Goal: Information Seeking & Learning: Learn about a topic

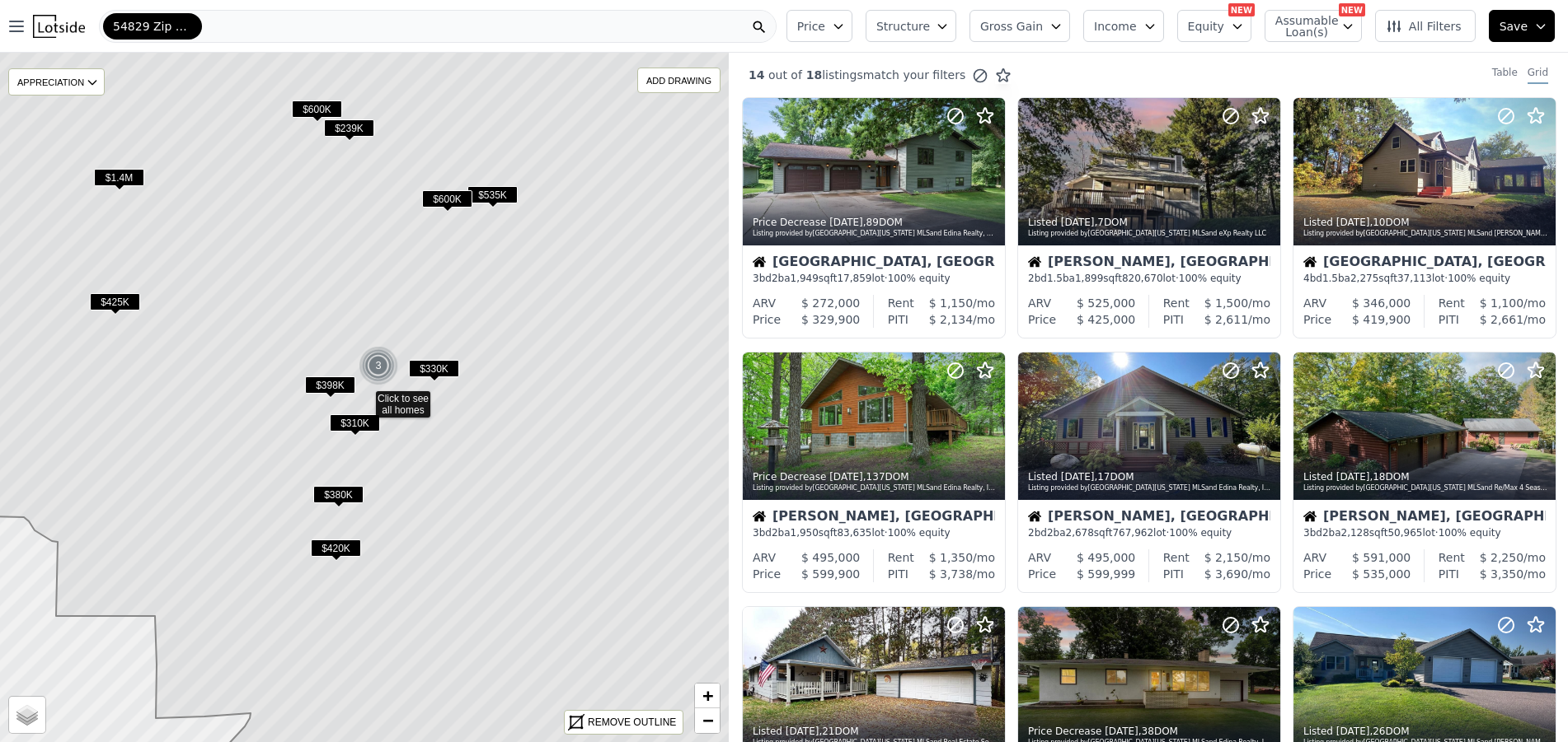
click at [342, 418] on span "$310K" at bounding box center [354, 423] width 50 height 17
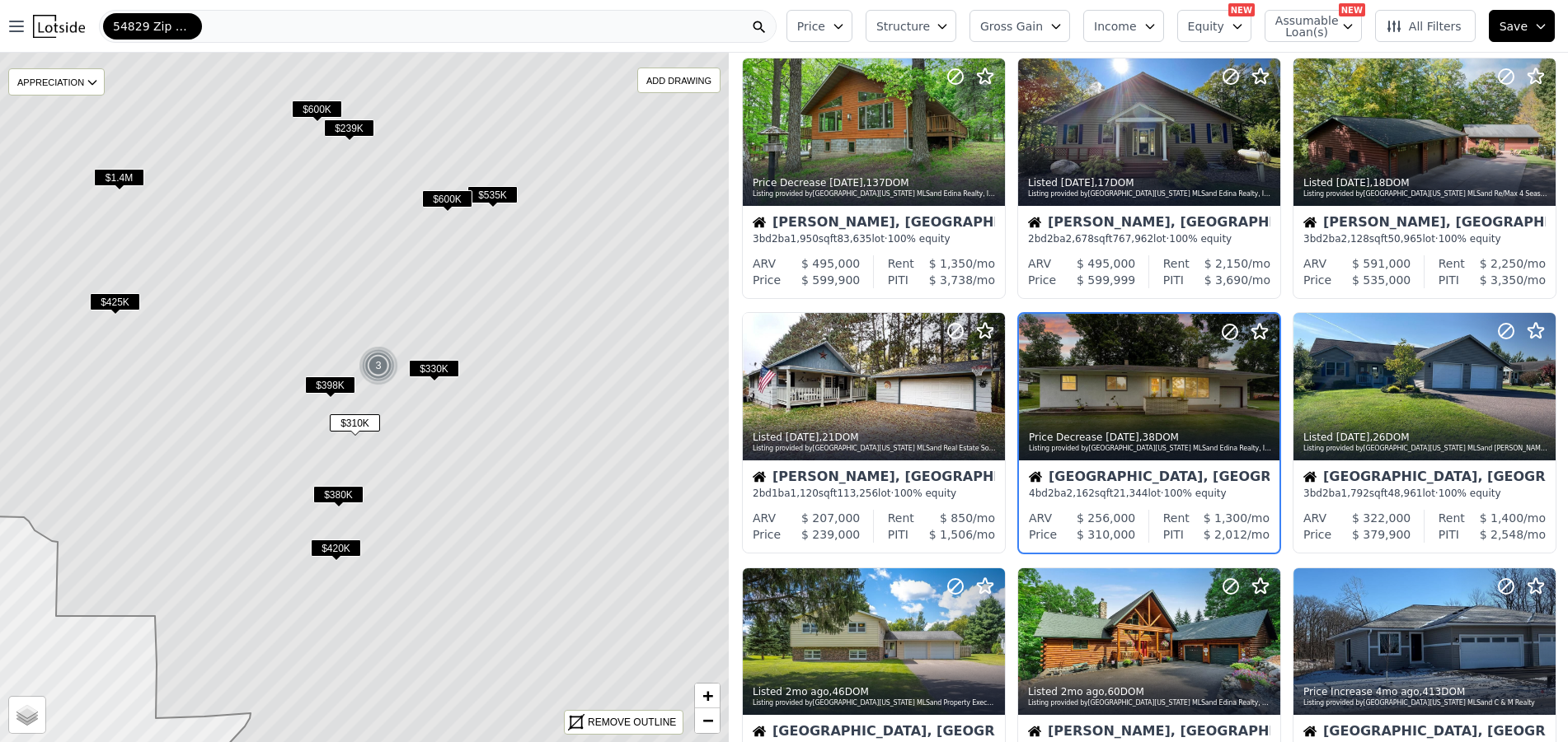
scroll to position [303, 0]
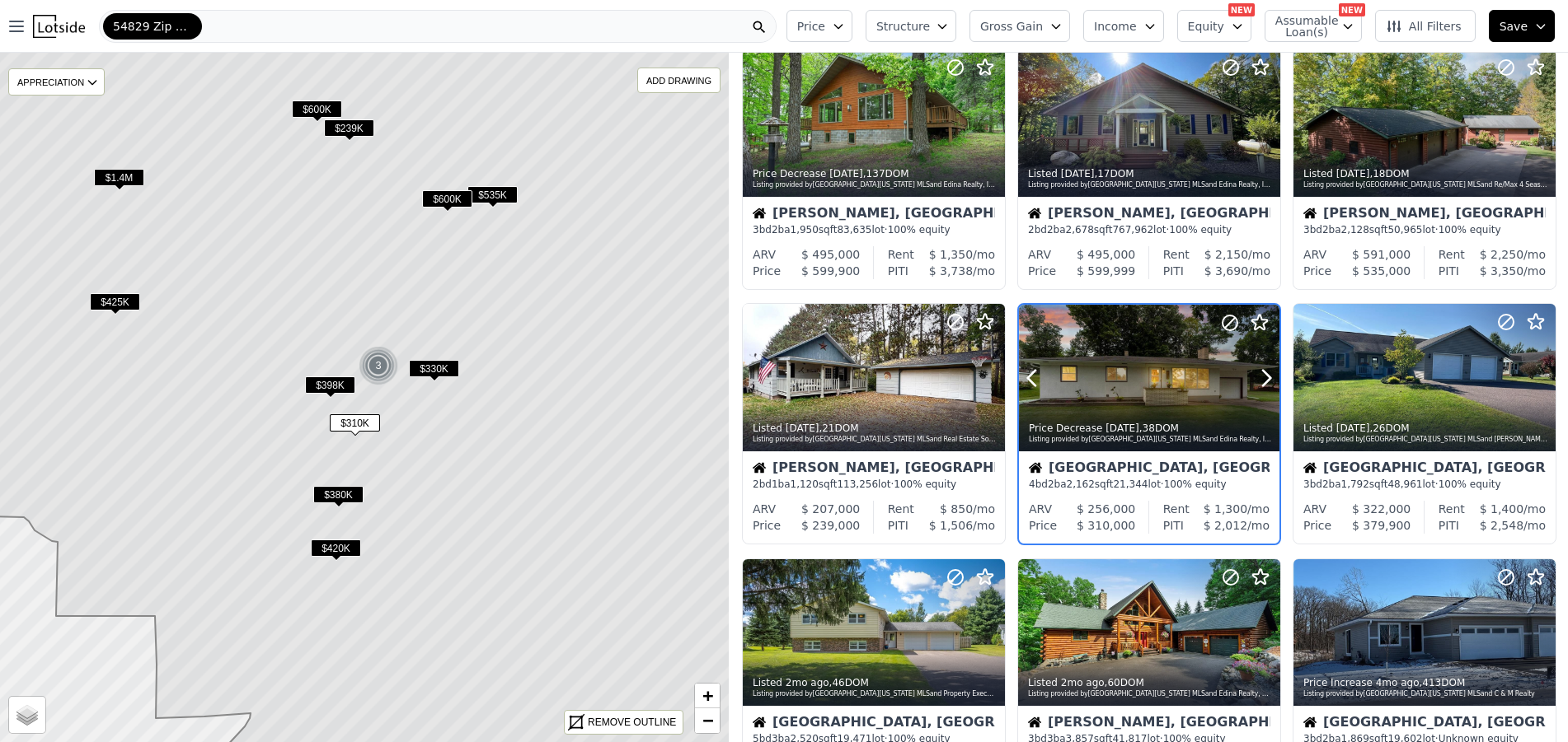
click at [1115, 406] on div at bounding box center [1148, 413] width 260 height 30
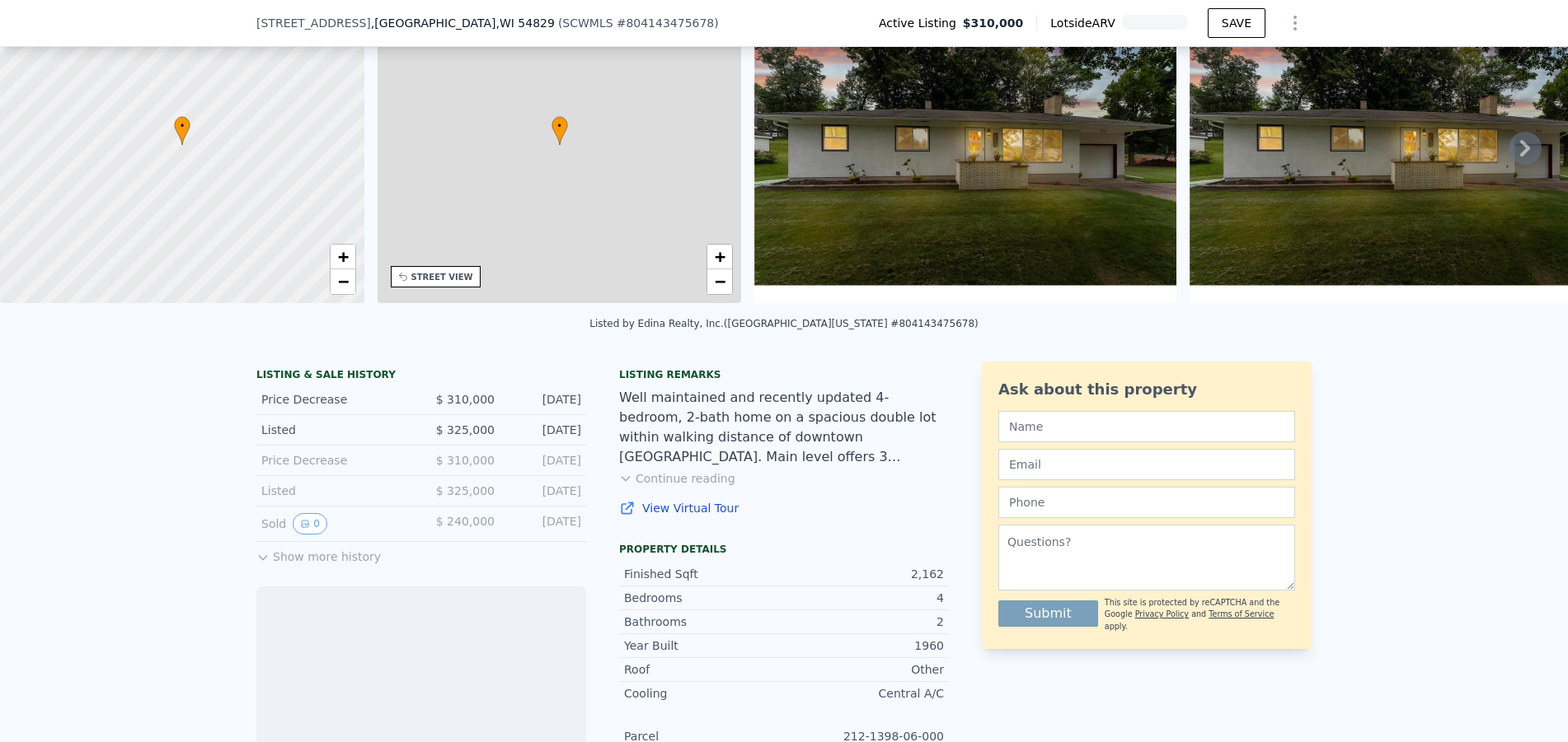
scroll to position [241, 0]
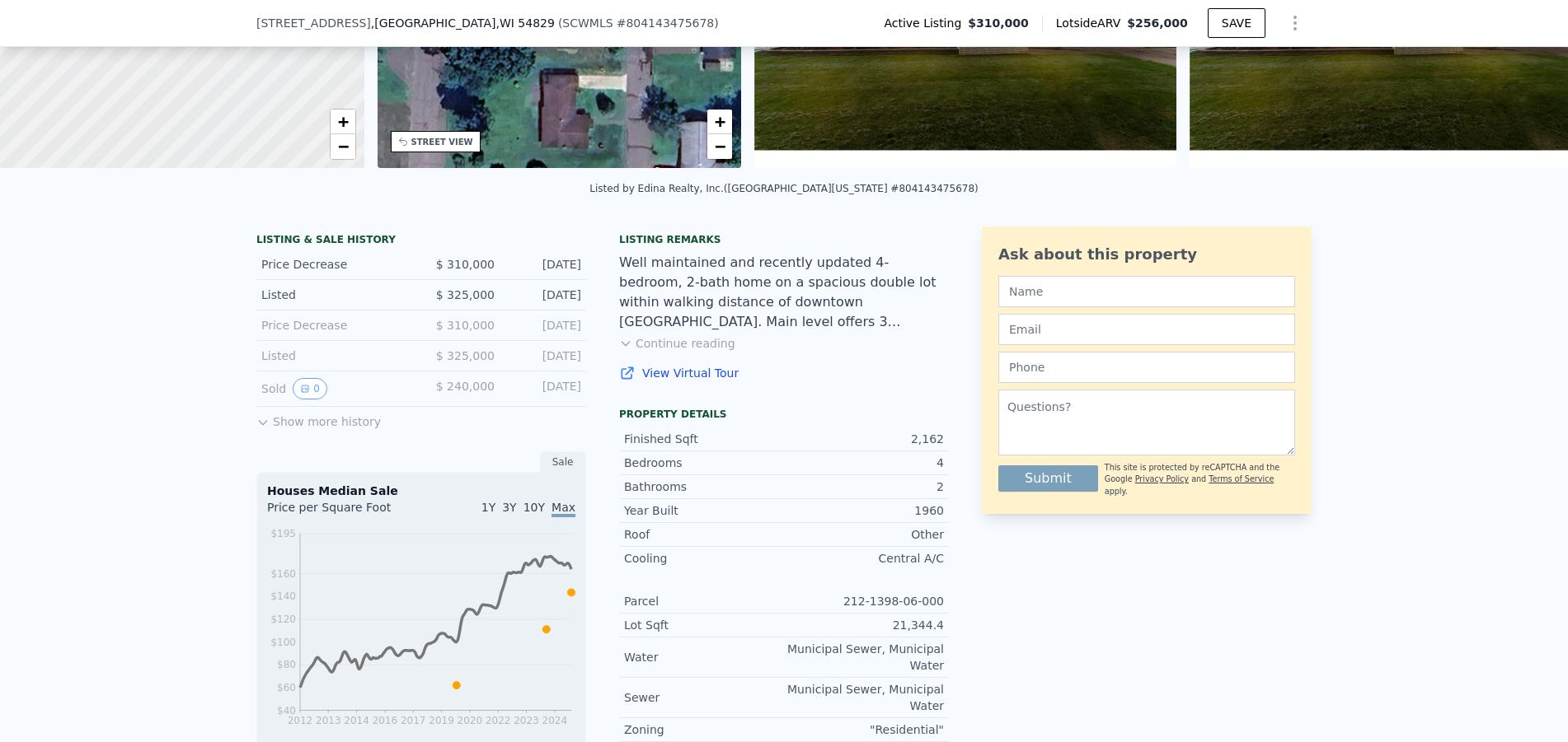
click at [259, 425] on icon at bounding box center [262, 423] width 8 height 4
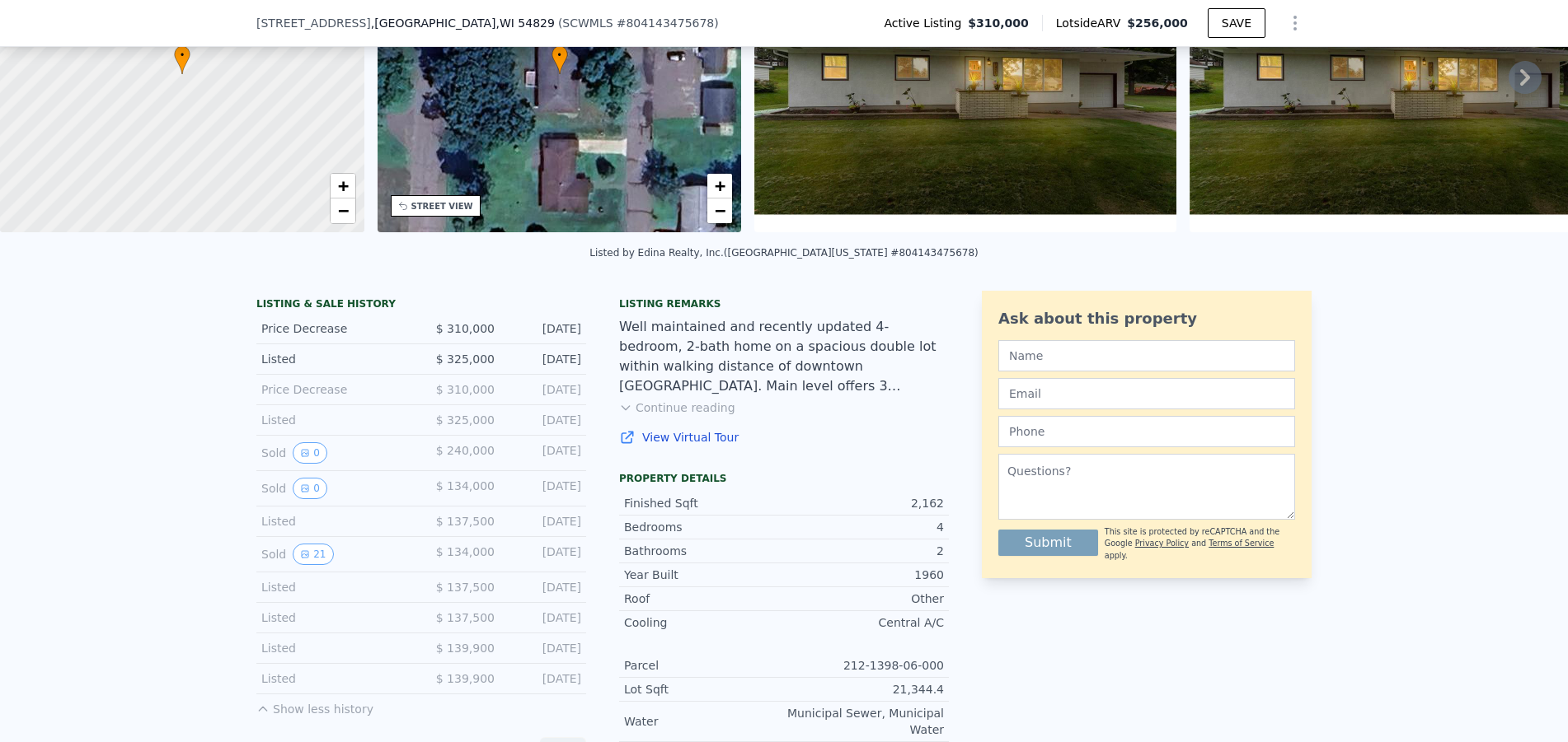
scroll to position [324, 0]
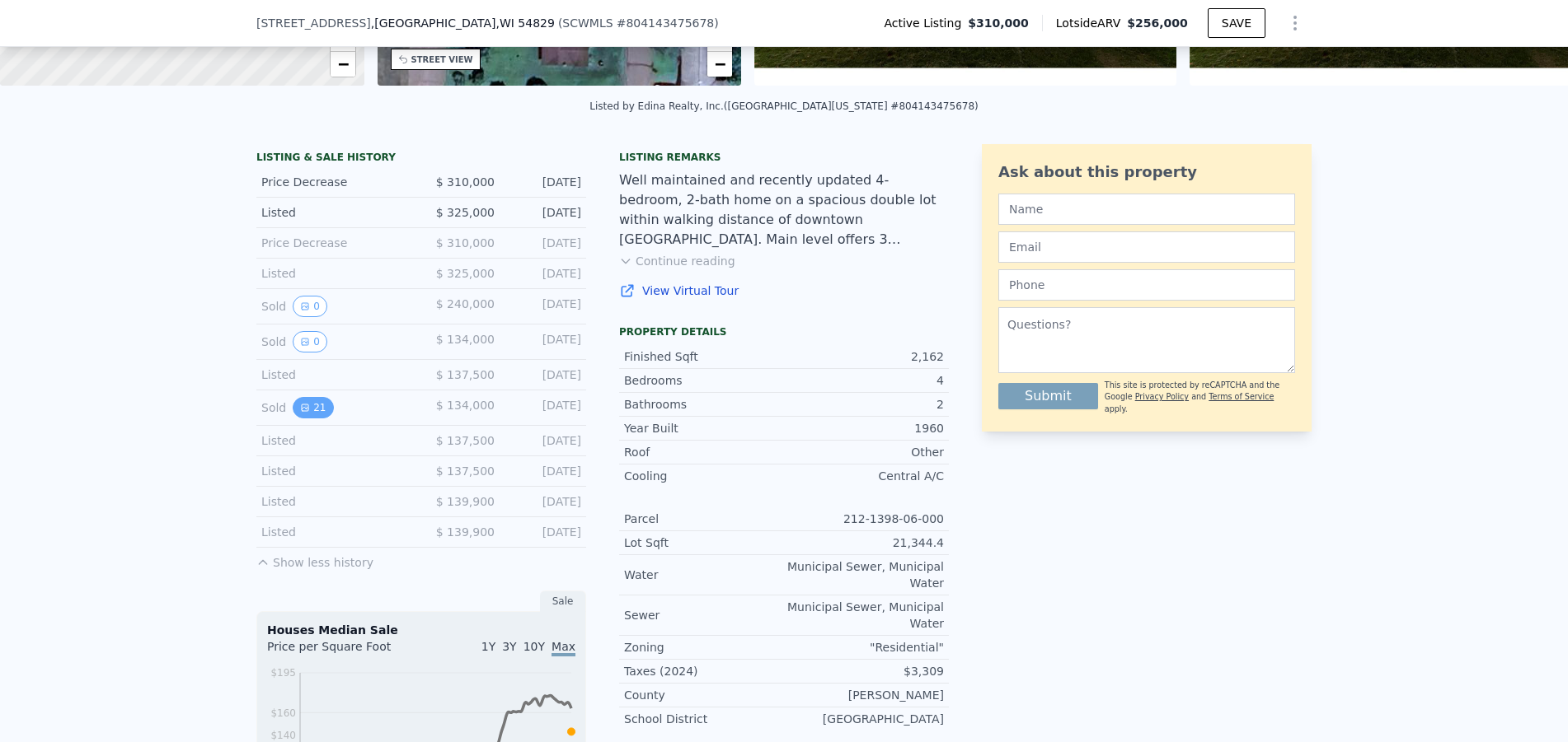
click at [302, 411] on icon "View historical data" at bounding box center [305, 408] width 7 height 7
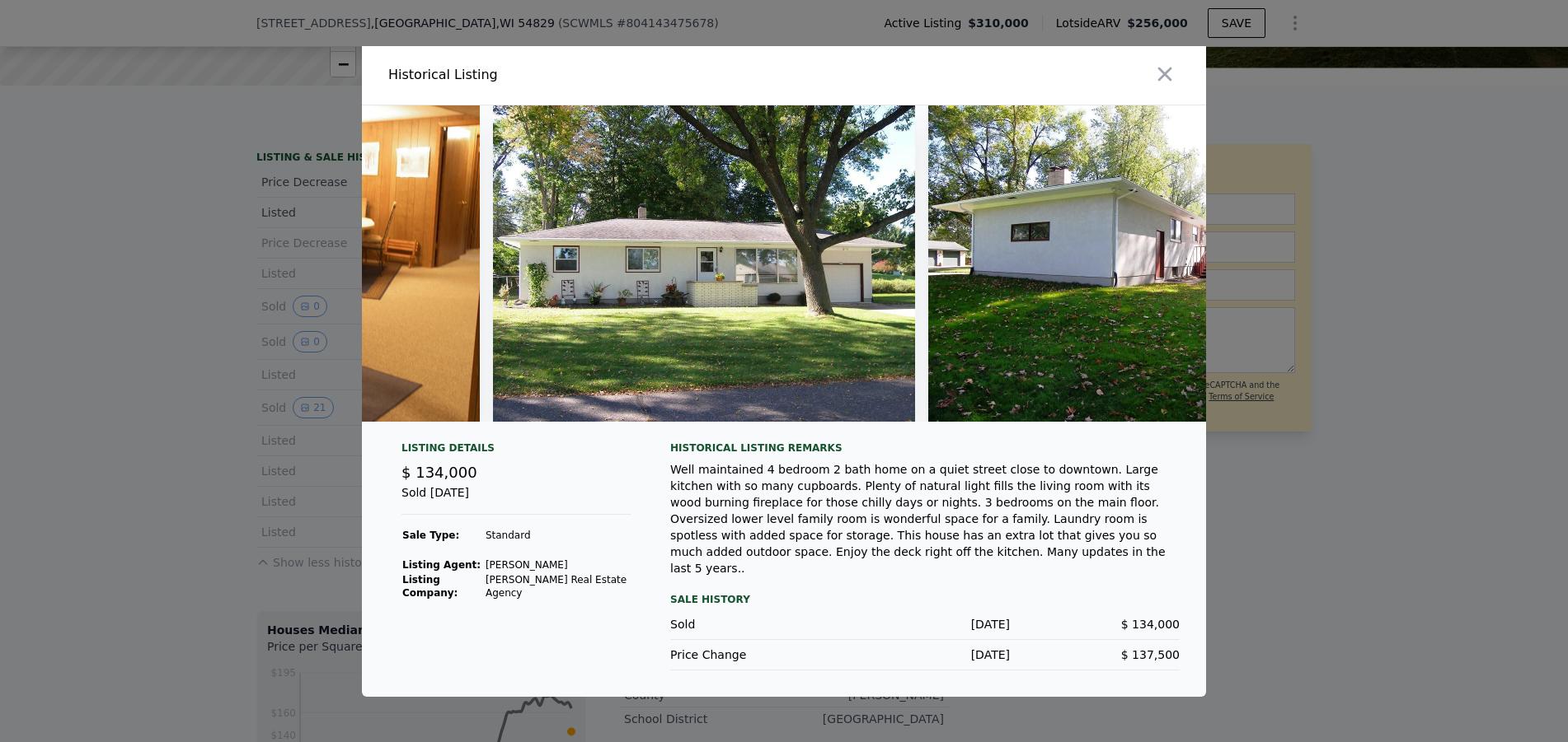
scroll to position [0, 5551]
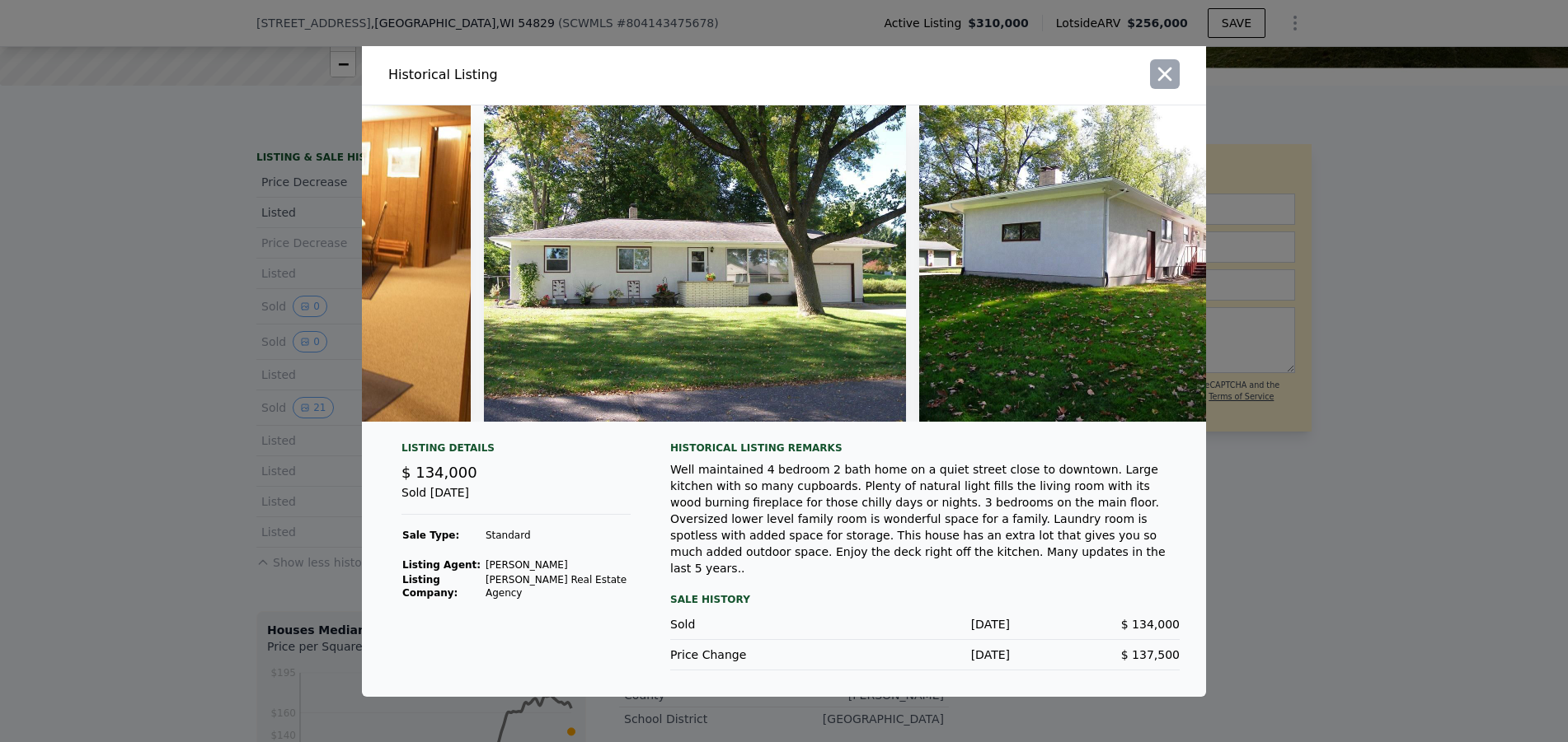
click at [1158, 79] on icon "button" at bounding box center [1165, 74] width 23 height 23
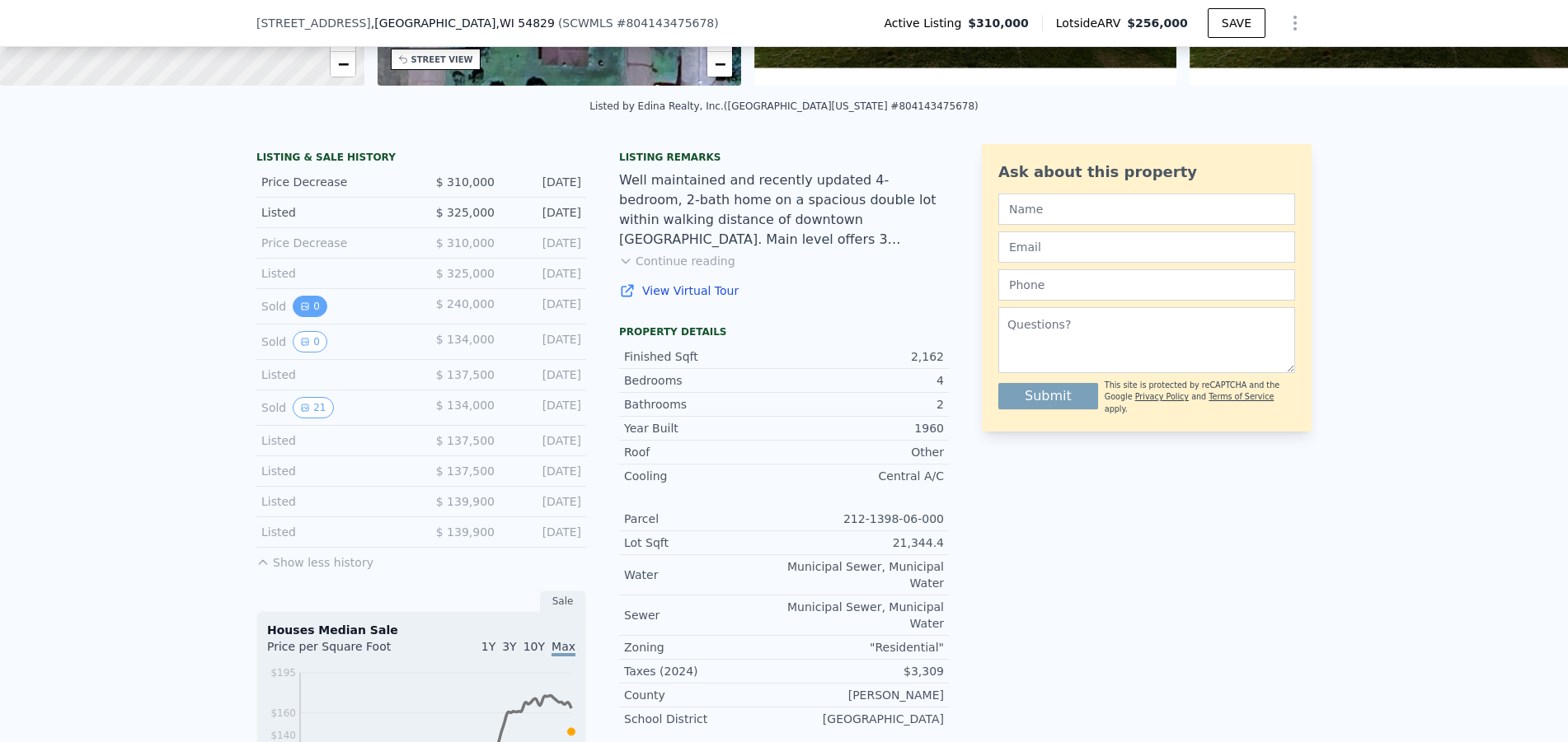
click at [310, 318] on button "0" at bounding box center [309, 306] width 35 height 21
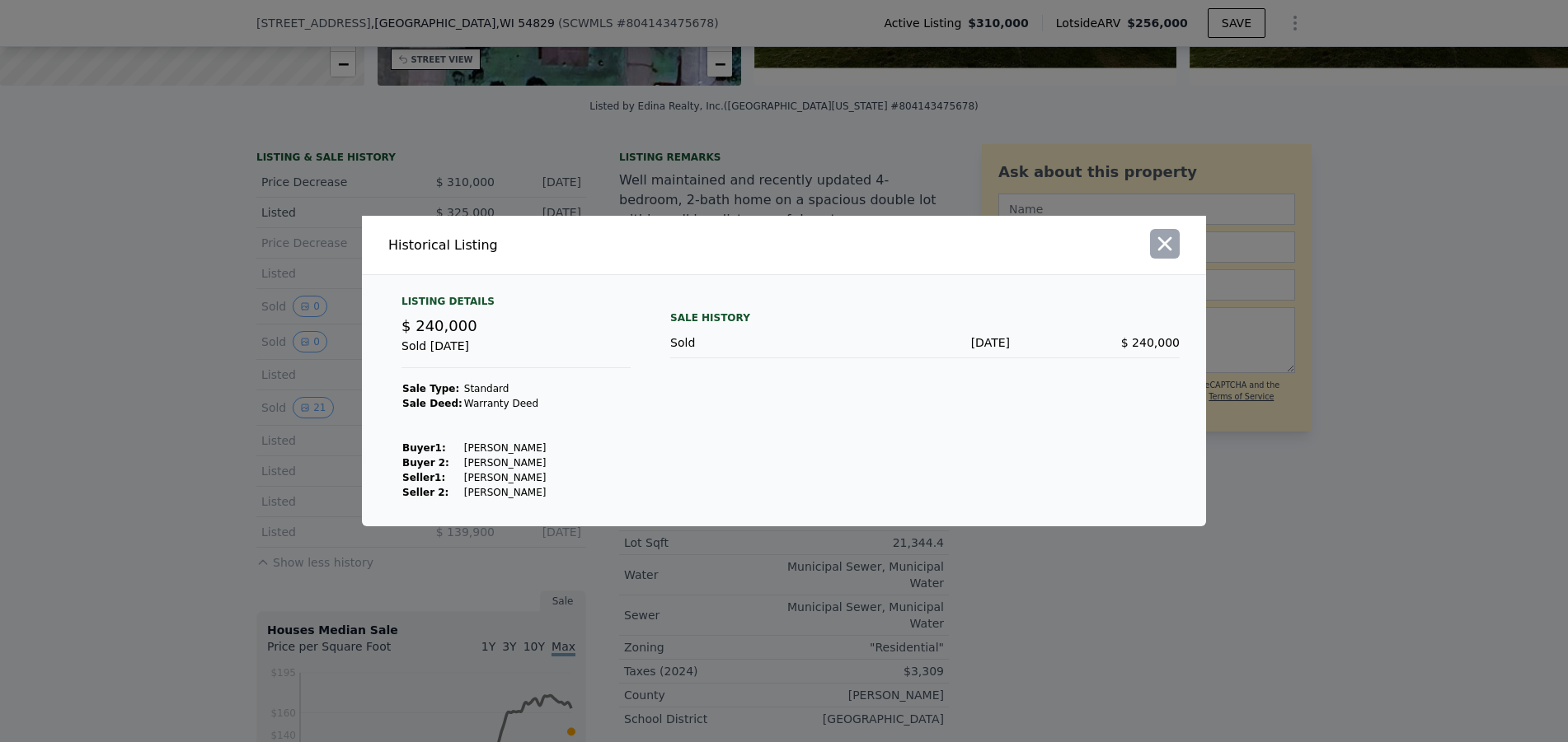
click at [1164, 249] on icon "button" at bounding box center [1165, 243] width 23 height 23
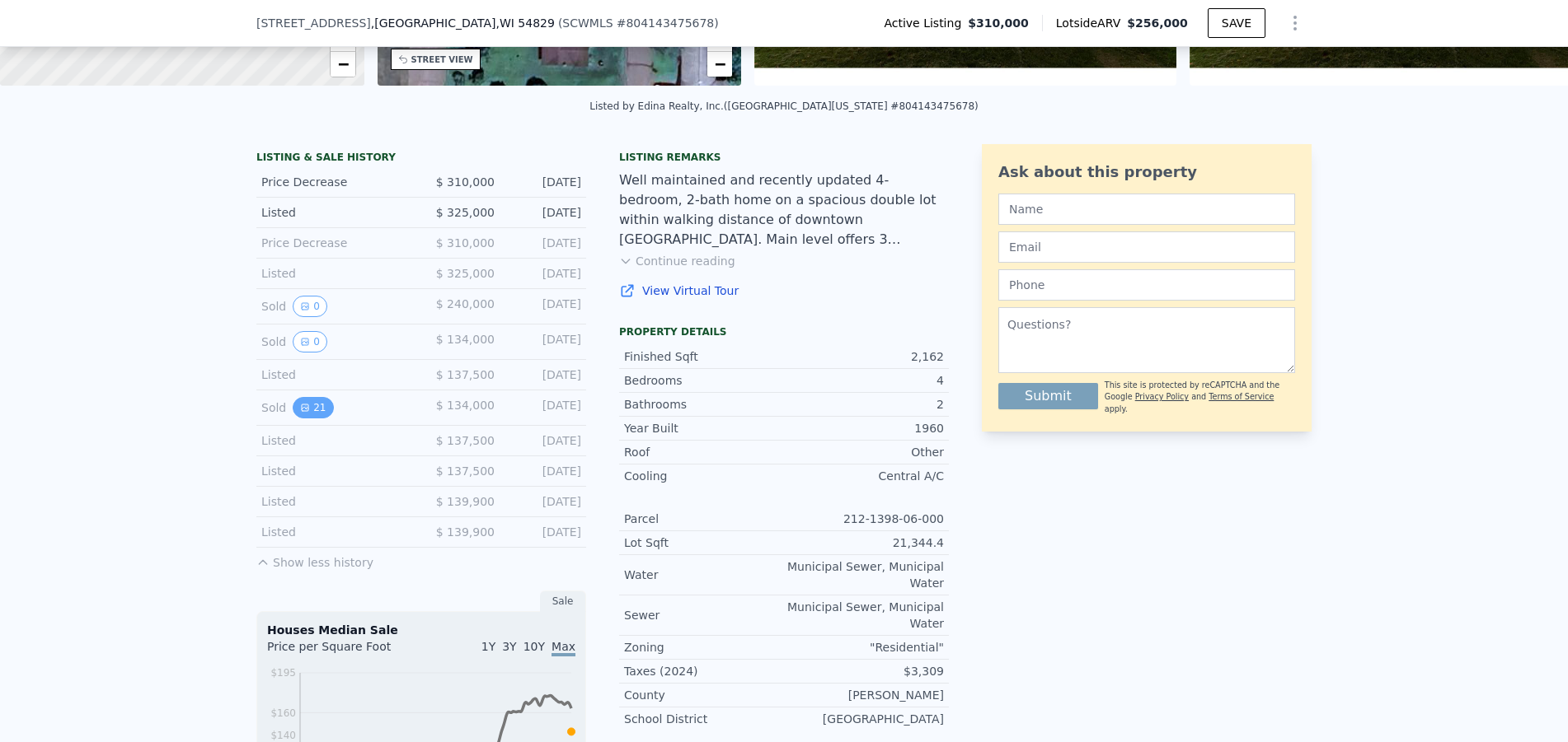
click at [300, 413] on icon "View historical data" at bounding box center [305, 408] width 10 height 10
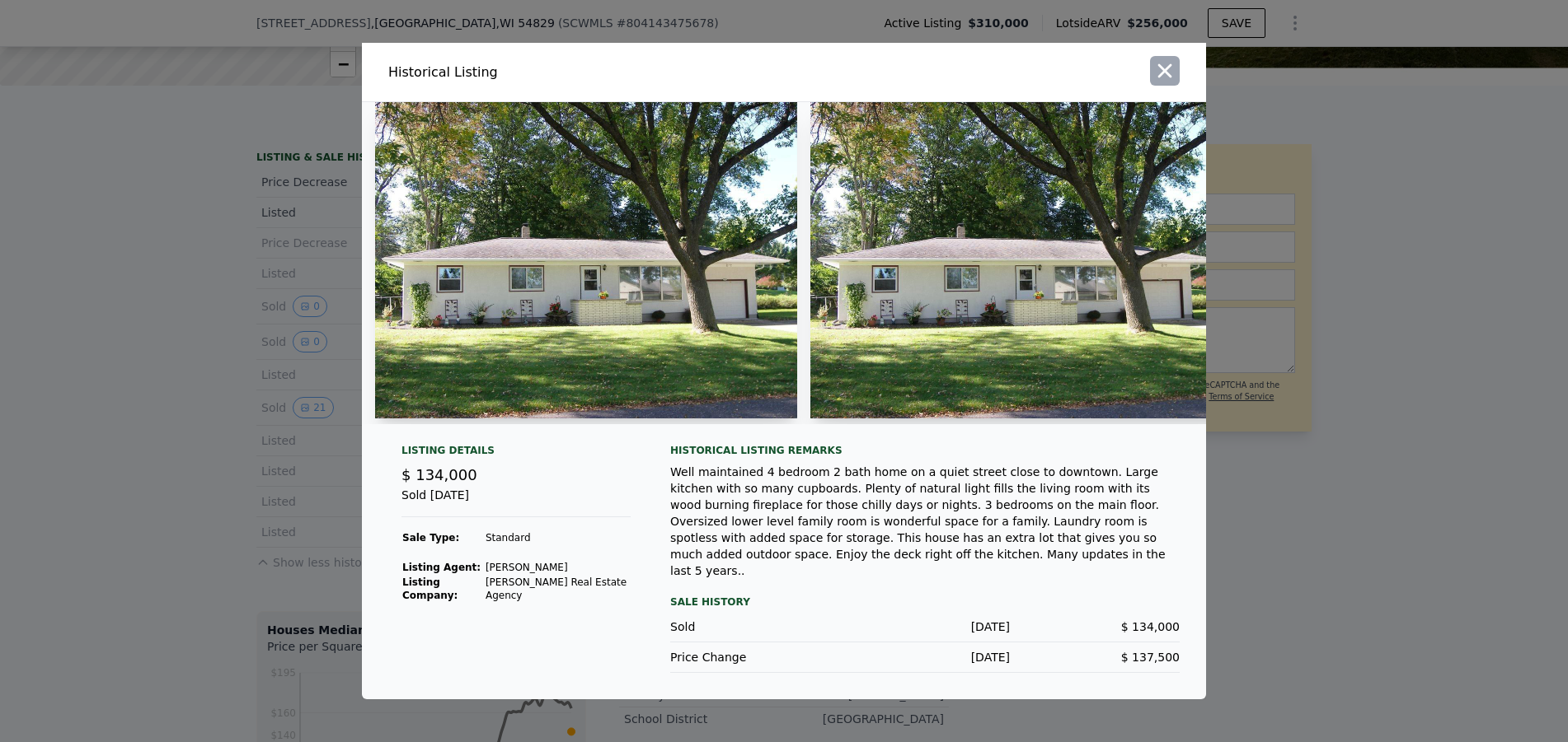
click at [1167, 82] on icon "button" at bounding box center [1165, 70] width 23 height 23
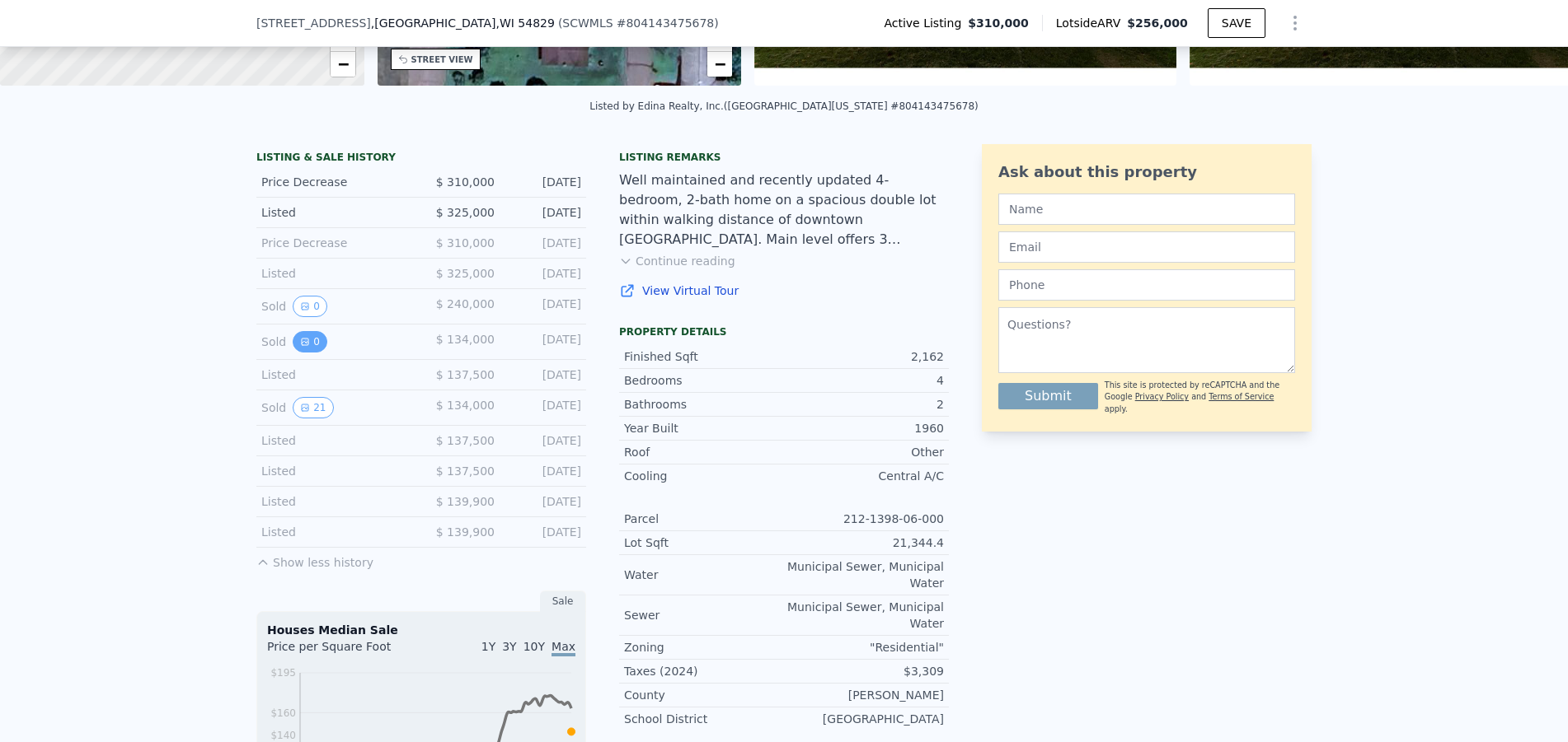
click at [302, 347] on icon "View historical data" at bounding box center [305, 342] width 10 height 10
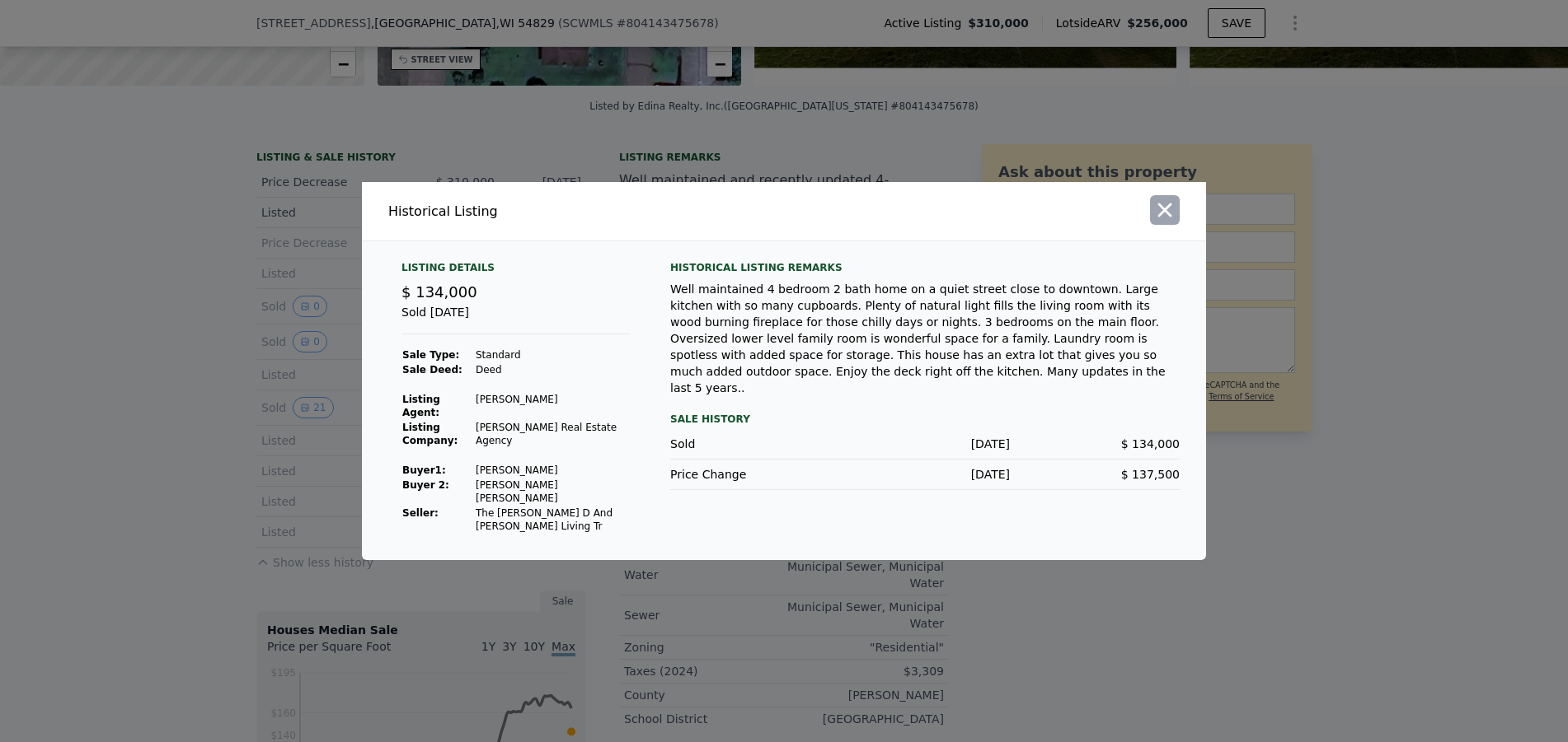
click at [1175, 222] on icon "button" at bounding box center [1165, 209] width 23 height 23
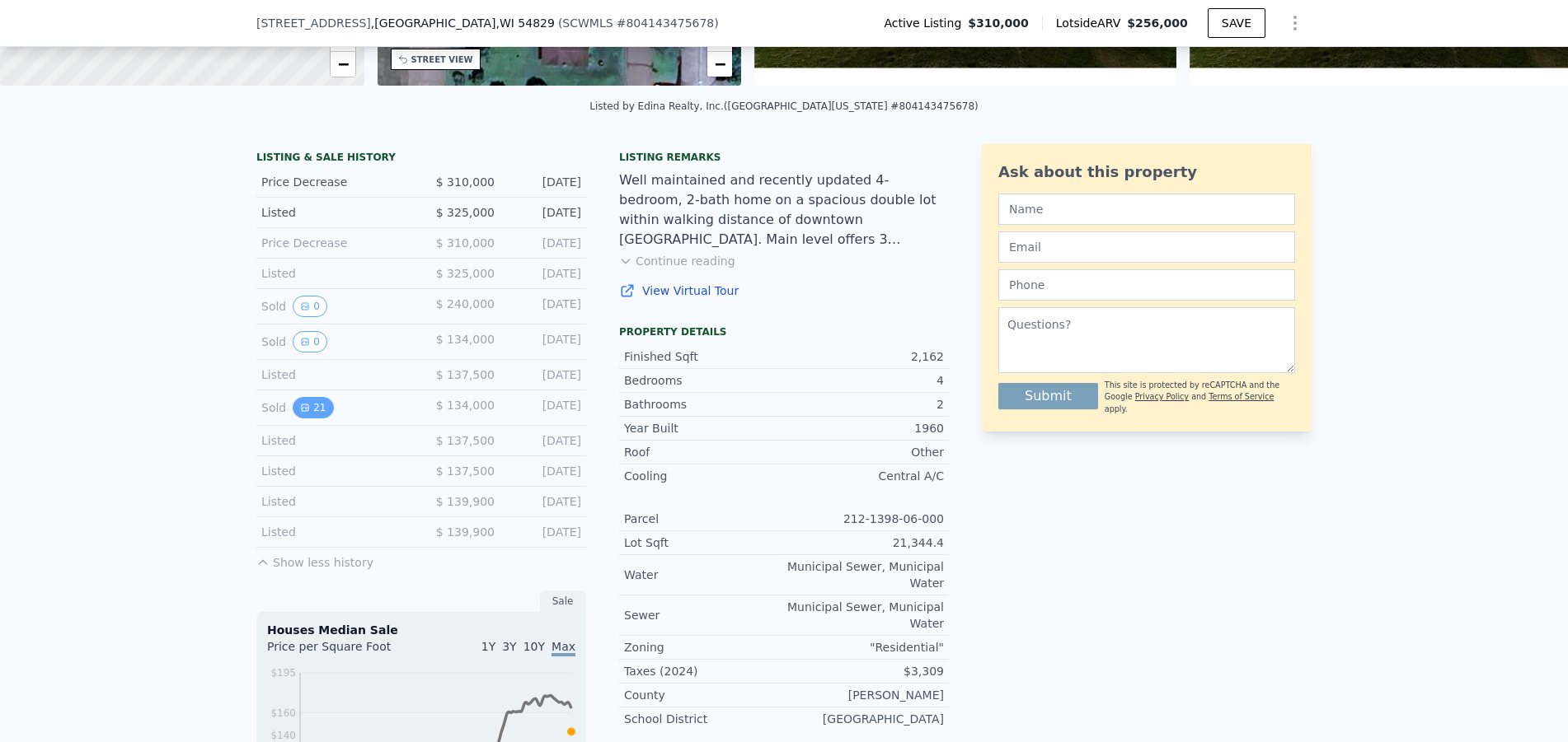
click at [315, 418] on button "21" at bounding box center [313, 407] width 41 height 21
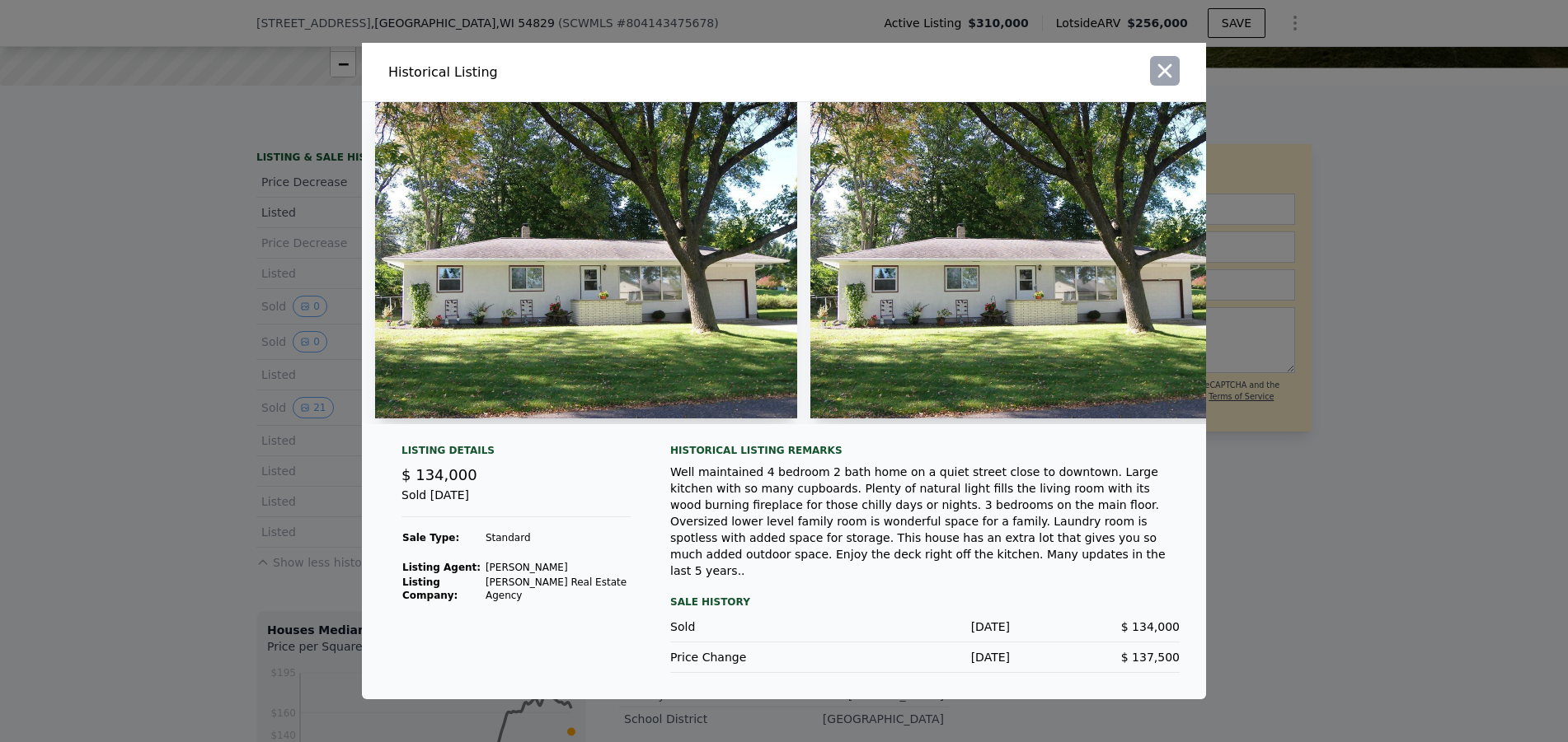
click at [1171, 80] on icon "button" at bounding box center [1165, 70] width 23 height 23
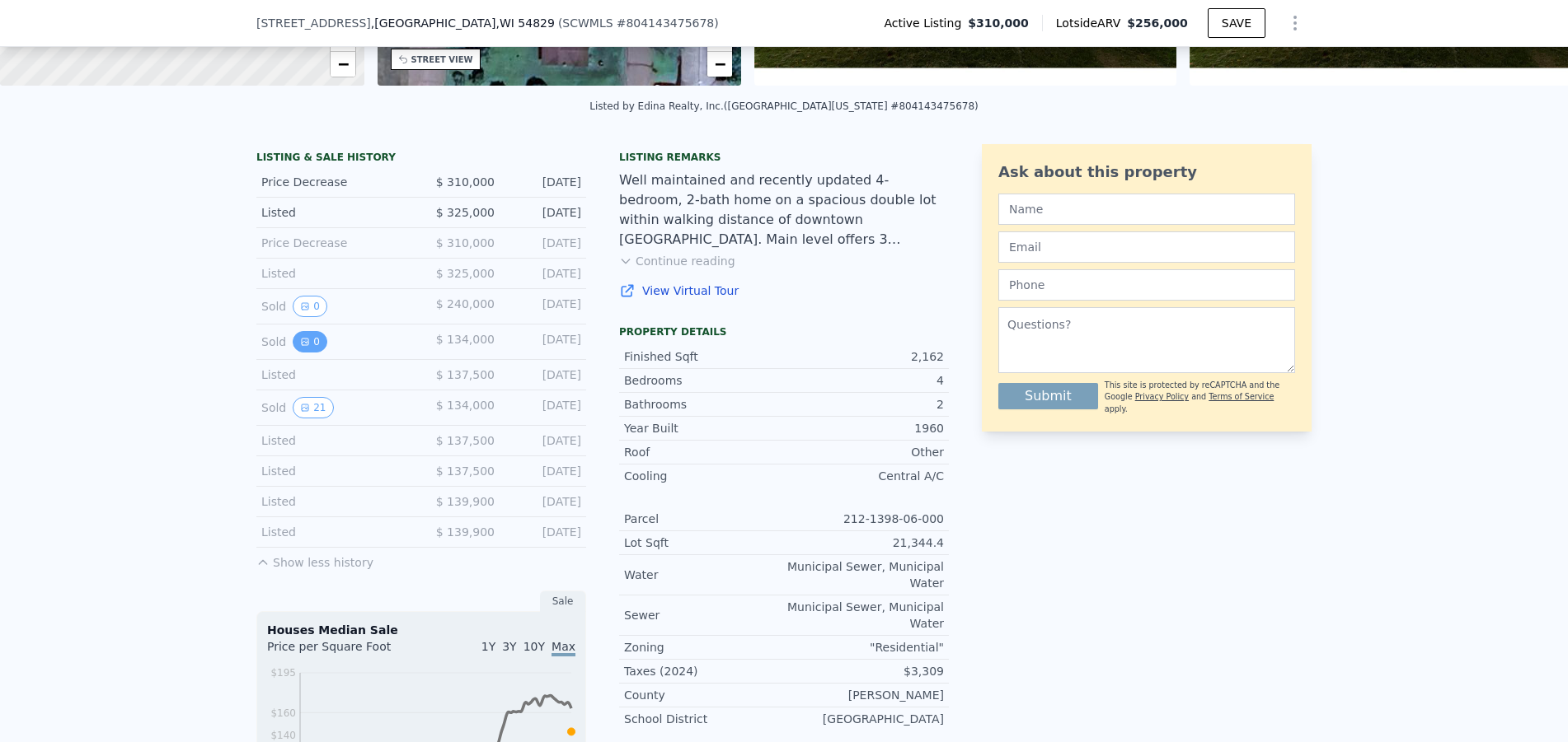
click at [300, 347] on icon "View historical data" at bounding box center [305, 342] width 10 height 10
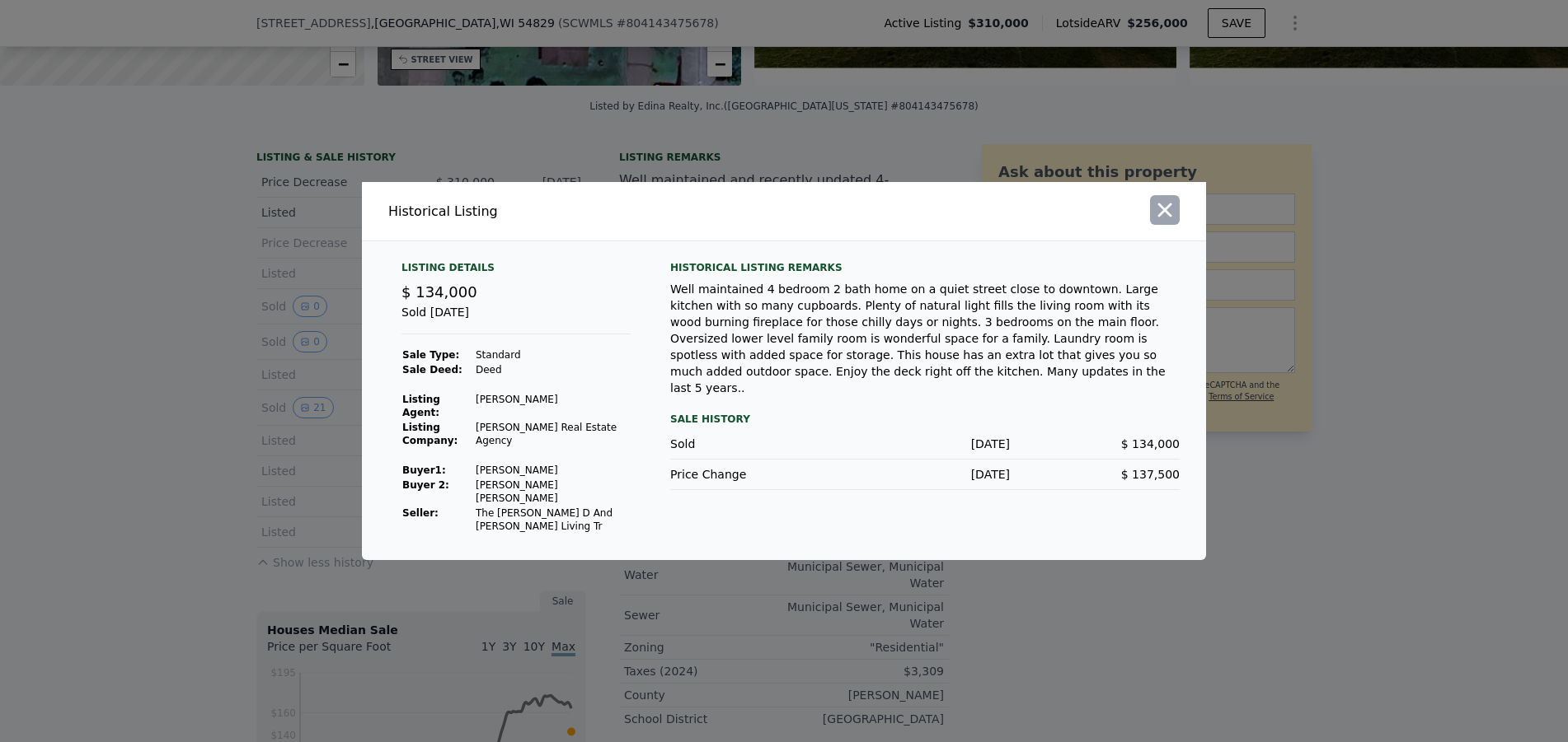
click at [1171, 222] on icon "button" at bounding box center [1165, 209] width 23 height 23
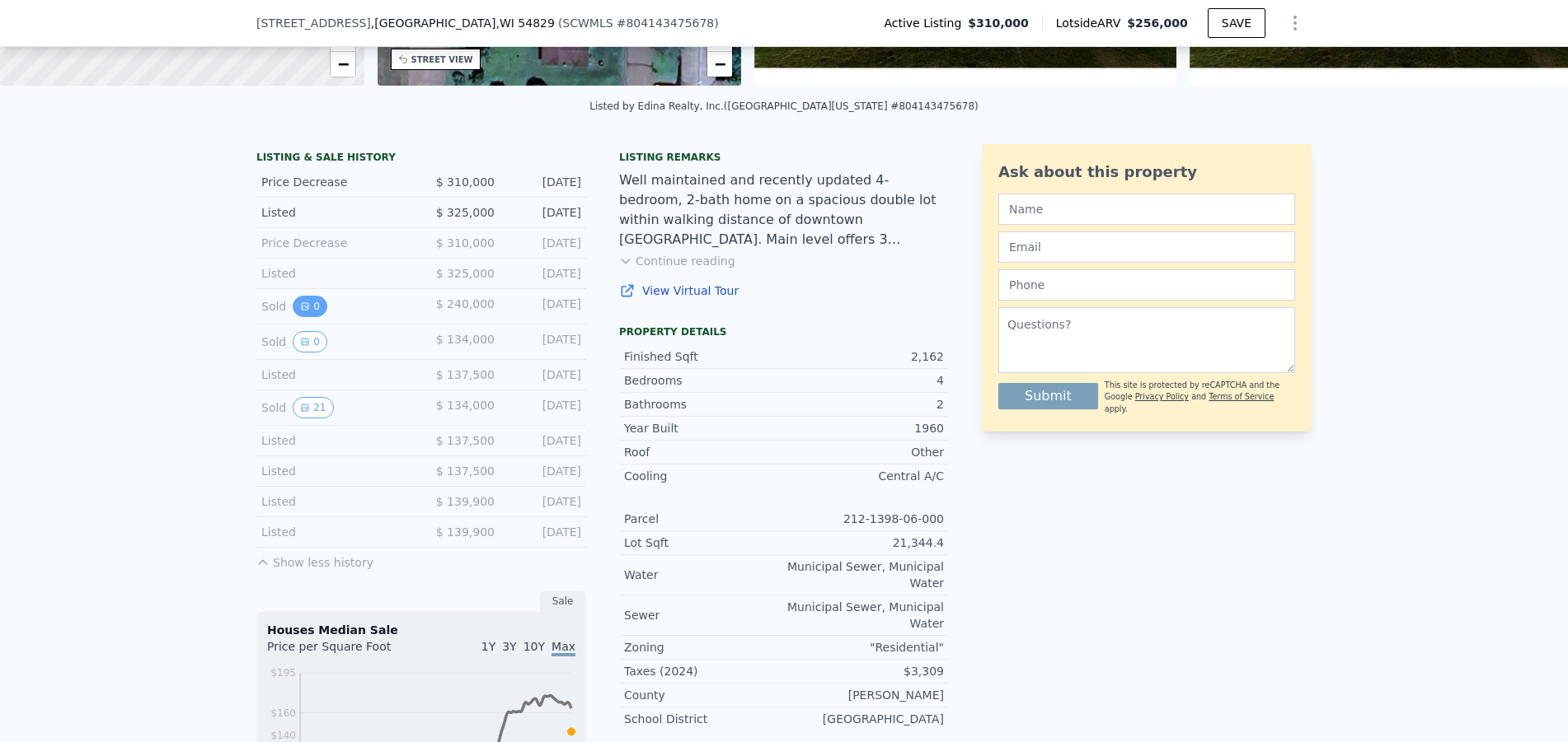
click at [302, 310] on icon "View historical data" at bounding box center [305, 307] width 7 height 7
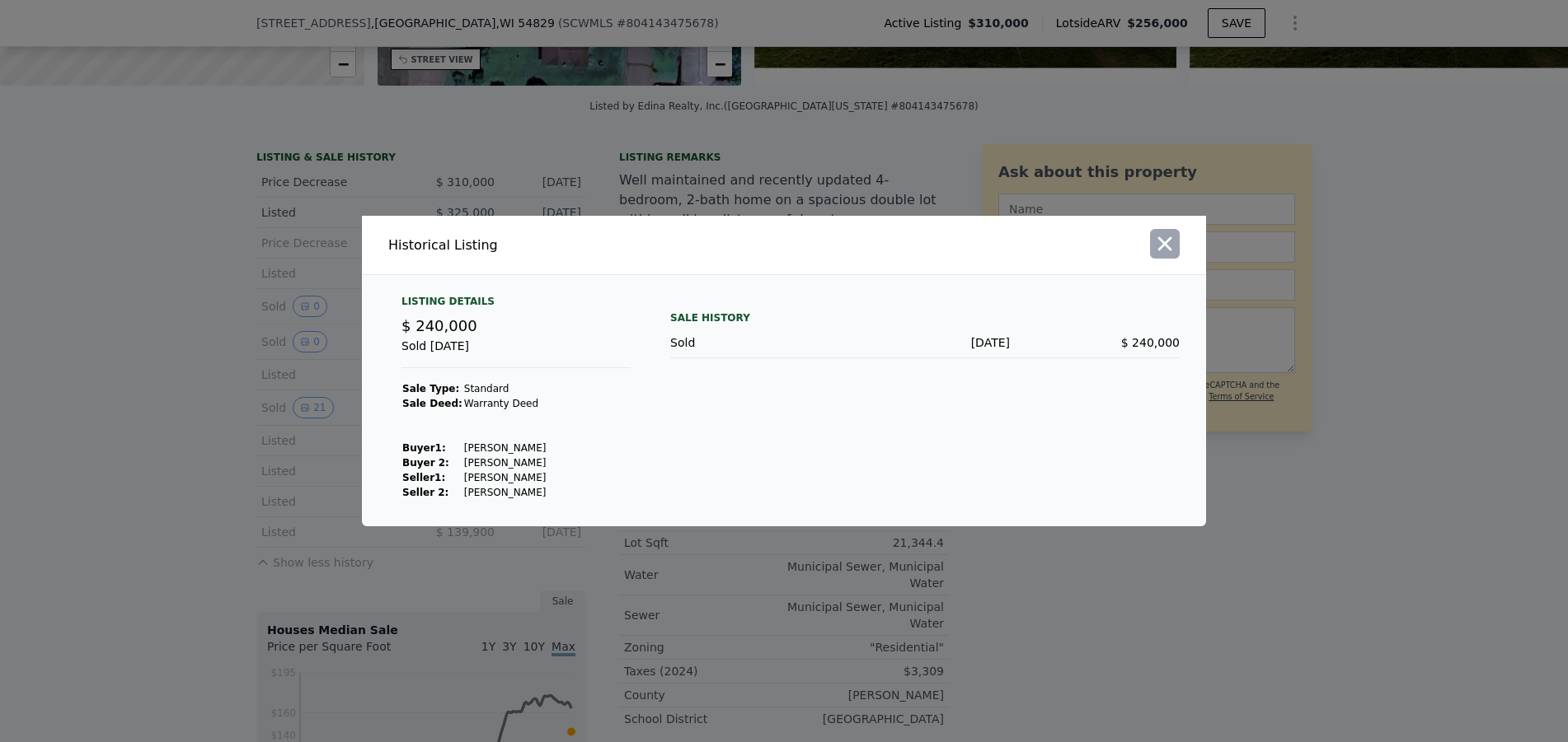
click at [1159, 240] on icon "button" at bounding box center [1165, 244] width 14 height 14
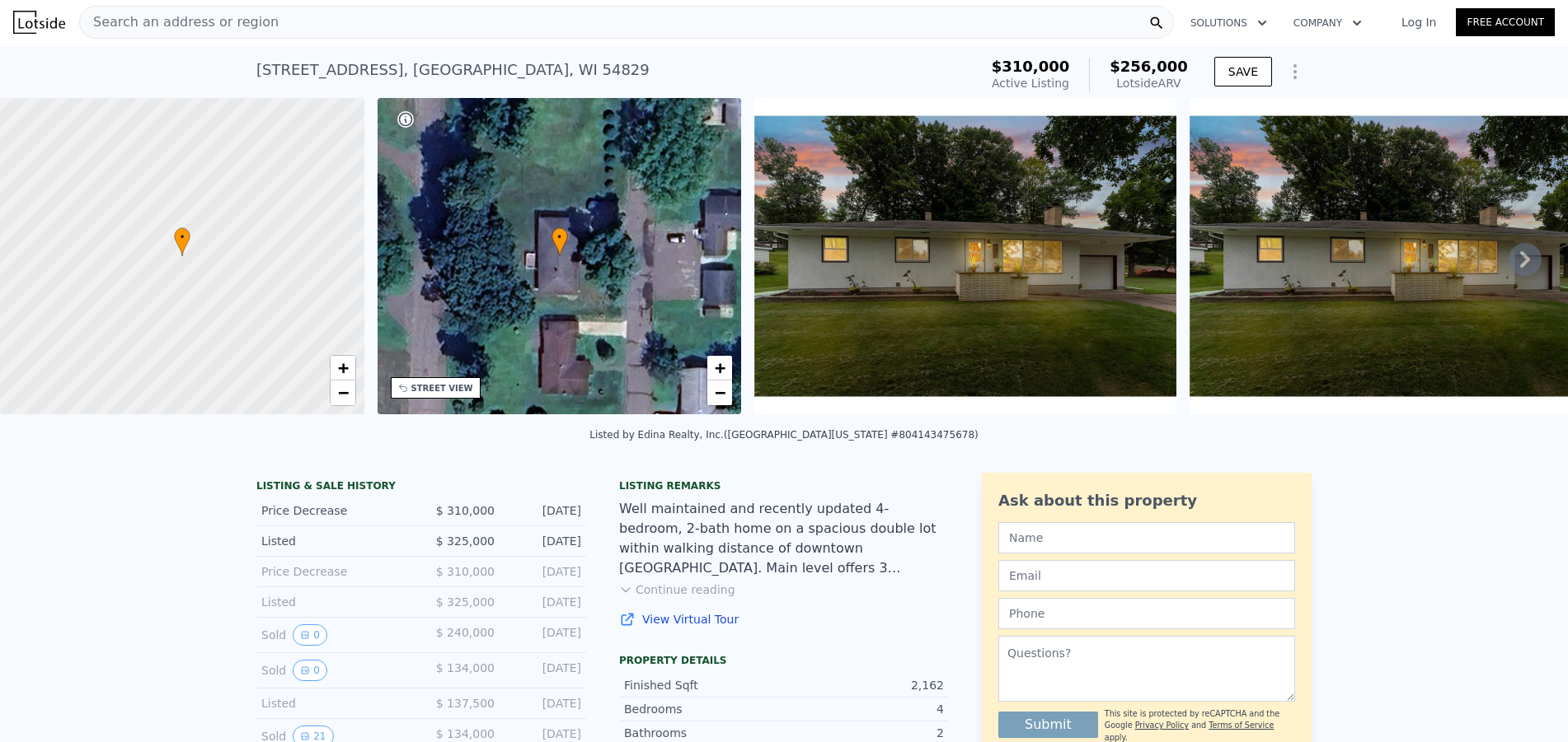
scroll to position [0, 0]
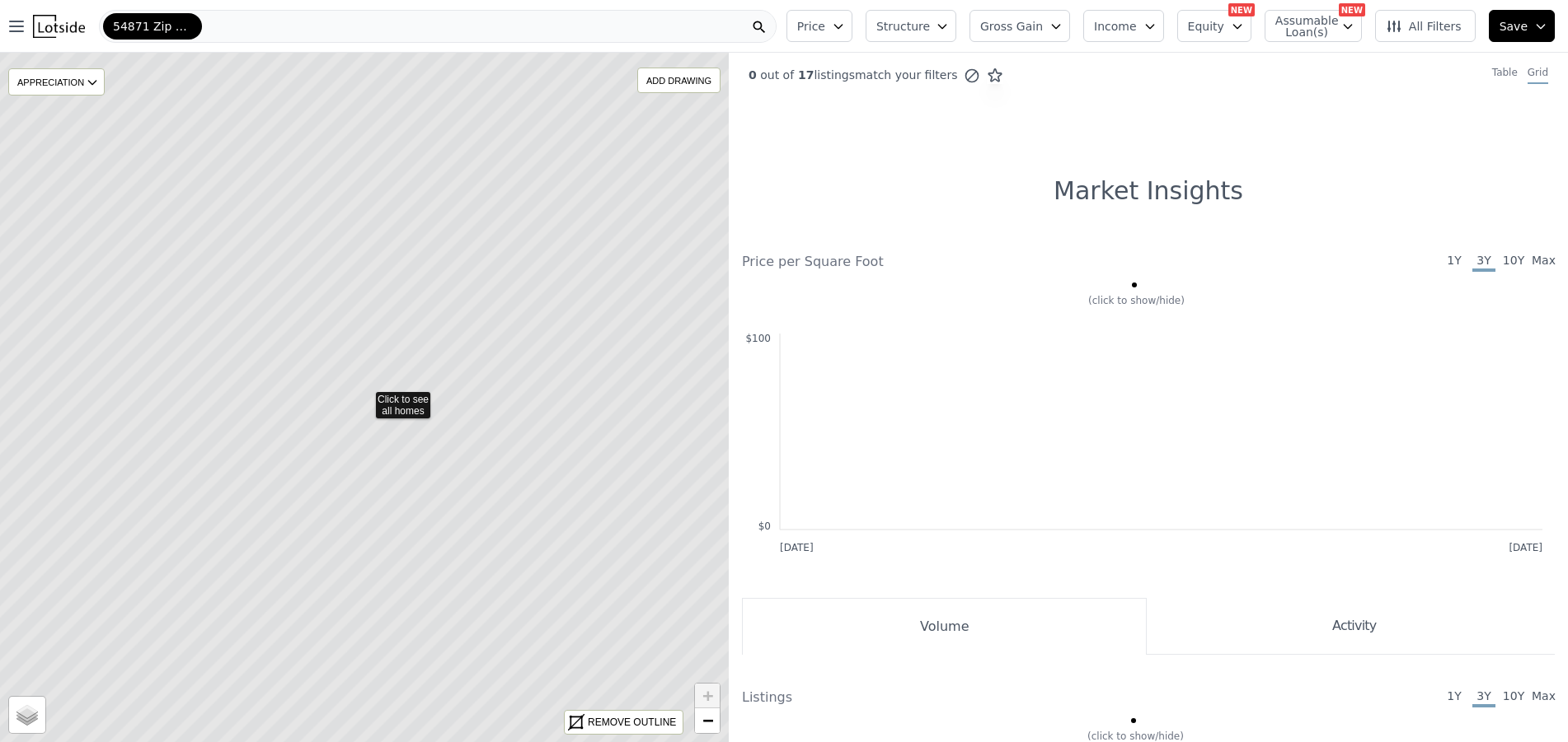
click at [377, 378] on icon at bounding box center [364, 397] width 878 height 831
click at [381, 386] on icon at bounding box center [364, 397] width 878 height 831
click at [1470, 26] on button "All Filters" at bounding box center [1426, 26] width 101 height 32
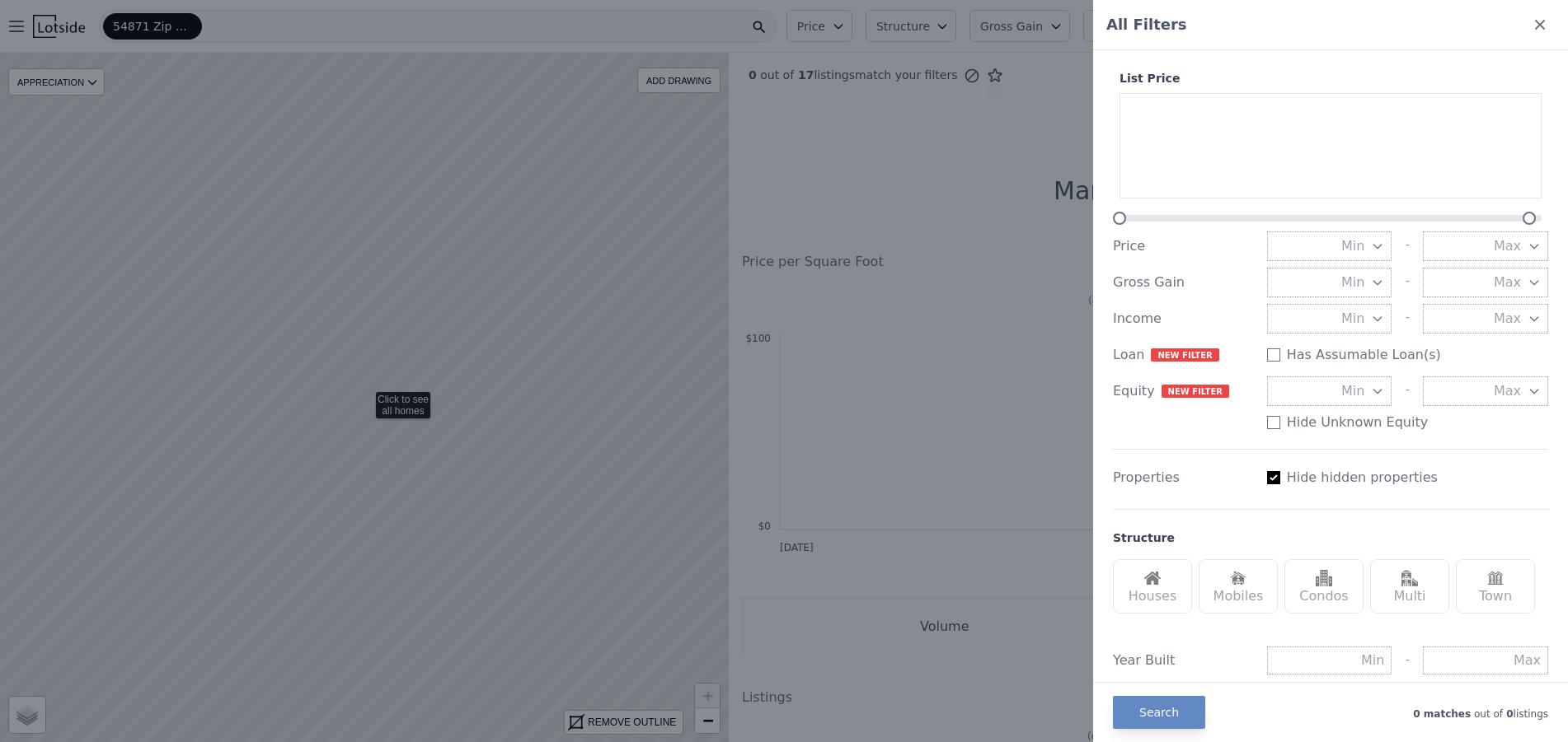
click at [1274, 475] on input "Has Assumable Loan(s)" at bounding box center [1274, 478] width 14 height 14
checkbox input "false"
click at [1015, 463] on div at bounding box center [784, 371] width 1568 height 742
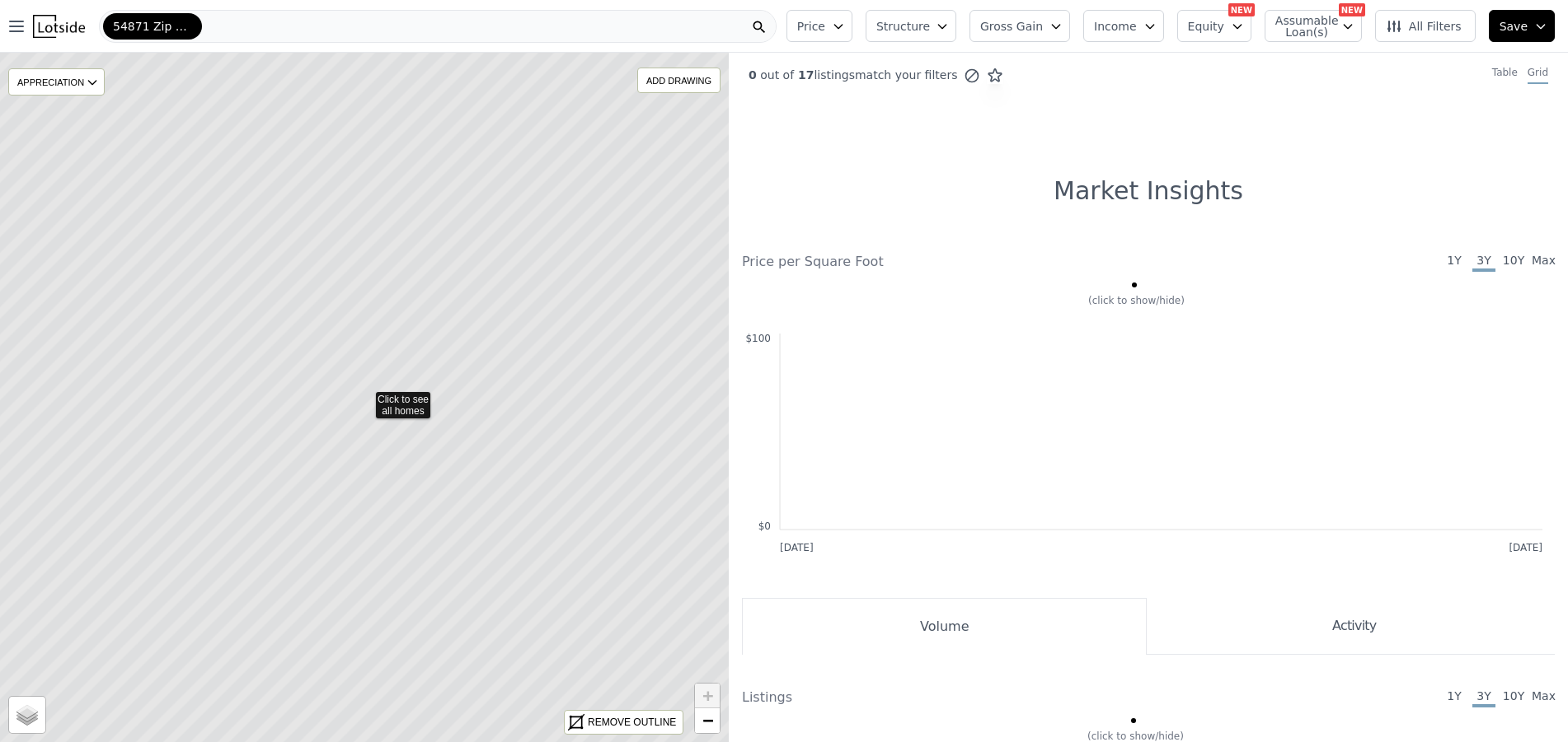
click at [853, 15] on button "Price" at bounding box center [820, 26] width 66 height 32
click at [956, 18] on button "Structure" at bounding box center [910, 26] width 91 height 32
click at [1063, 29] on icon "button" at bounding box center [1056, 26] width 14 height 14
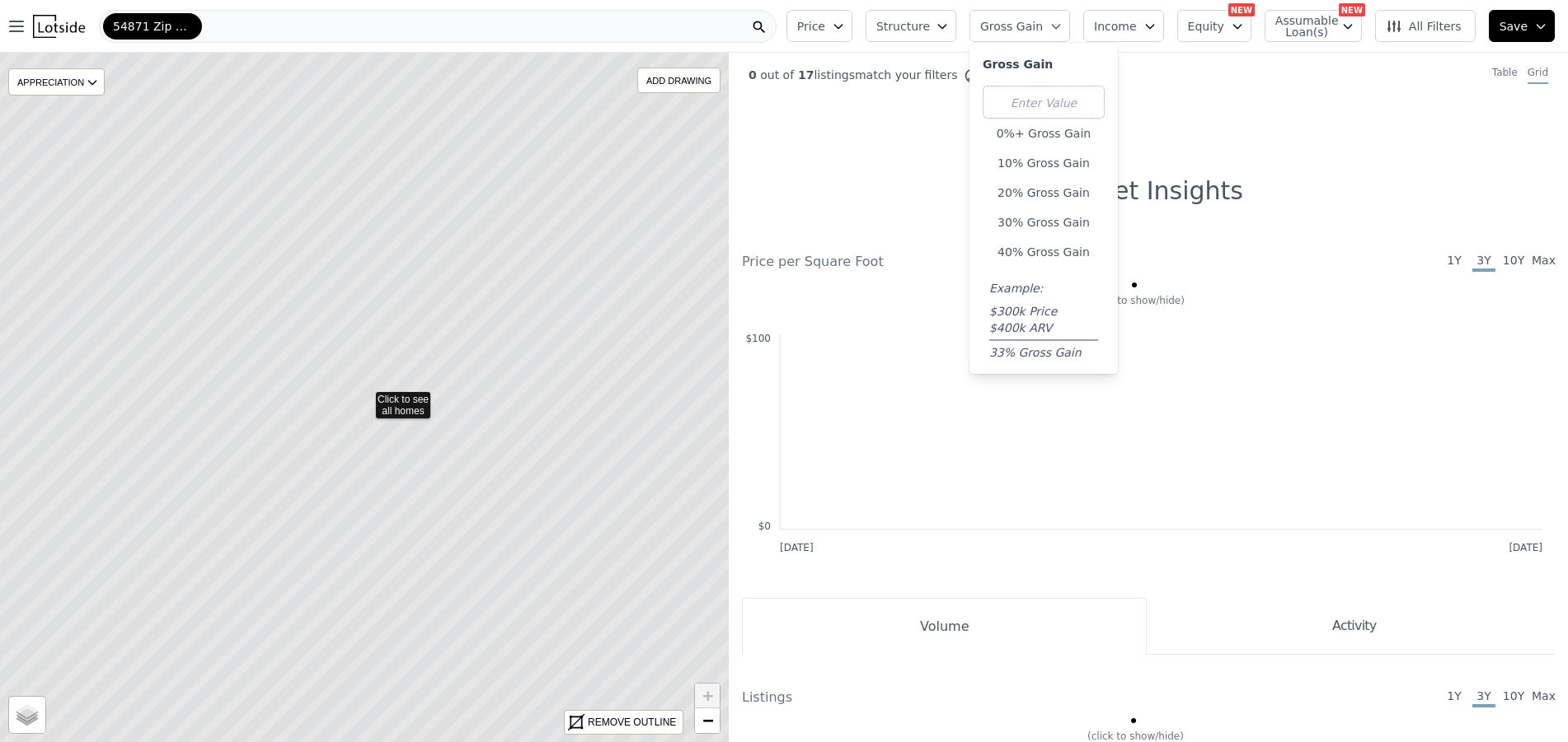
click at [1157, 30] on icon "button" at bounding box center [1150, 26] width 14 height 14
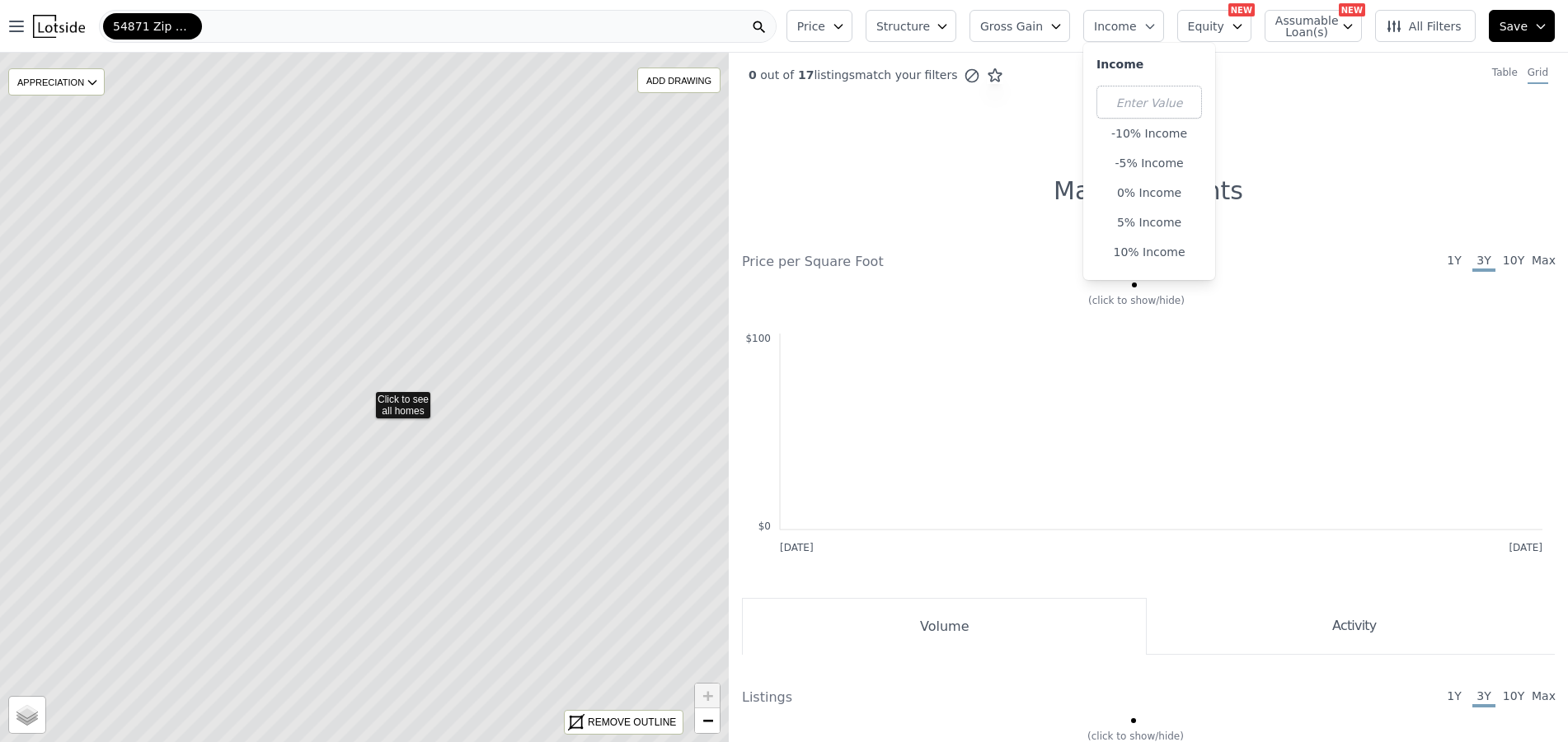
click at [1237, 29] on button "Equity" at bounding box center [1215, 26] width 75 height 32
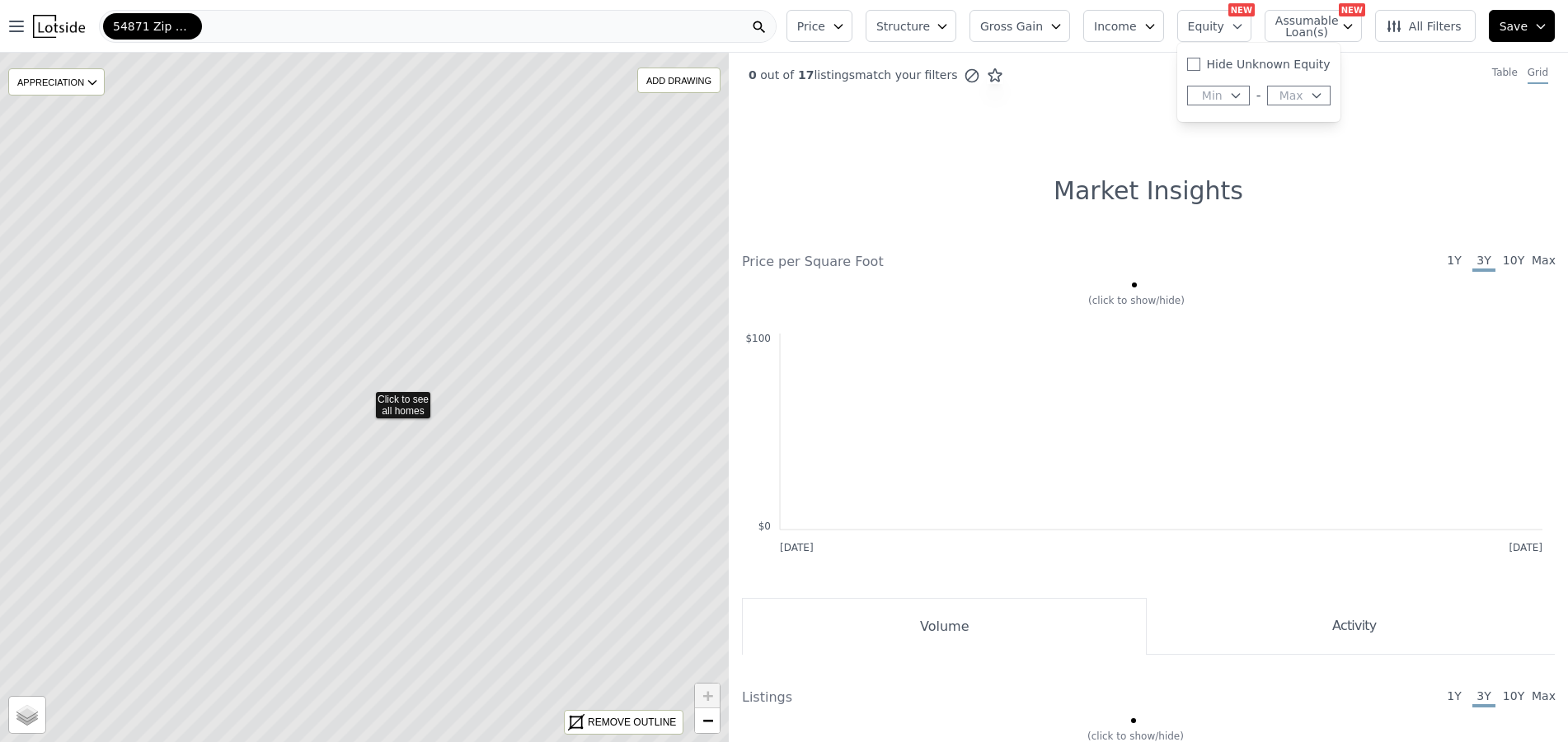
click at [1348, 28] on button "Assumable Loan(s)" at bounding box center [1313, 26] width 97 height 32
click at [780, 3] on nav "Open main menu 54871 Zip Code" at bounding box center [390, 26] width 780 height 53
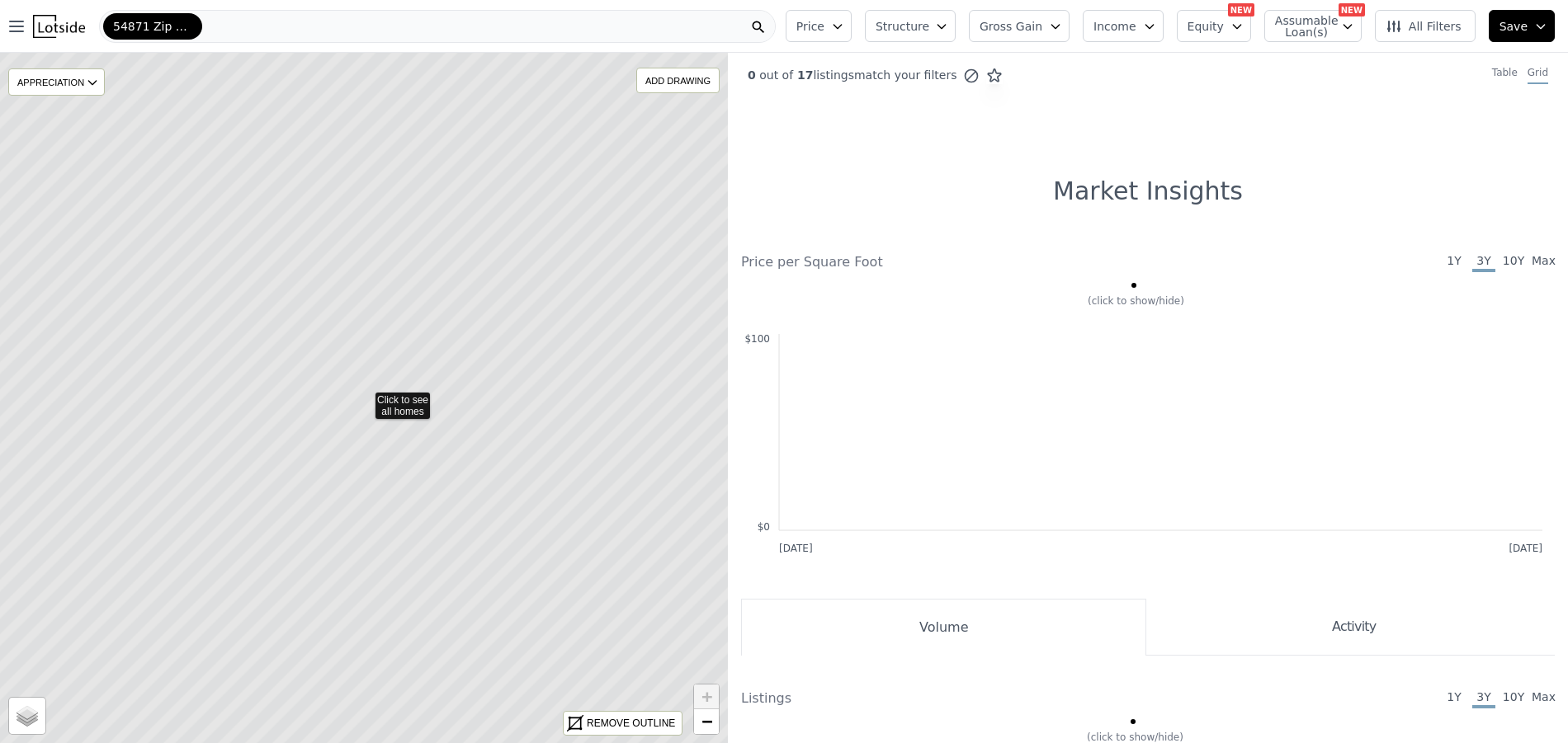
click at [655, 37] on div "54871 Zip Code" at bounding box center [438, 26] width 677 height 33
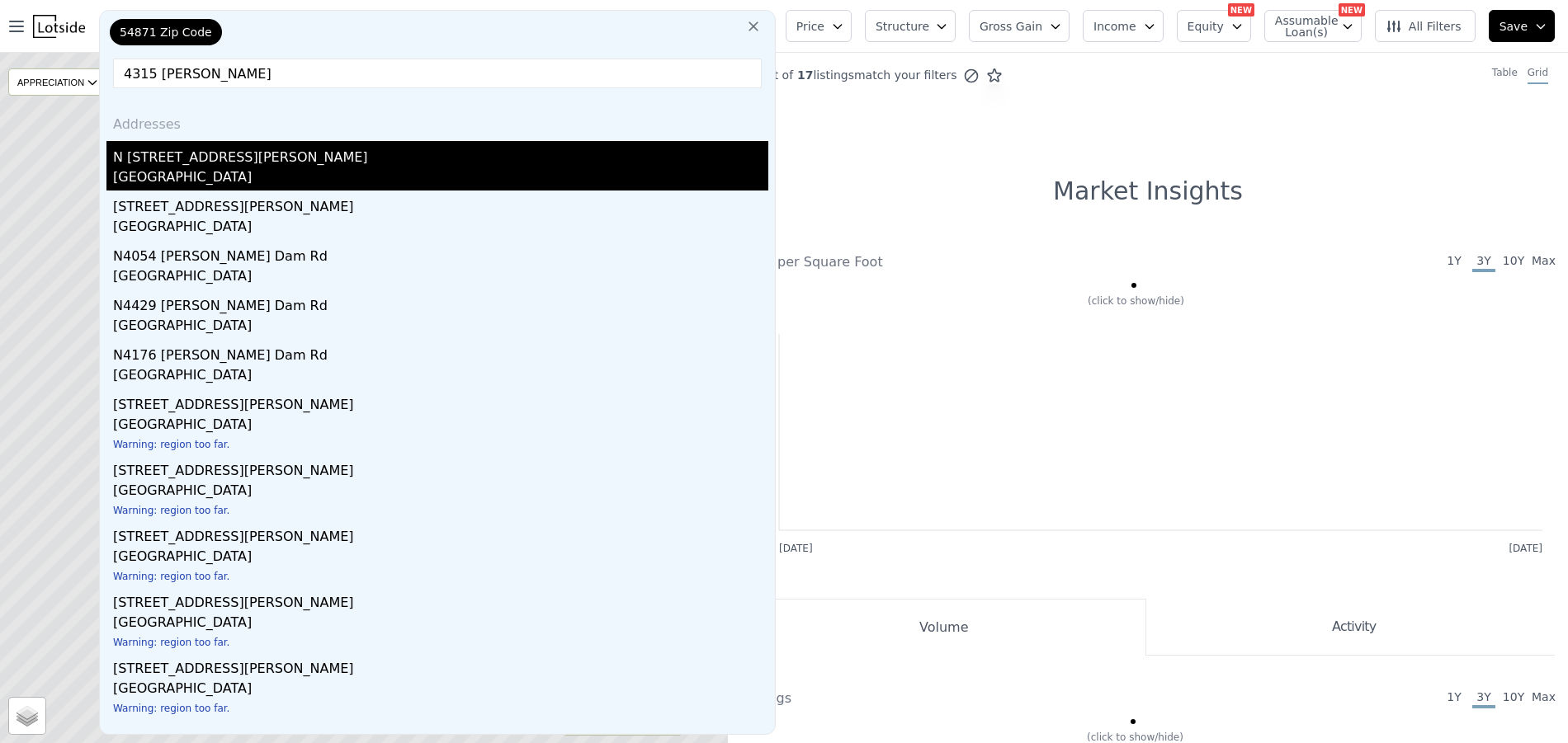
type input "4315 hector da"
click at [451, 171] on div "Washburn County, WI 54871" at bounding box center [440, 178] width 655 height 23
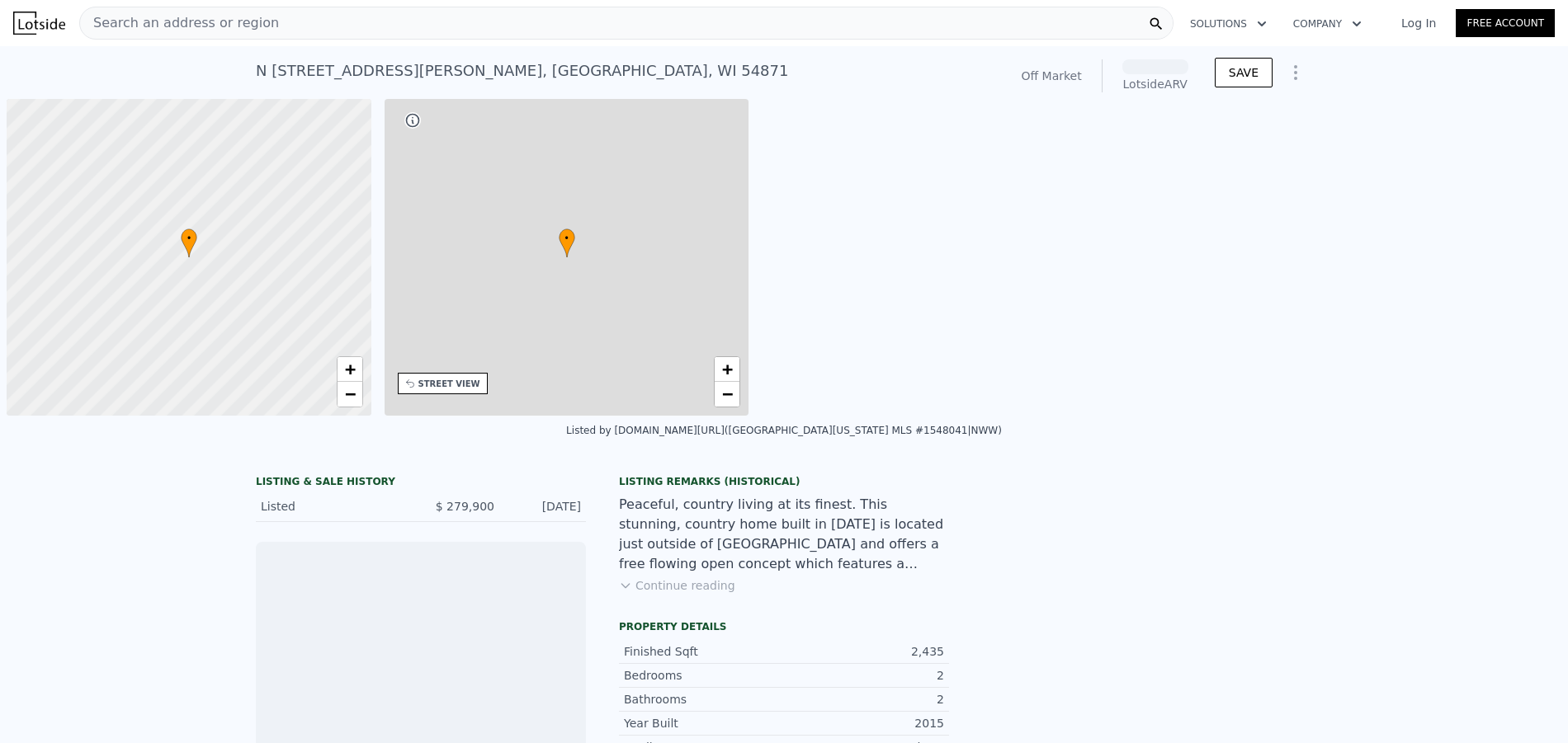
scroll to position [0, 7]
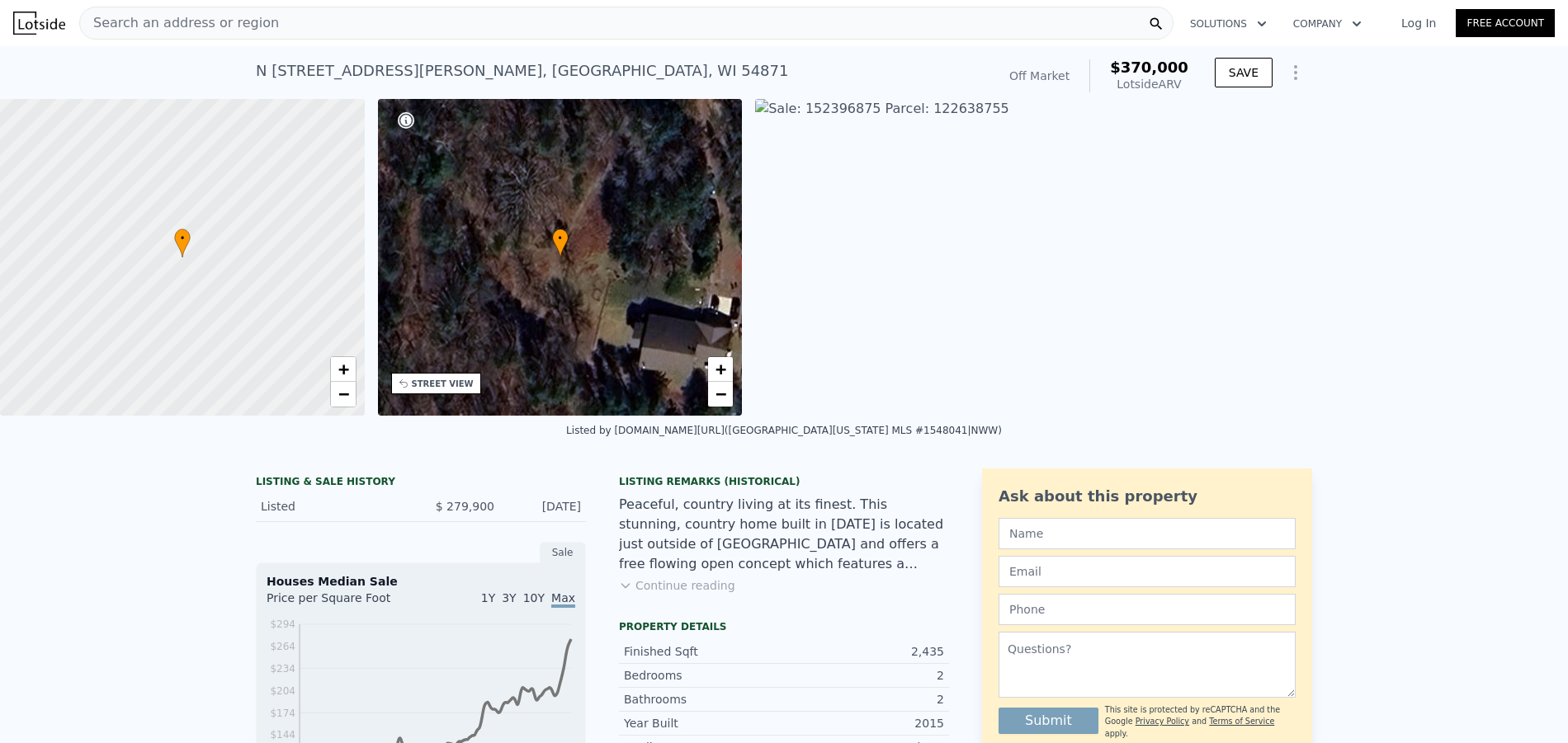
click at [297, 19] on div "Search an address or region" at bounding box center [626, 23] width 1095 height 33
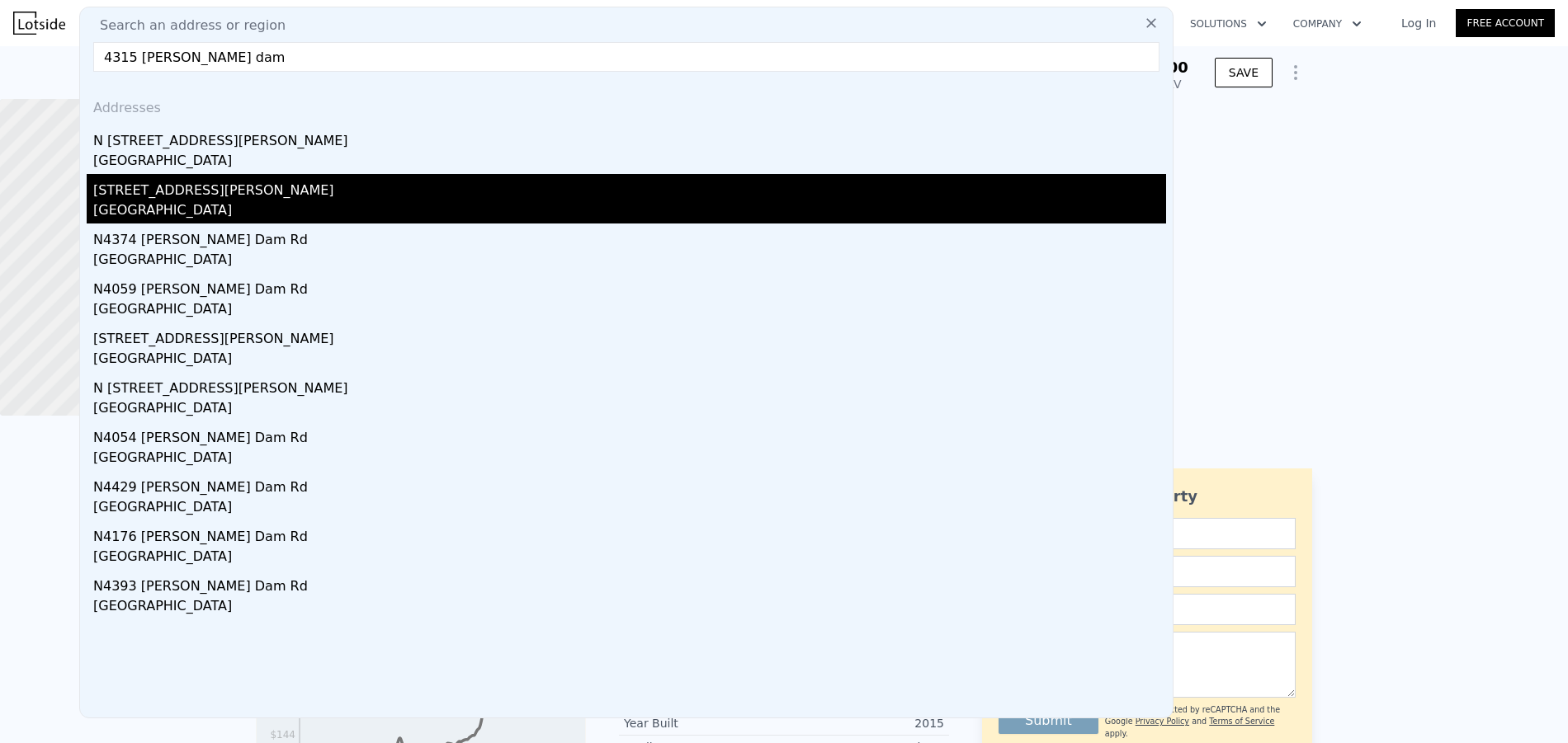
type input "4315 hector dam"
click at [326, 211] on div "Washburn County, WI 54871" at bounding box center [630, 211] width 1073 height 23
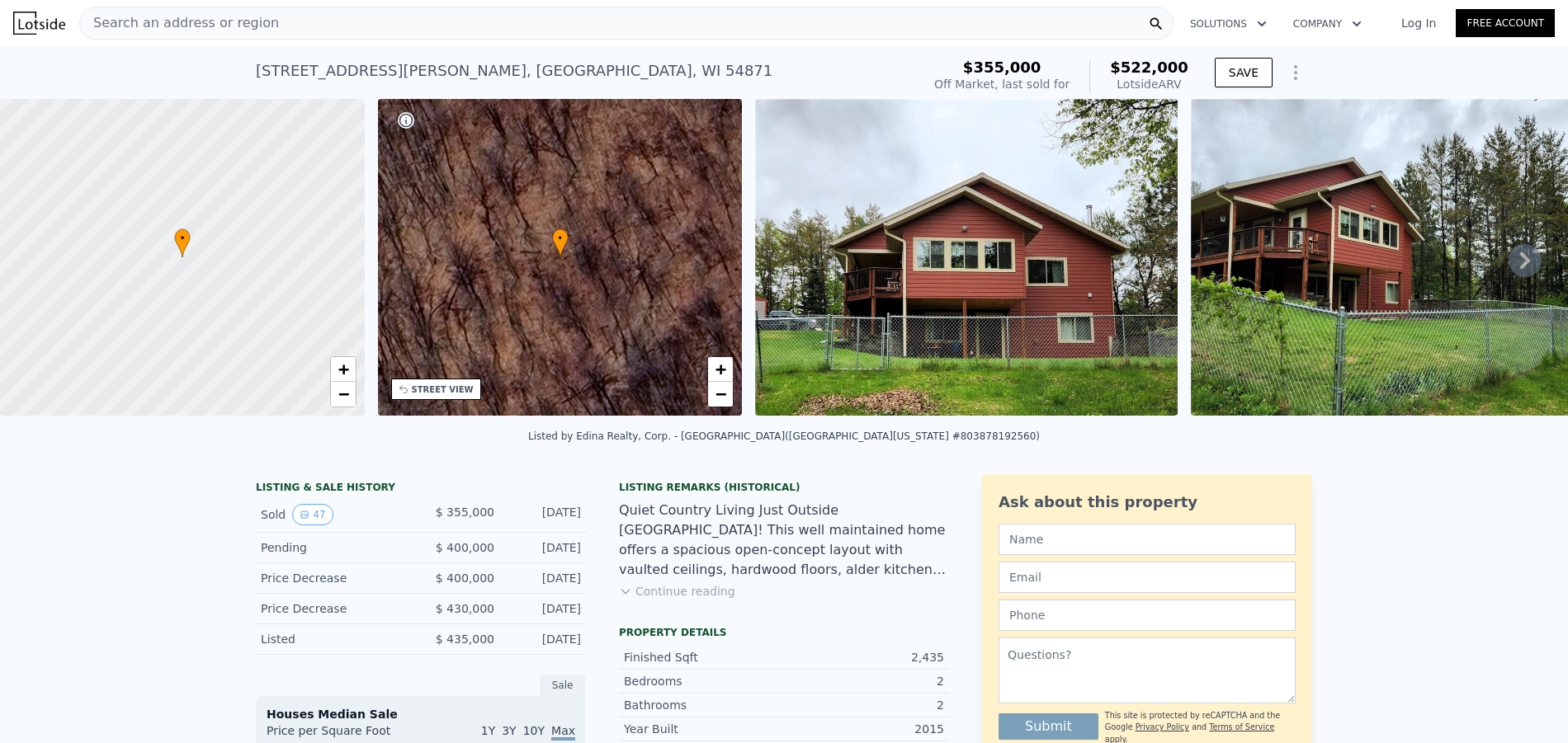
click at [1519, 268] on icon at bounding box center [1525, 260] width 33 height 33
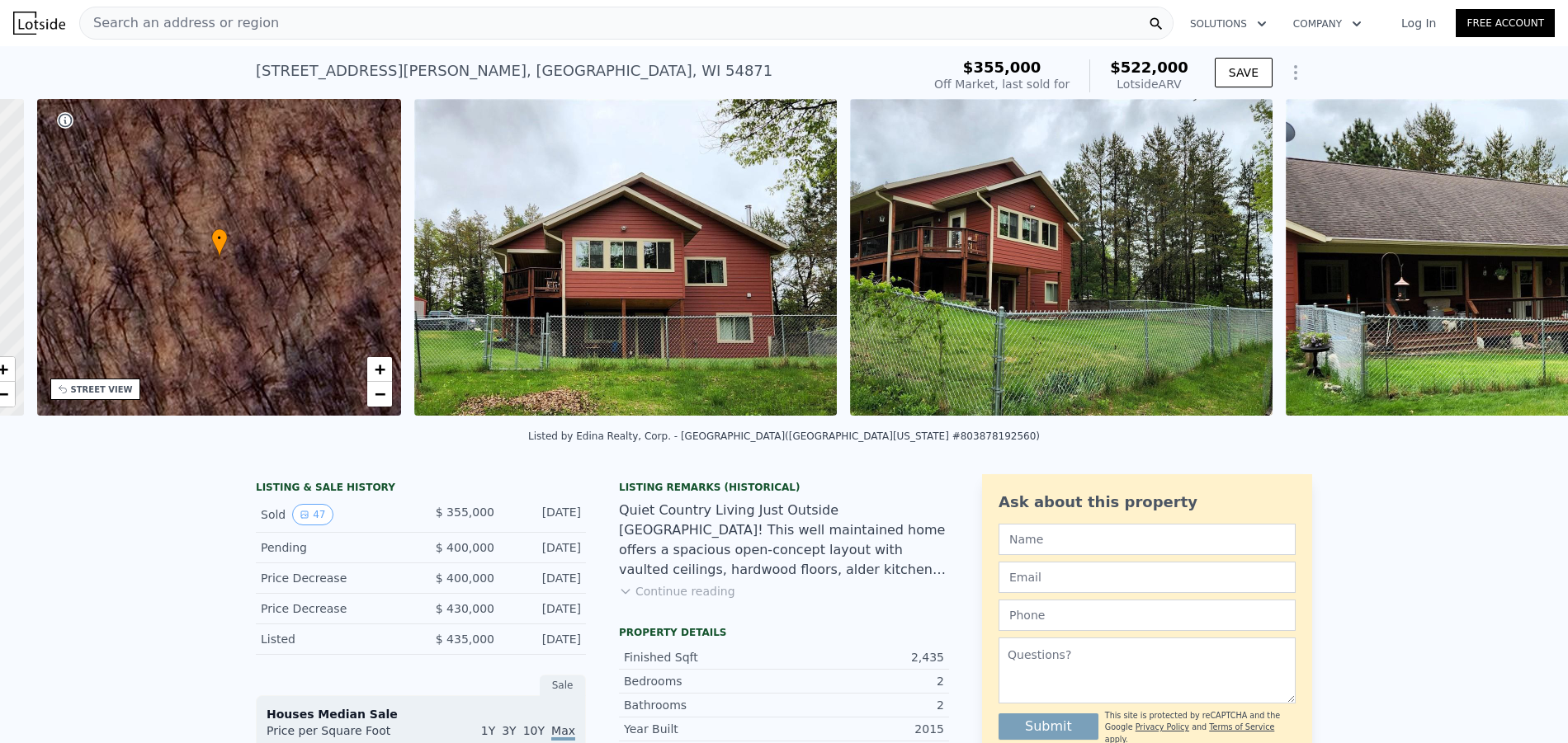
scroll to position [0, 384]
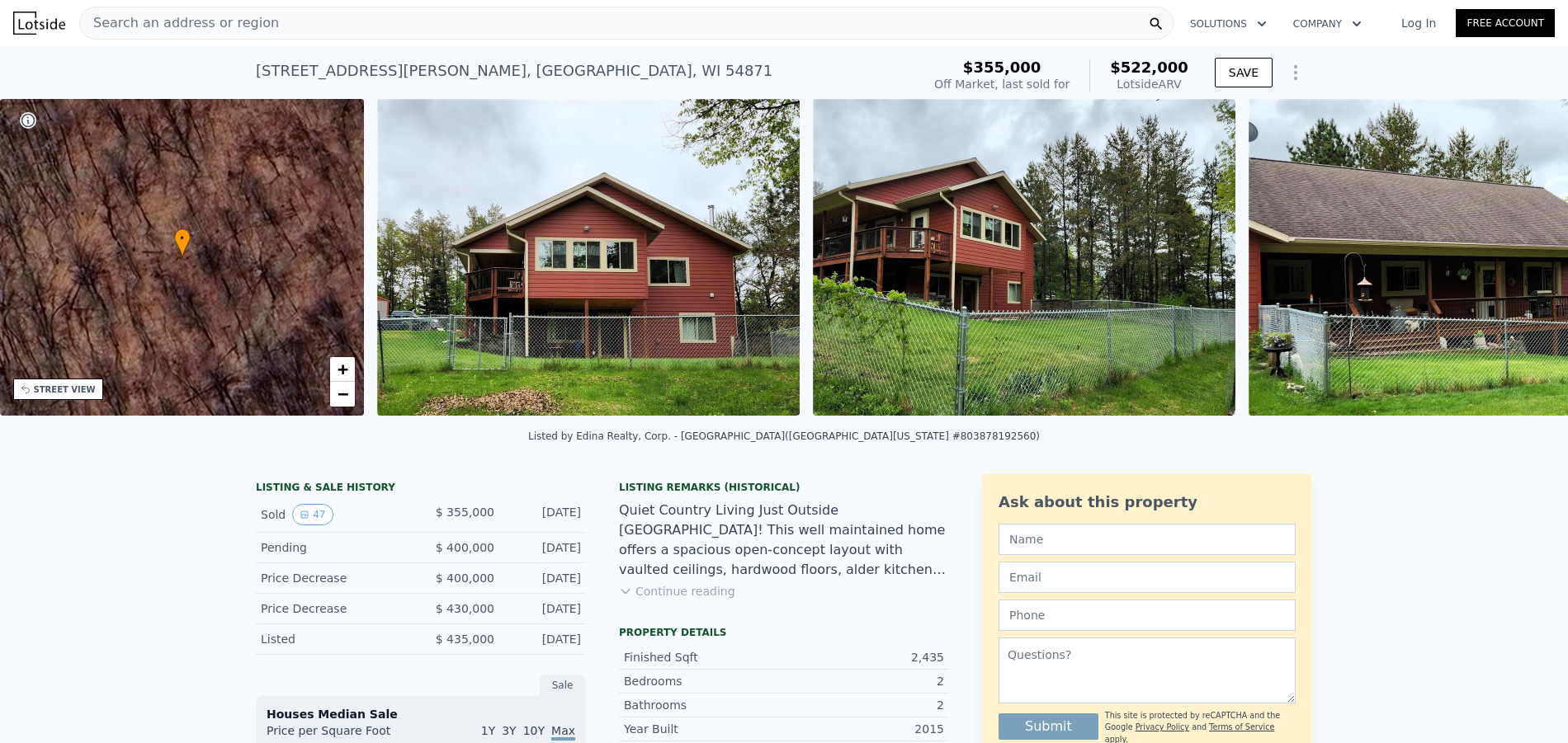
click at [1519, 268] on div "• + − • + − STREET VIEW Loading... SATELLITE VIEW" at bounding box center [784, 260] width 1568 height 322
click at [1519, 268] on icon at bounding box center [1525, 260] width 33 height 33
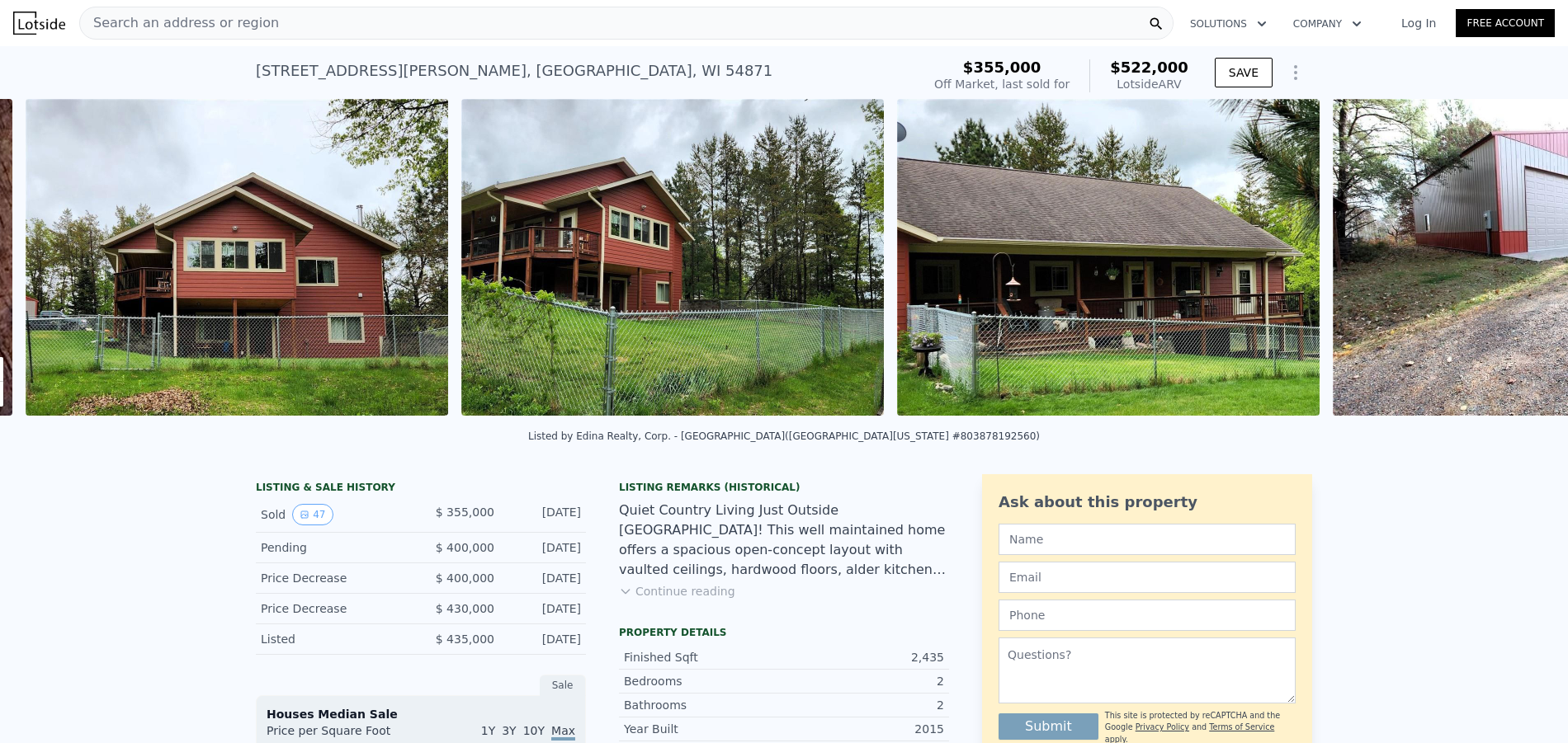
scroll to position [0, 755]
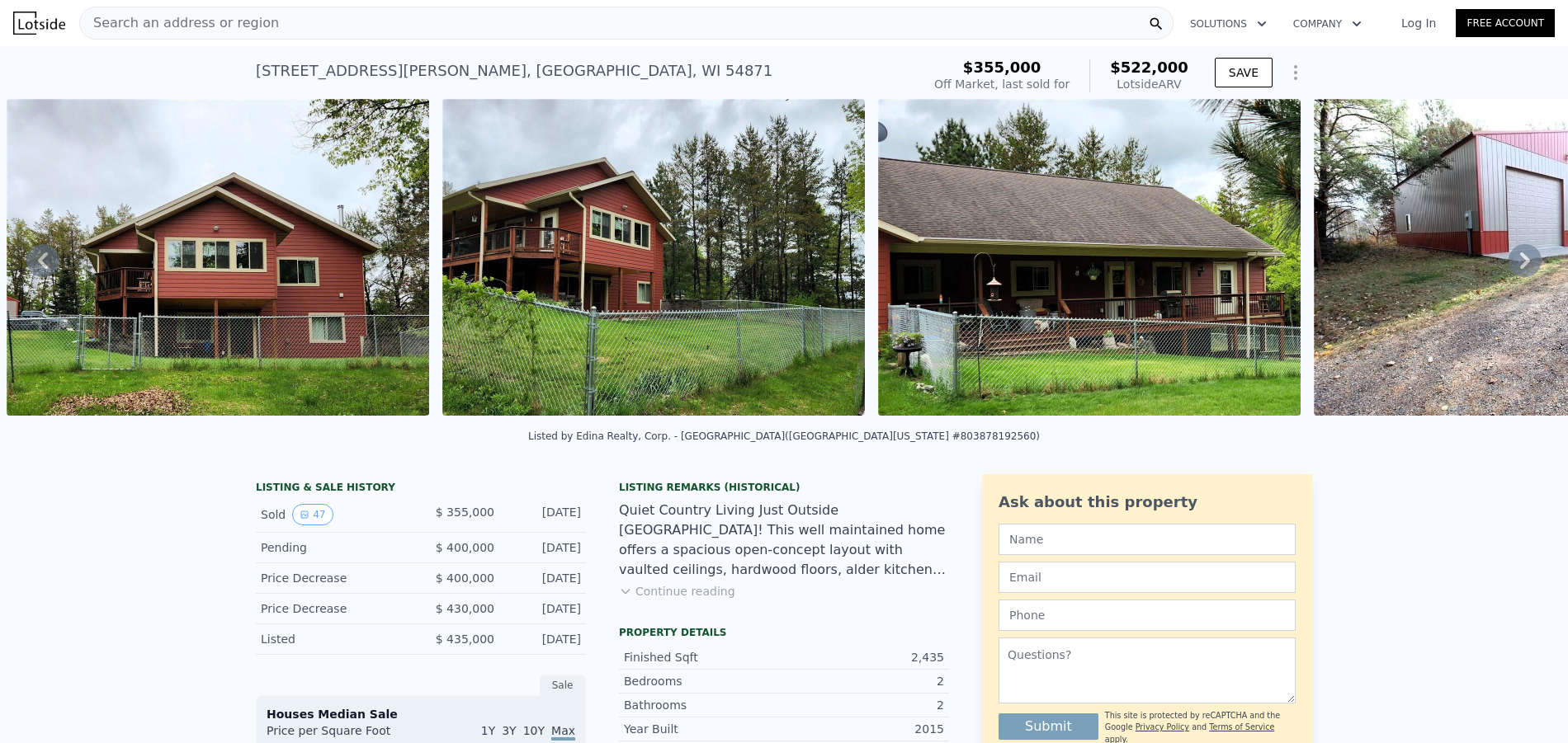
click at [1520, 268] on icon at bounding box center [1526, 260] width 10 height 16
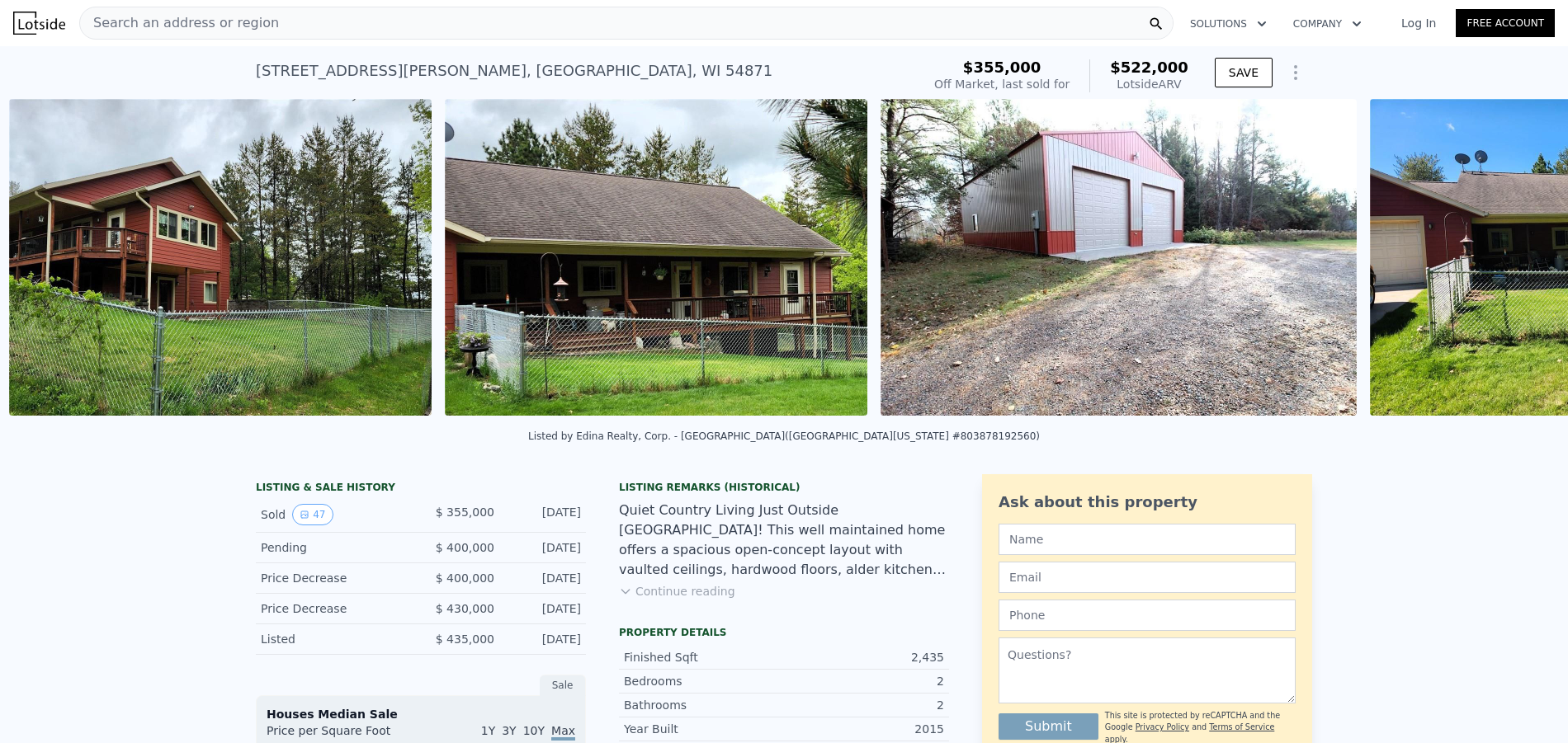
scroll to position [0, 1191]
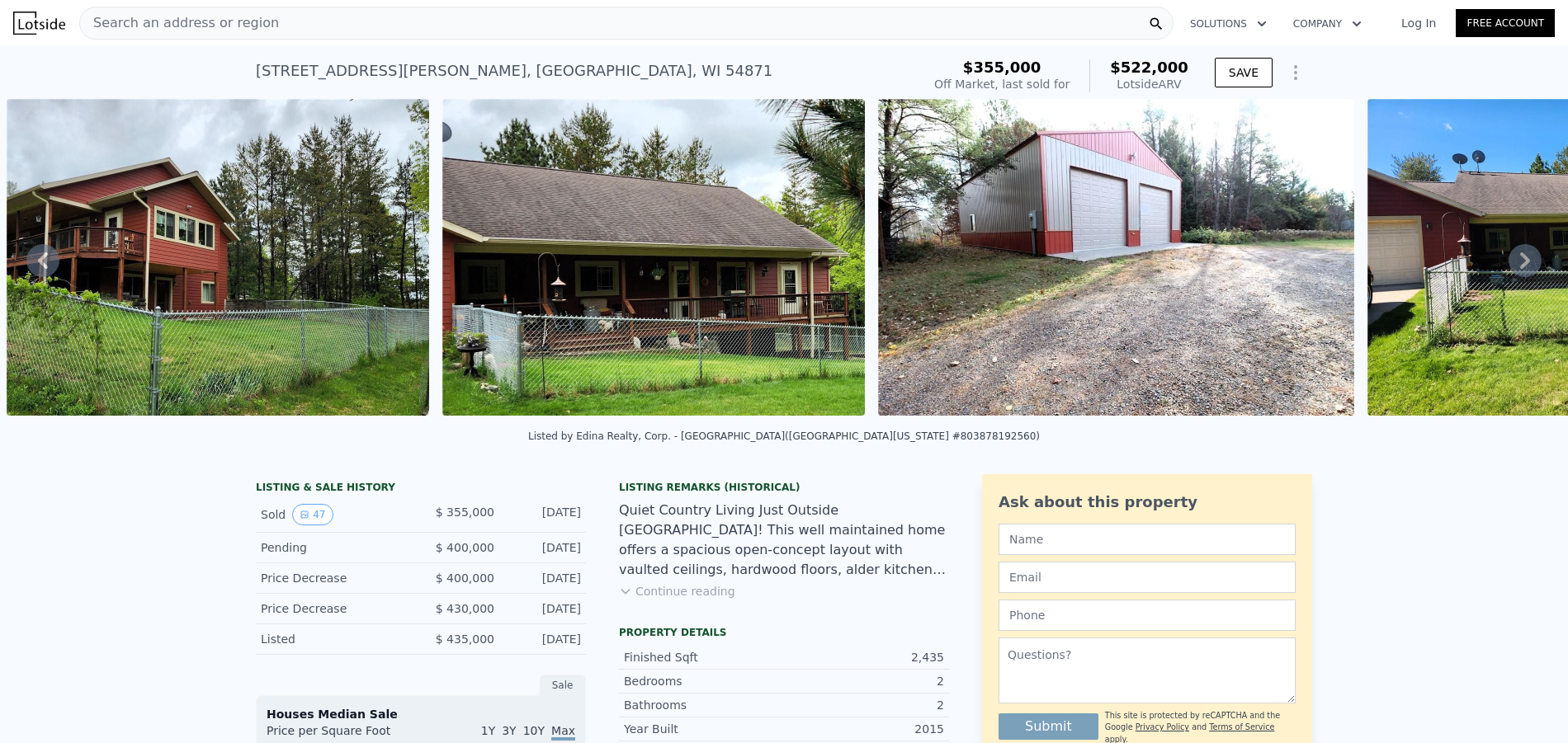
click at [1520, 268] on icon at bounding box center [1526, 260] width 10 height 16
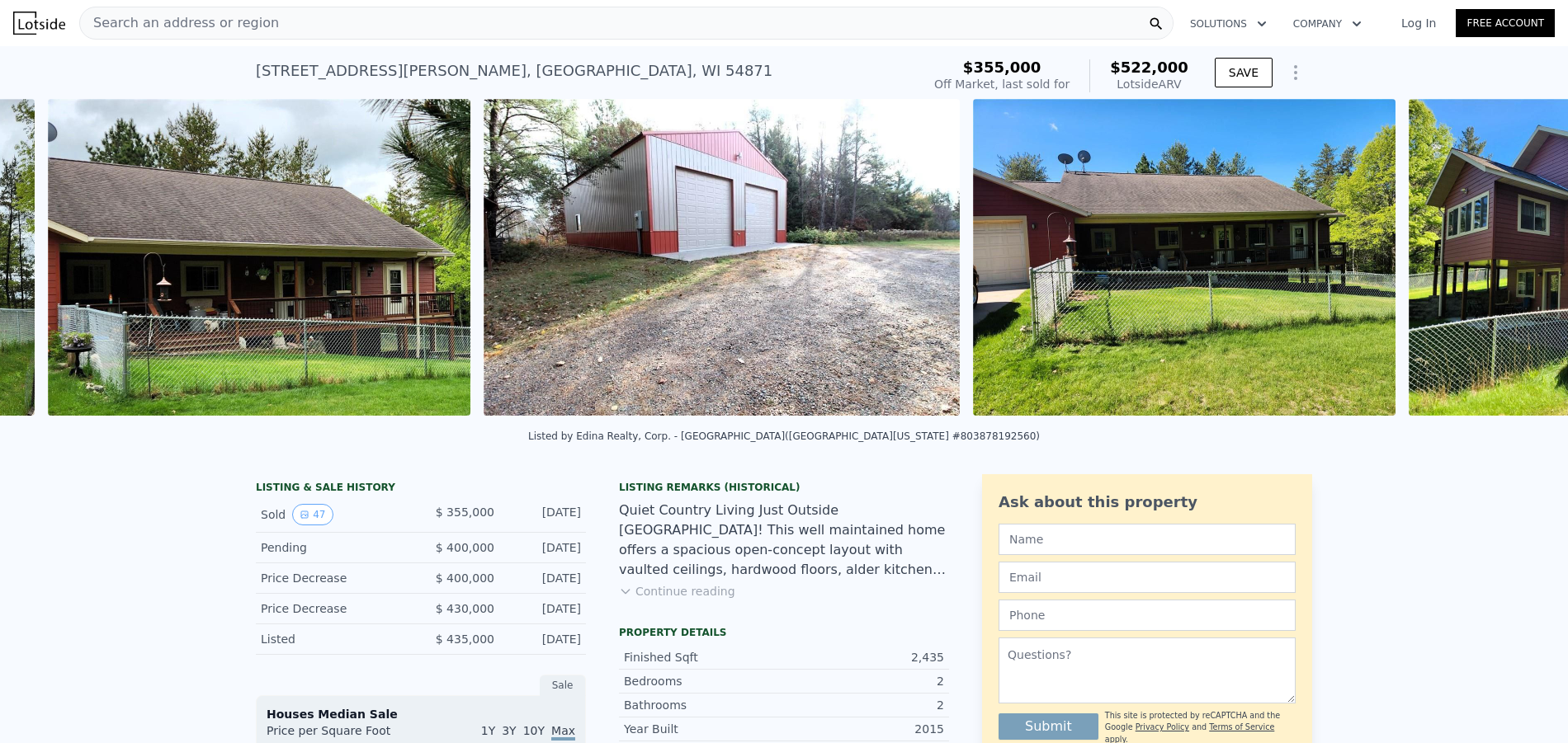
scroll to position [0, 1627]
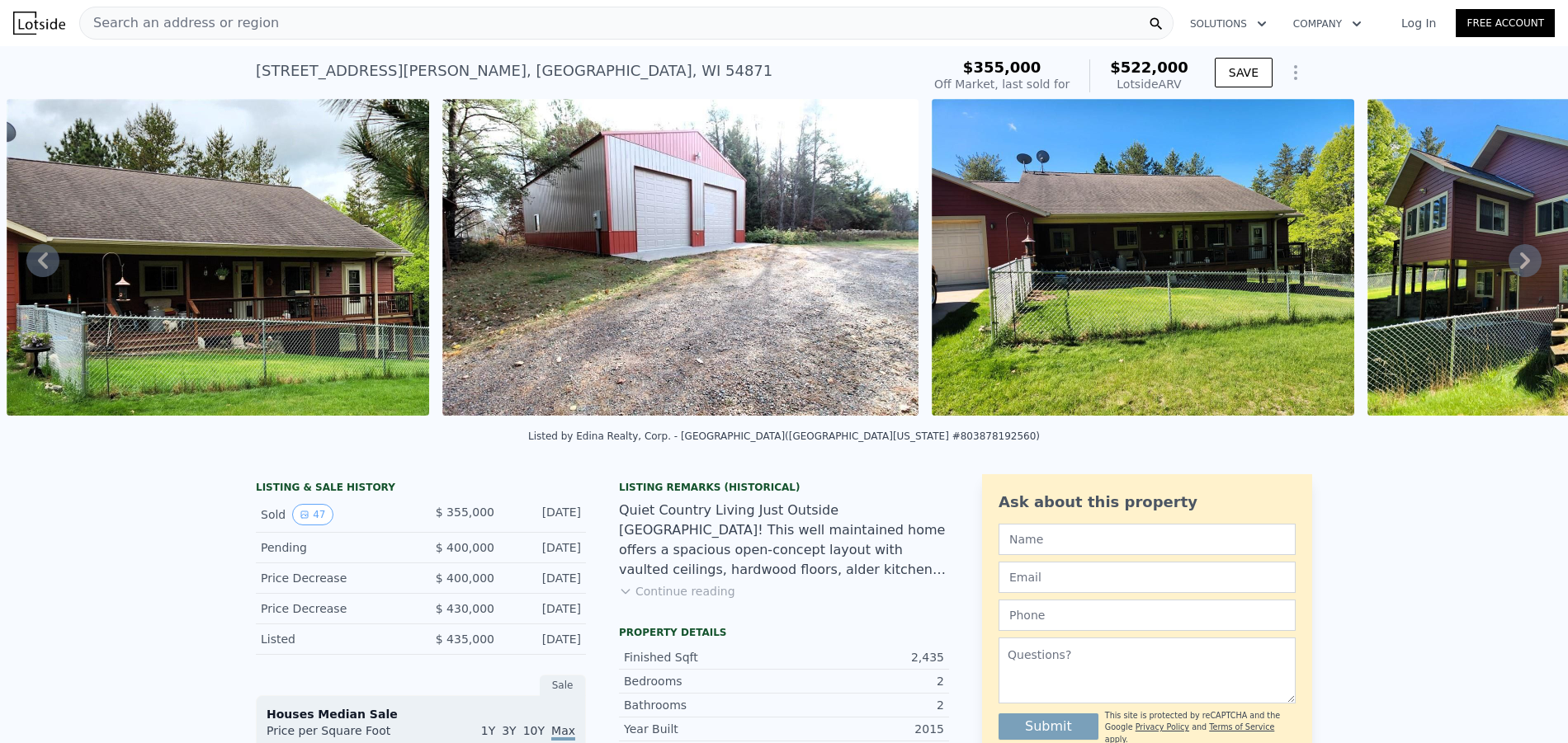
click at [1520, 268] on icon at bounding box center [1526, 260] width 10 height 16
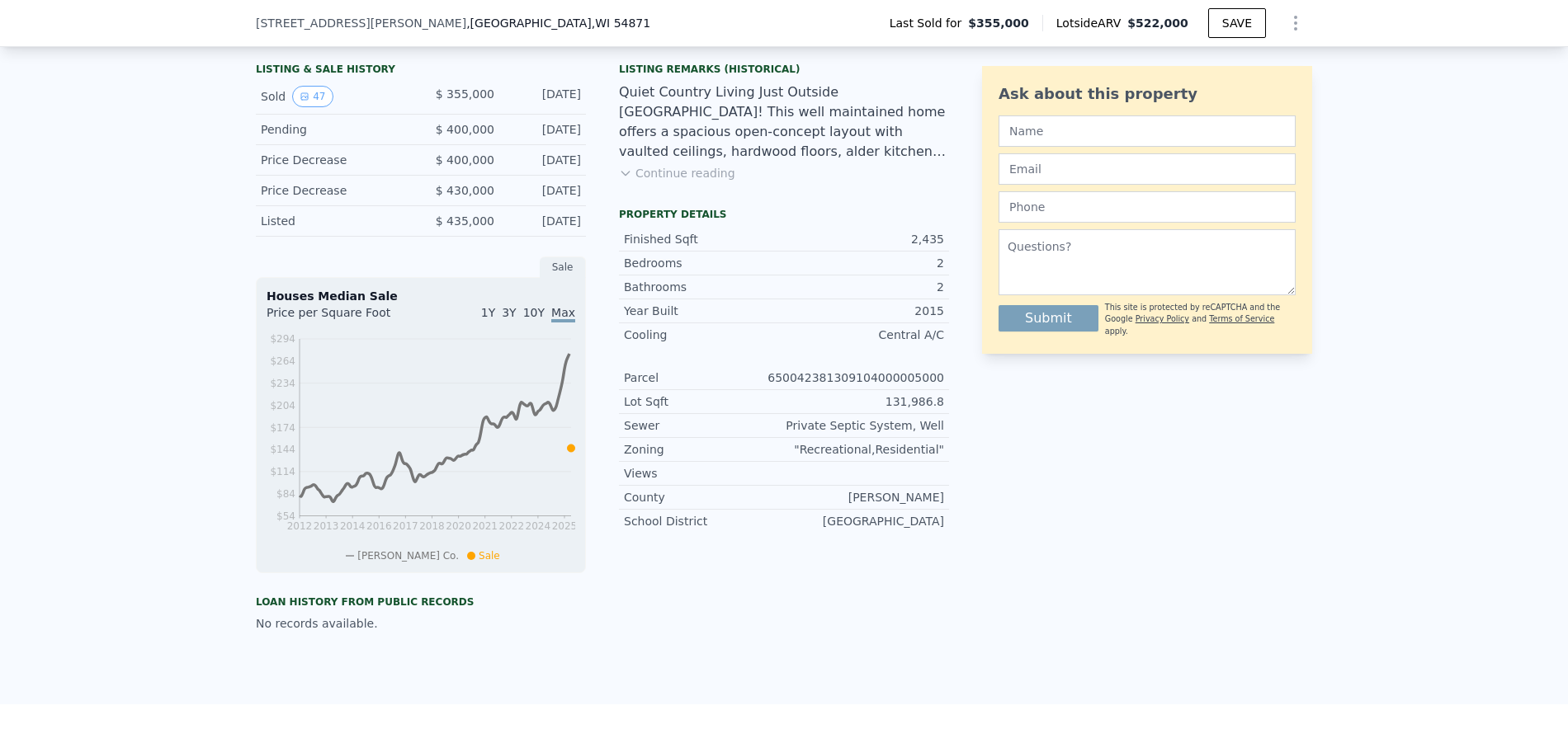
scroll to position [330, 0]
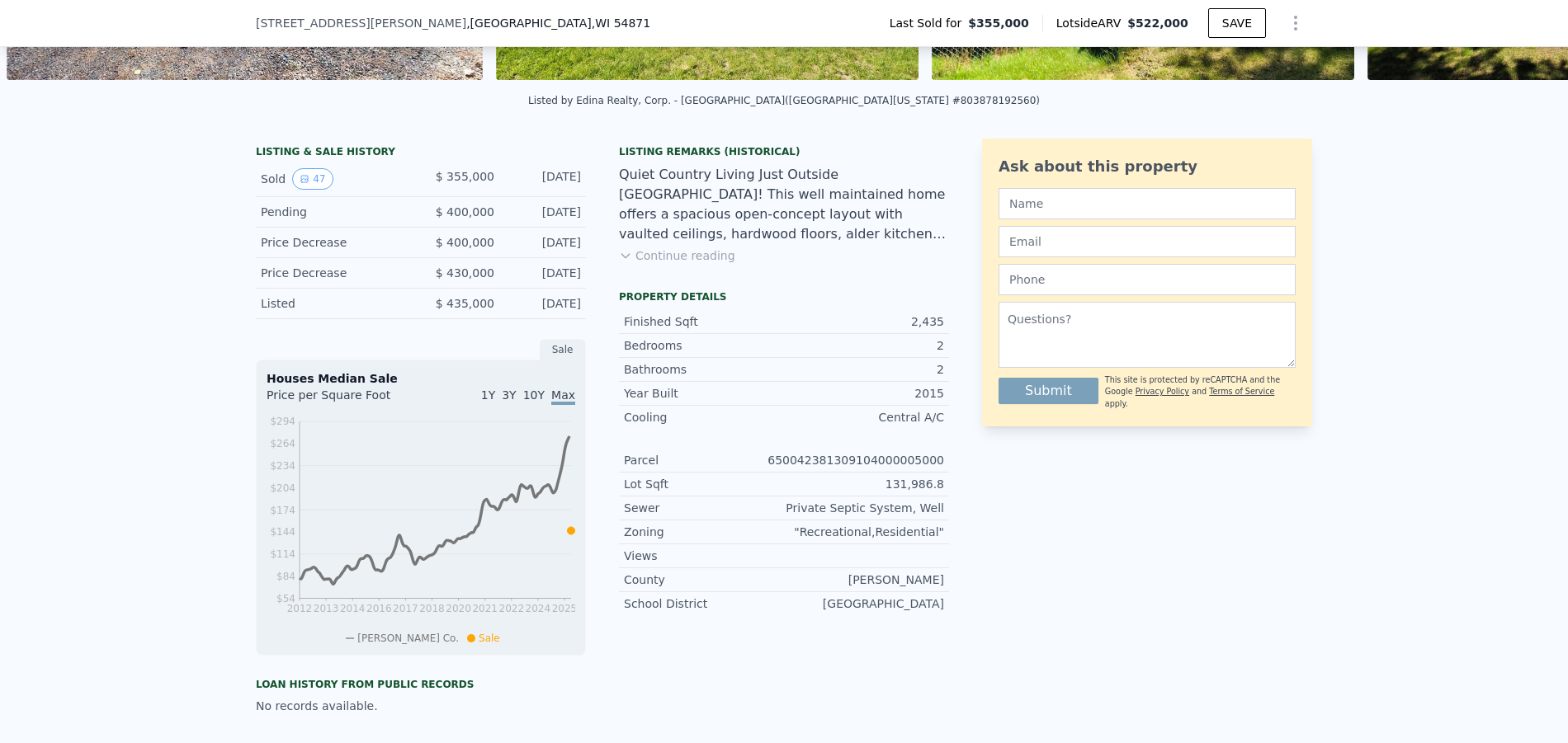
click at [294, 312] on div "Listed" at bounding box center [333, 303] width 147 height 16
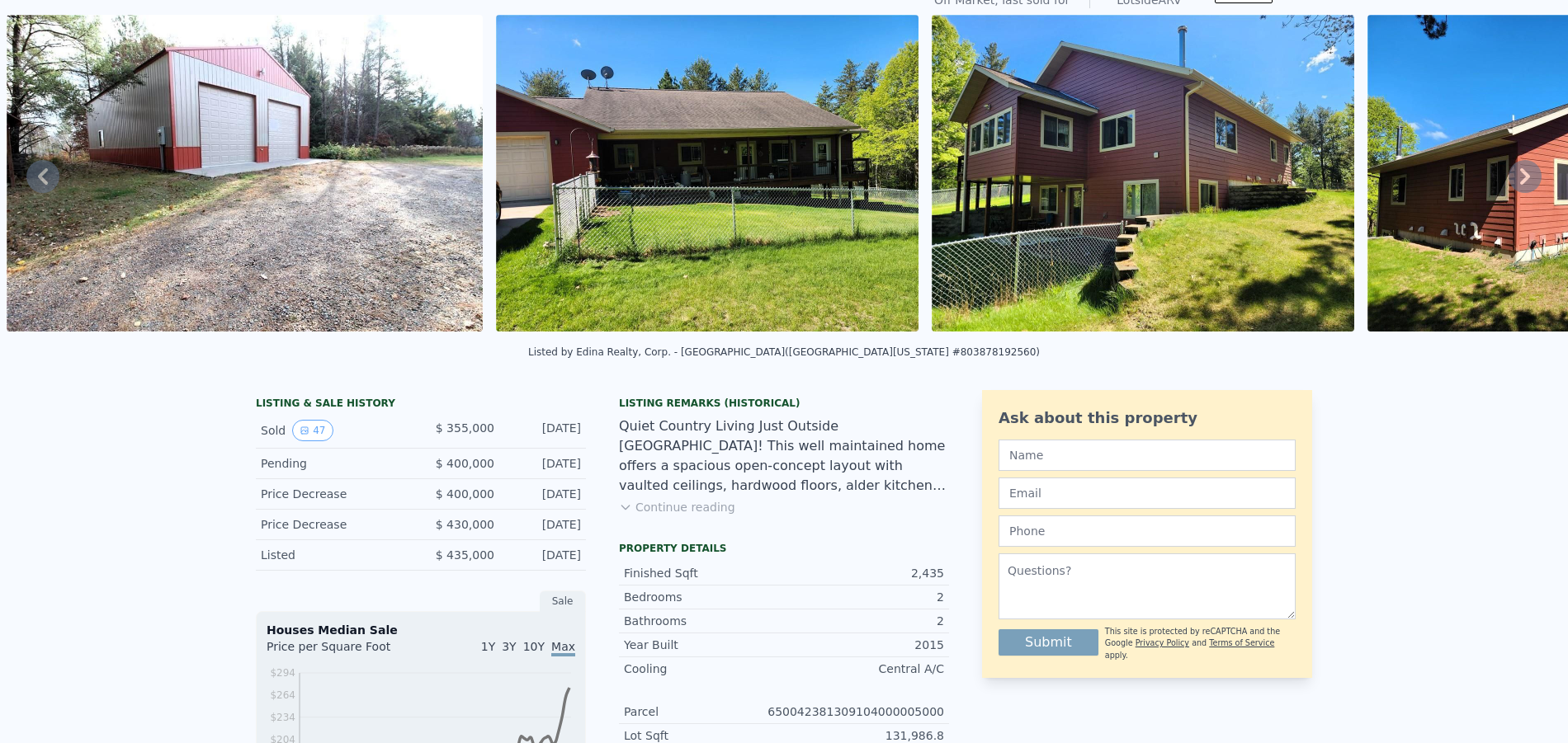
scroll to position [0, 0]
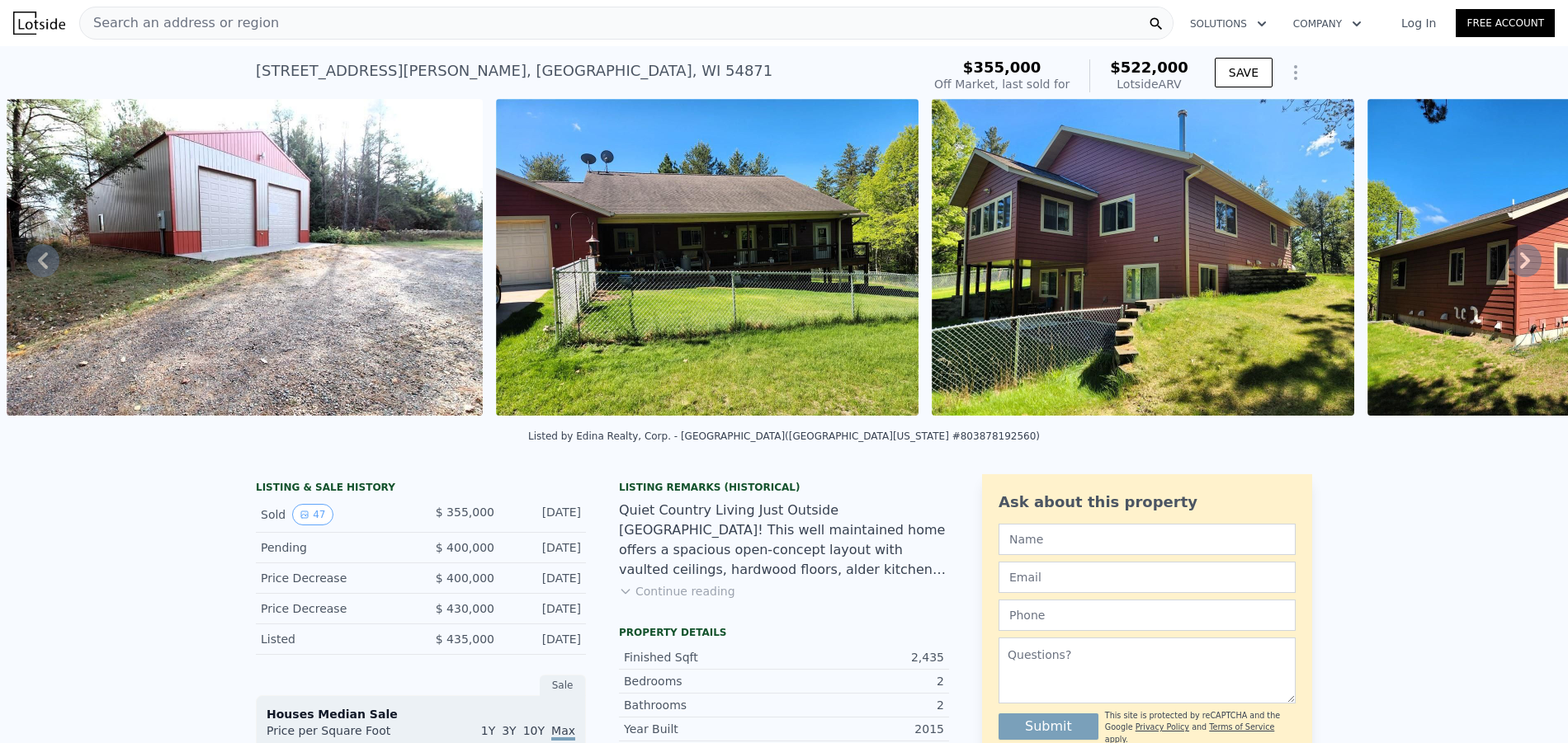
click at [1515, 259] on icon at bounding box center [1525, 260] width 33 height 33
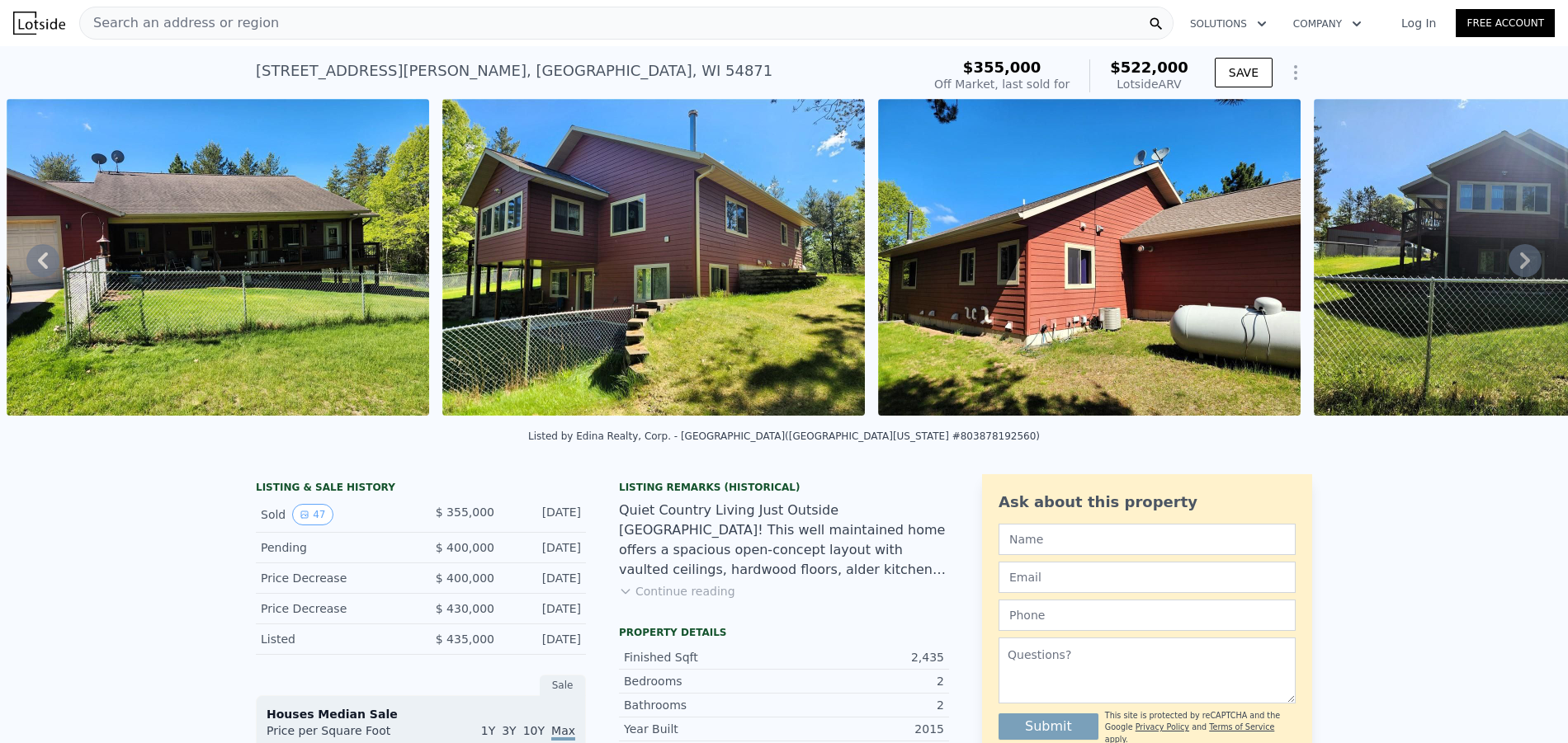
click at [1515, 259] on icon at bounding box center [1525, 260] width 33 height 33
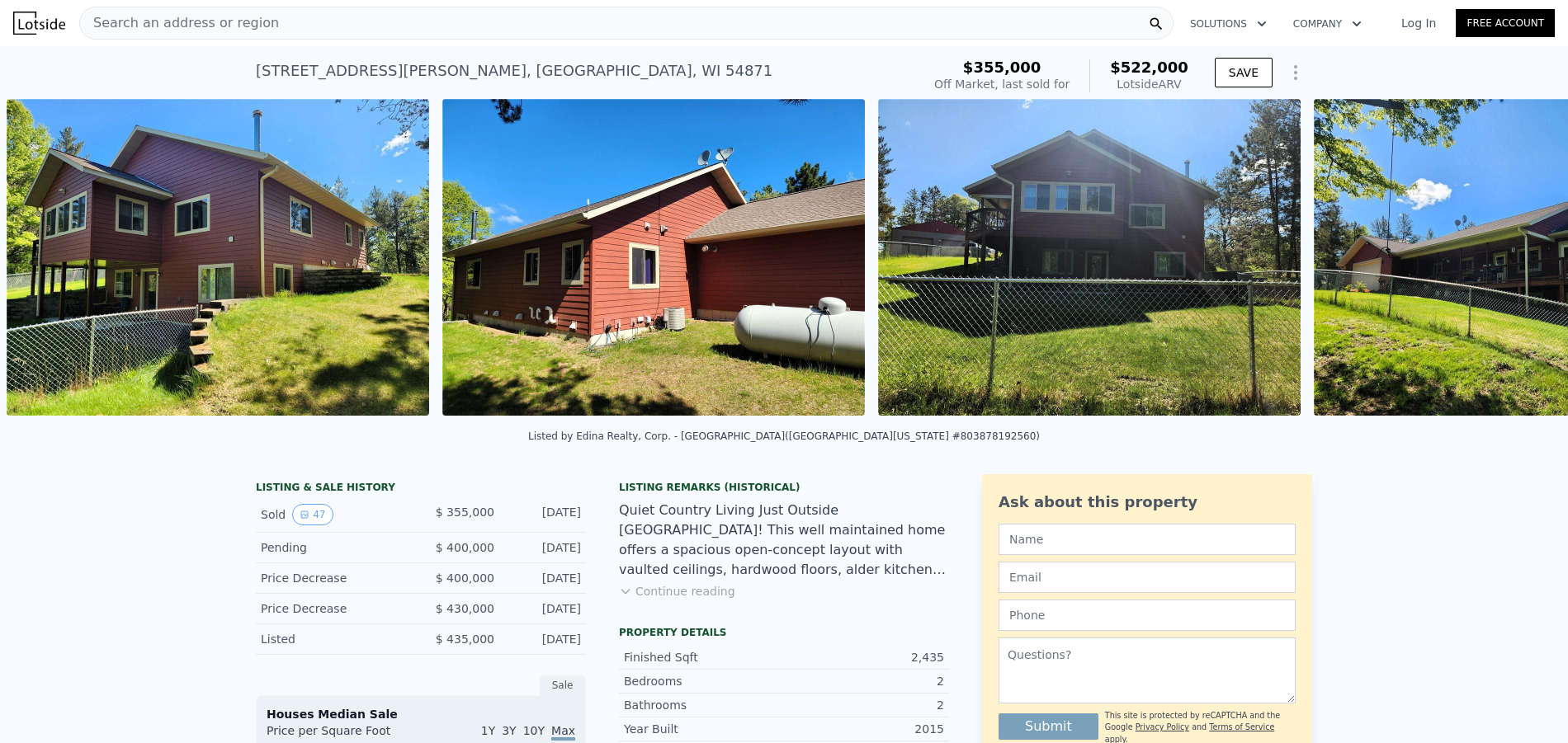
click at [1515, 259] on div "• + − • + − STREET VIEW Loading... SATELLITE VIEW" at bounding box center [784, 260] width 1568 height 322
click at [1515, 259] on icon at bounding box center [1525, 260] width 33 height 33
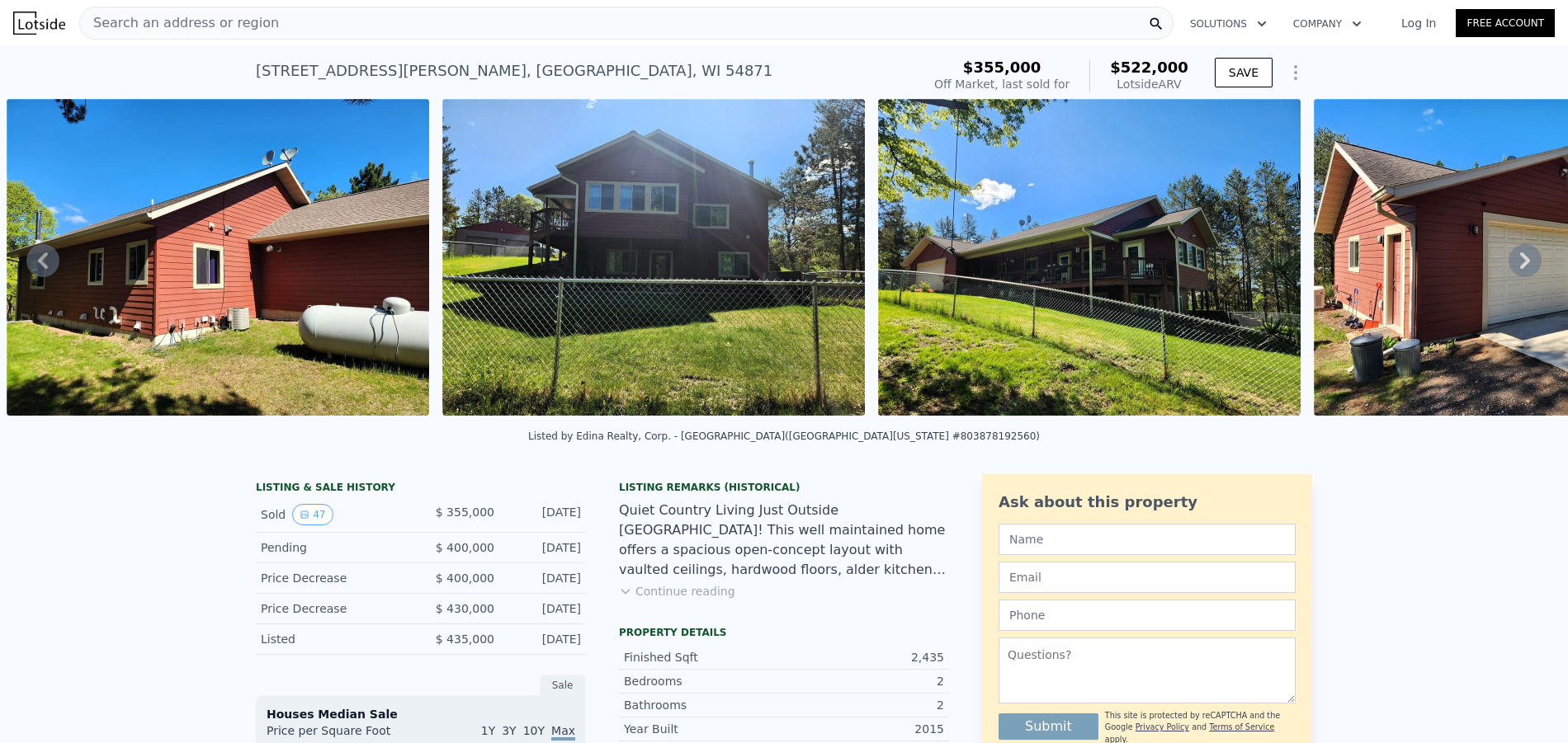
click at [1515, 259] on icon at bounding box center [1525, 260] width 33 height 33
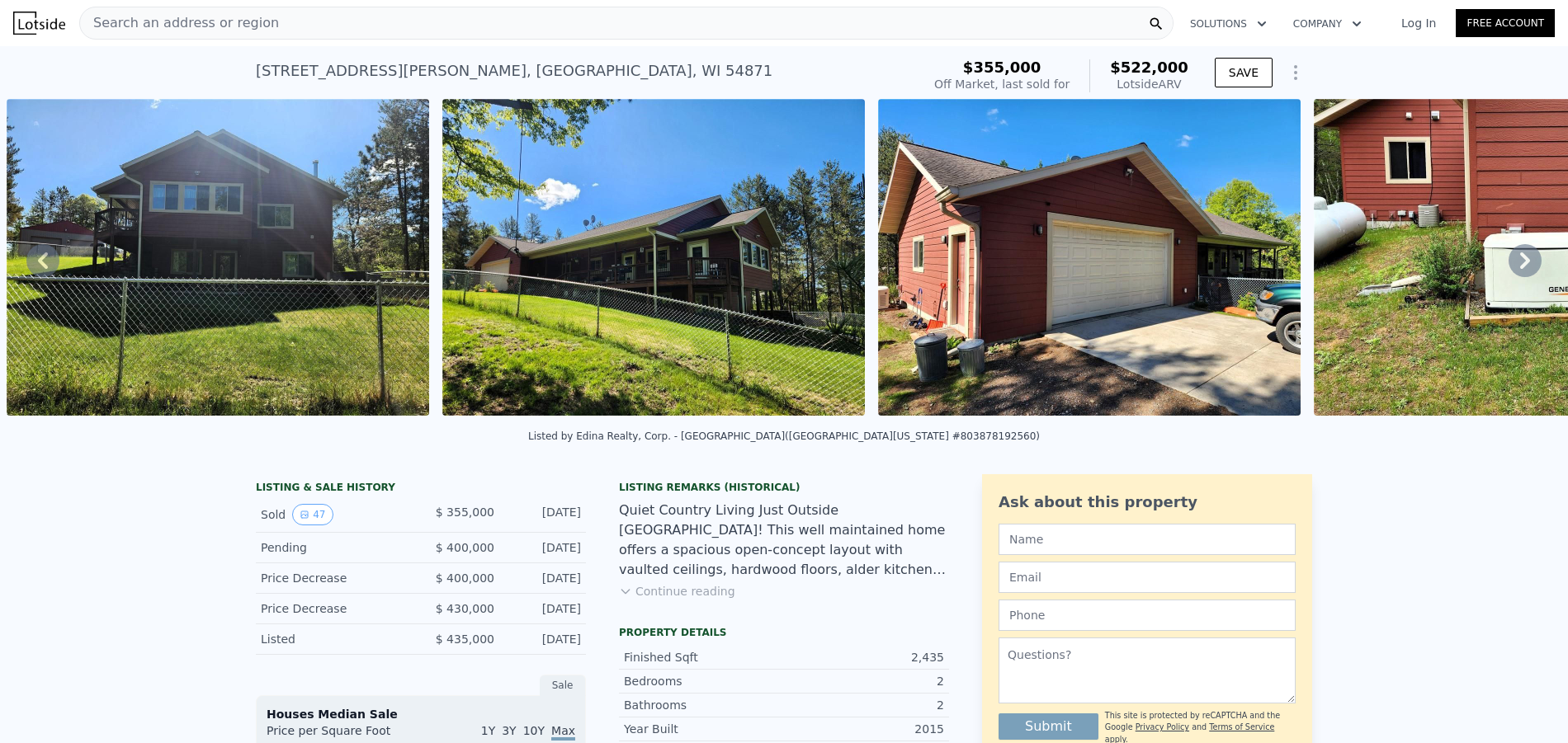
click at [1515, 259] on icon at bounding box center [1525, 260] width 33 height 33
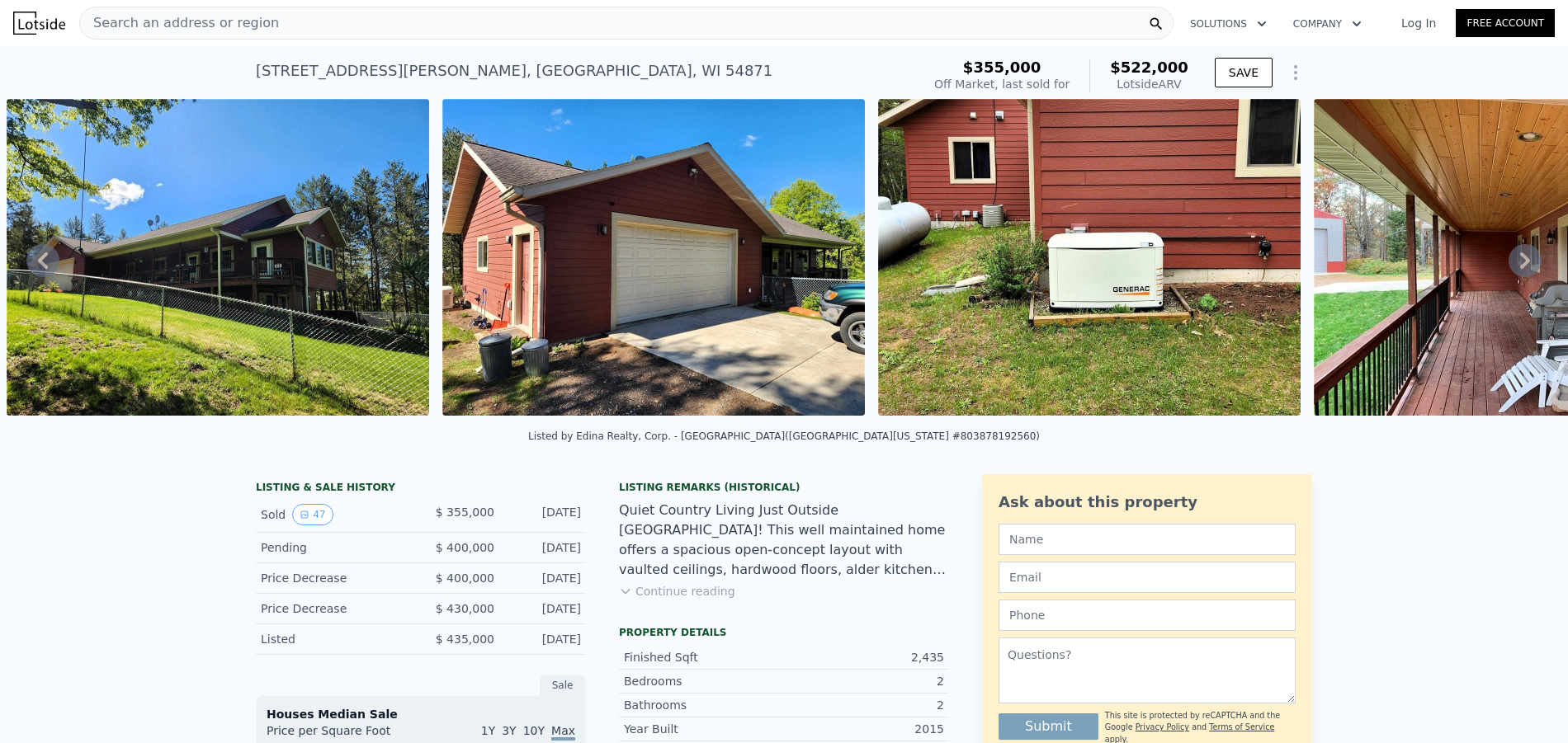
click at [1515, 259] on icon at bounding box center [1525, 260] width 33 height 33
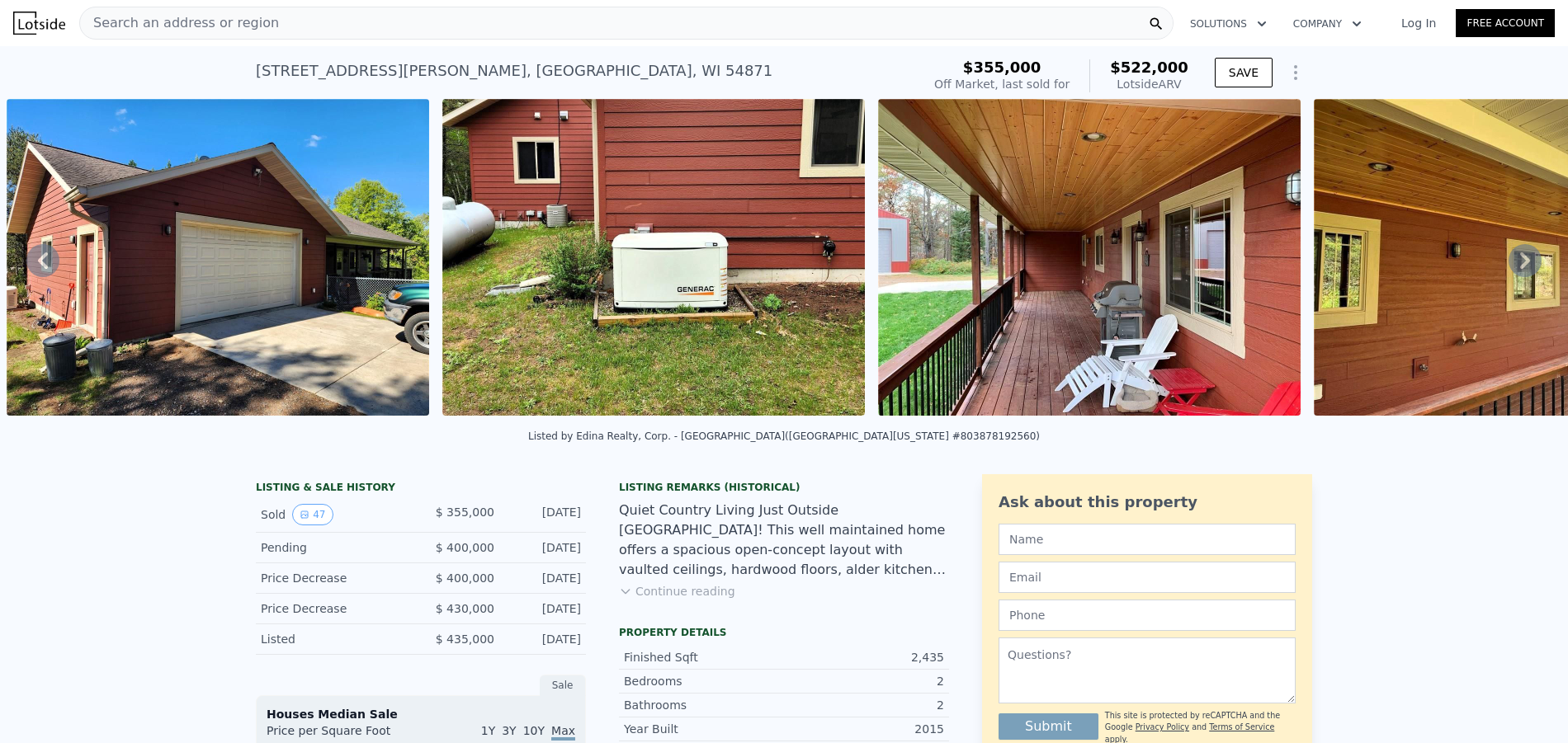
click at [1515, 259] on icon at bounding box center [1525, 260] width 33 height 33
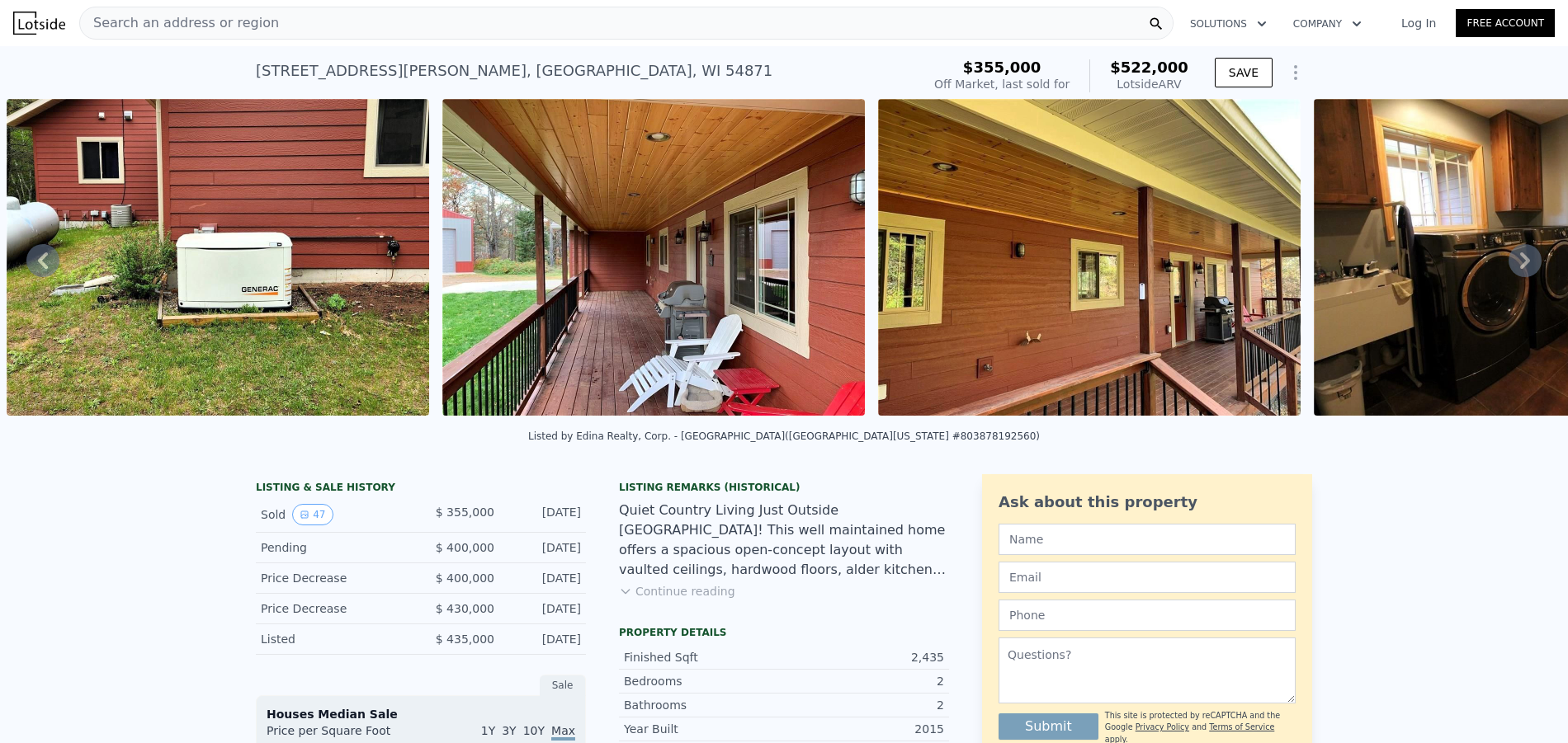
click at [1515, 259] on icon at bounding box center [1525, 260] width 33 height 33
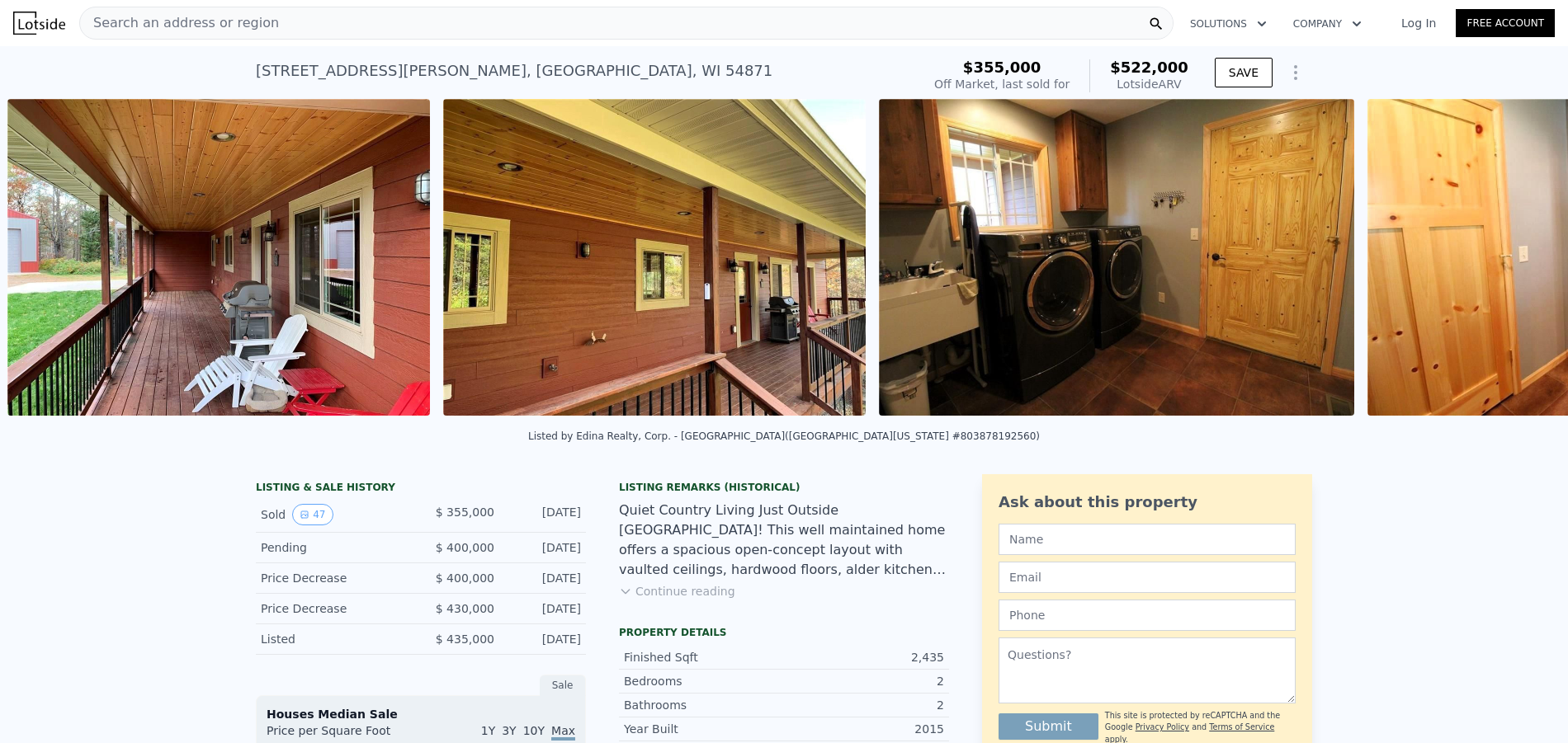
scroll to position [0, 5603]
click at [1515, 259] on icon at bounding box center [1525, 260] width 33 height 33
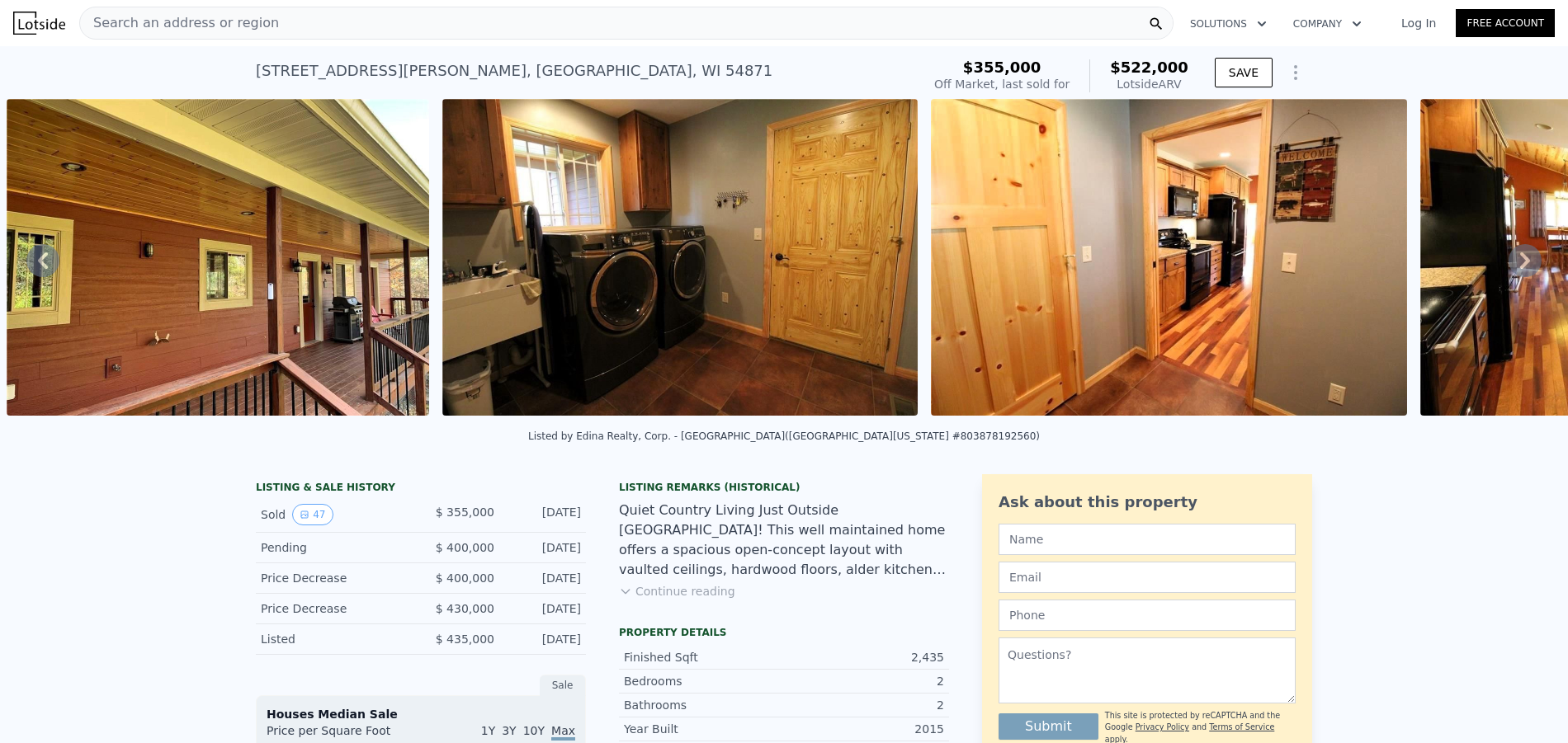
click at [1515, 259] on icon at bounding box center [1525, 260] width 33 height 33
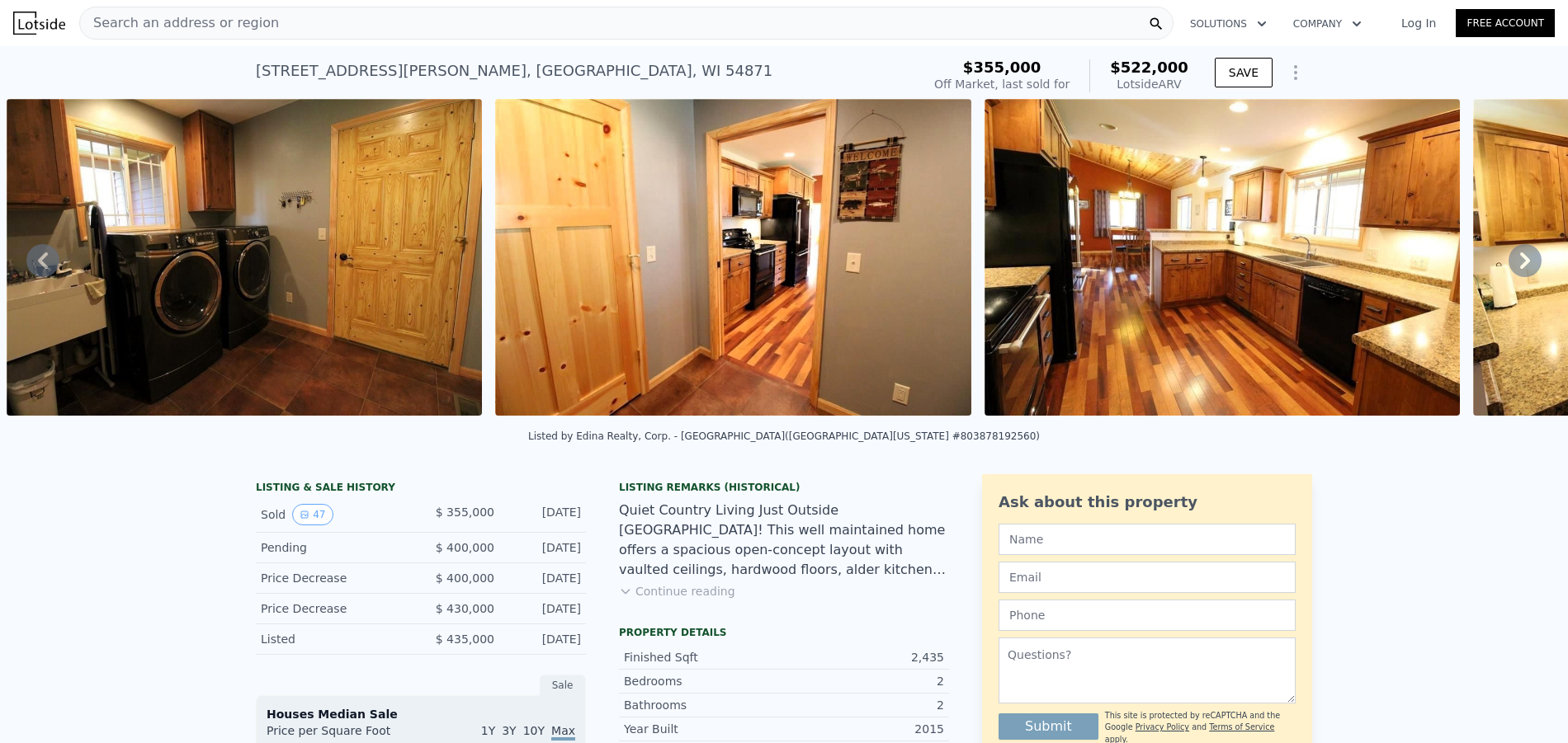
click at [1515, 259] on icon at bounding box center [1525, 260] width 33 height 33
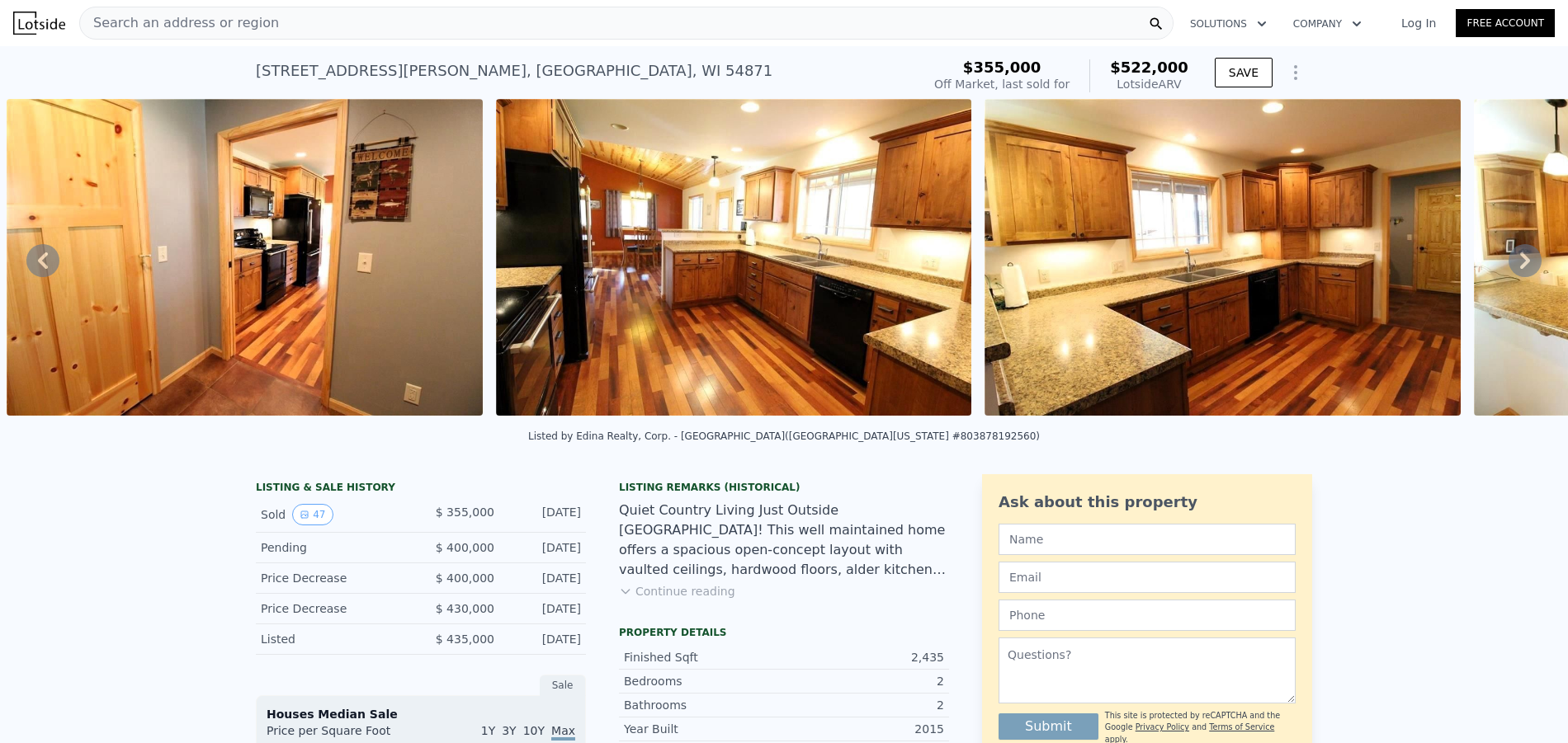
click at [1515, 259] on icon at bounding box center [1525, 260] width 33 height 33
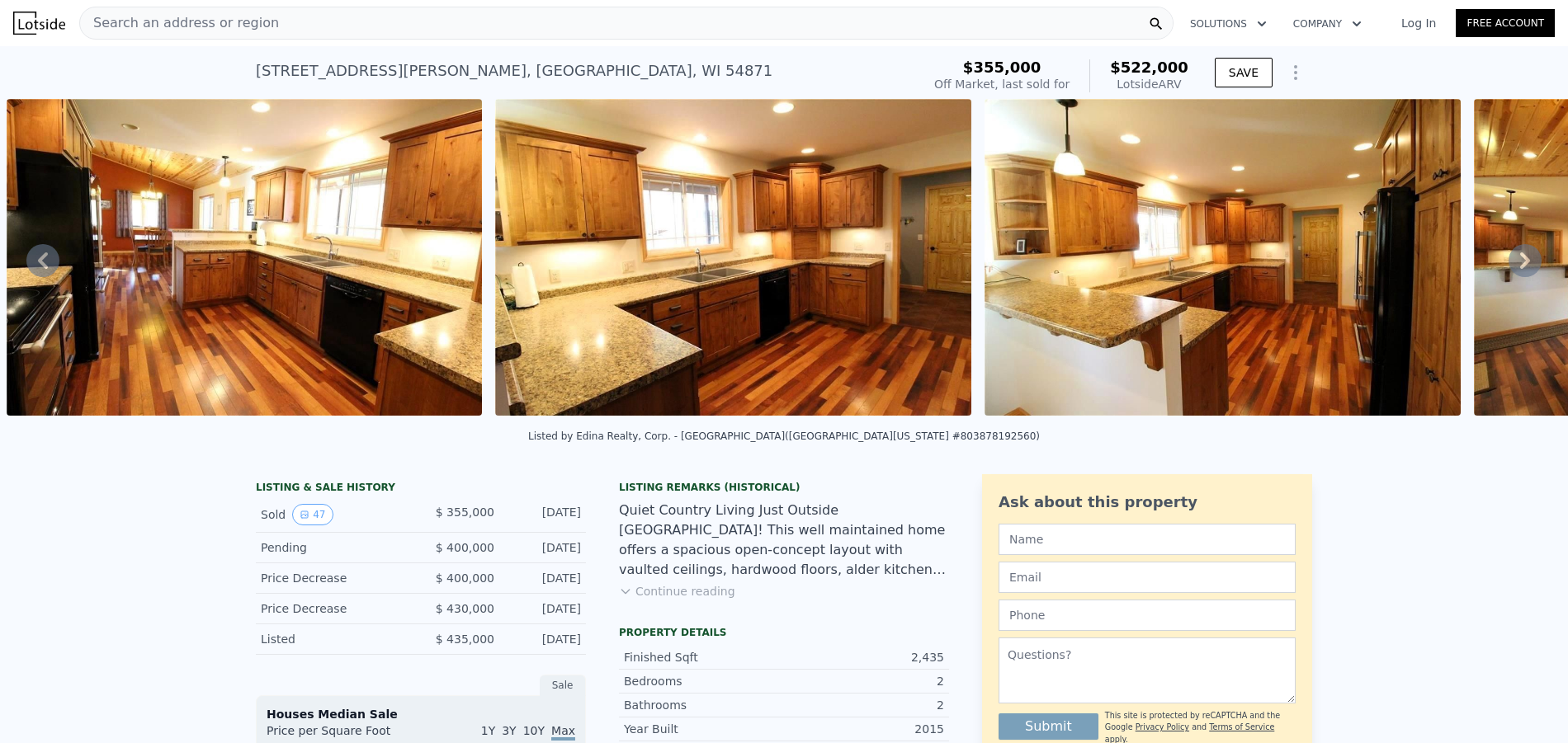
click at [1515, 259] on icon at bounding box center [1525, 260] width 33 height 33
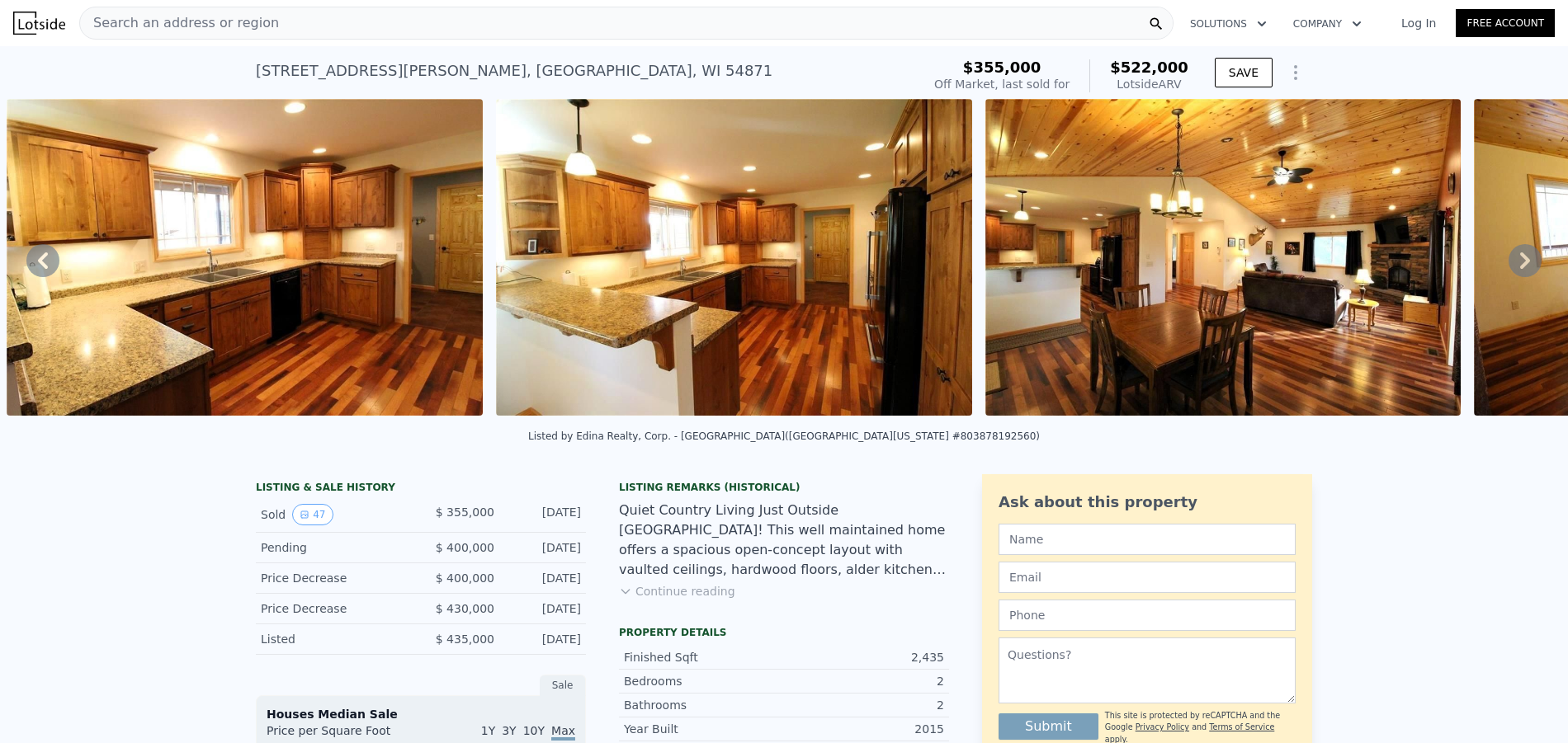
click at [1515, 259] on icon at bounding box center [1525, 260] width 33 height 33
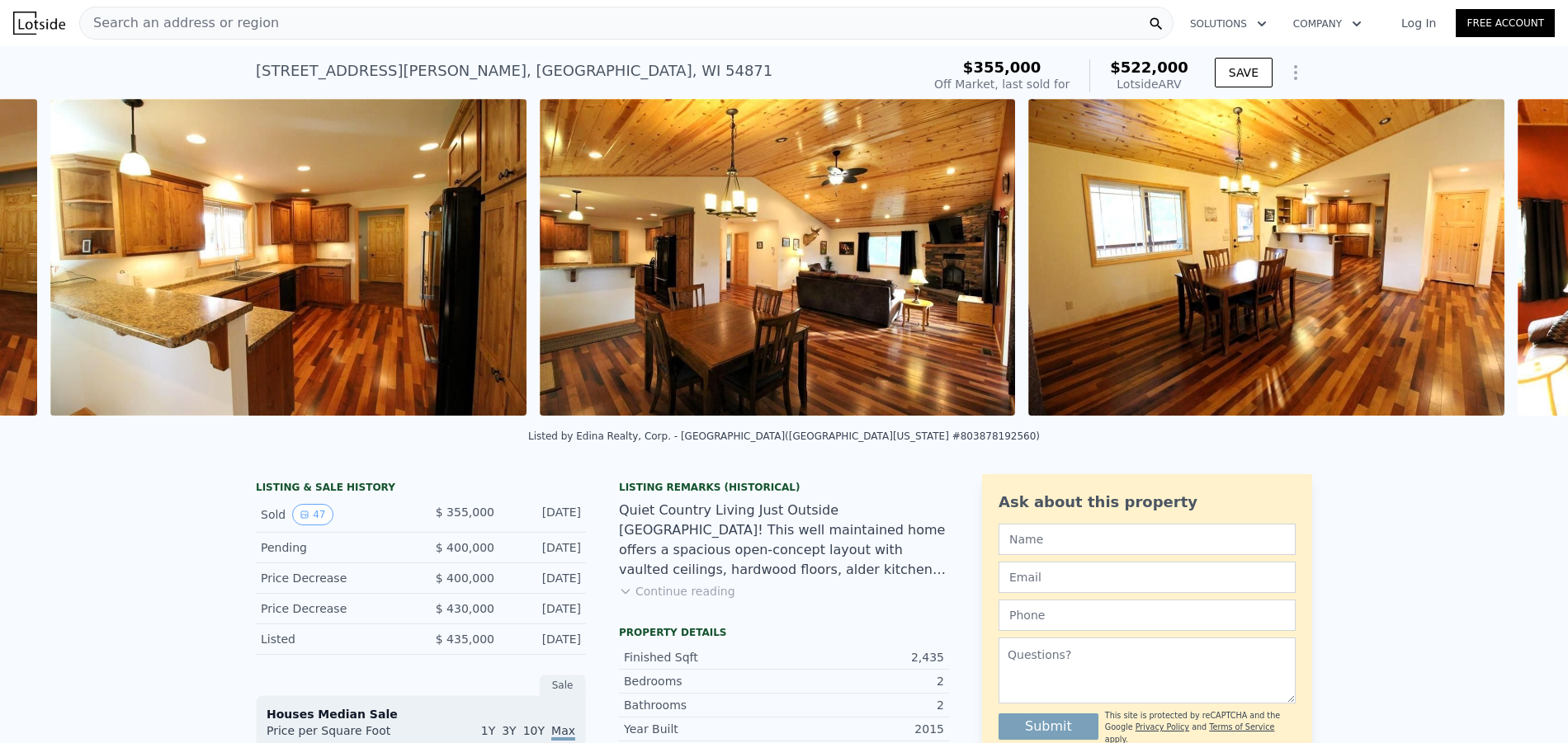
scroll to position [0, 8431]
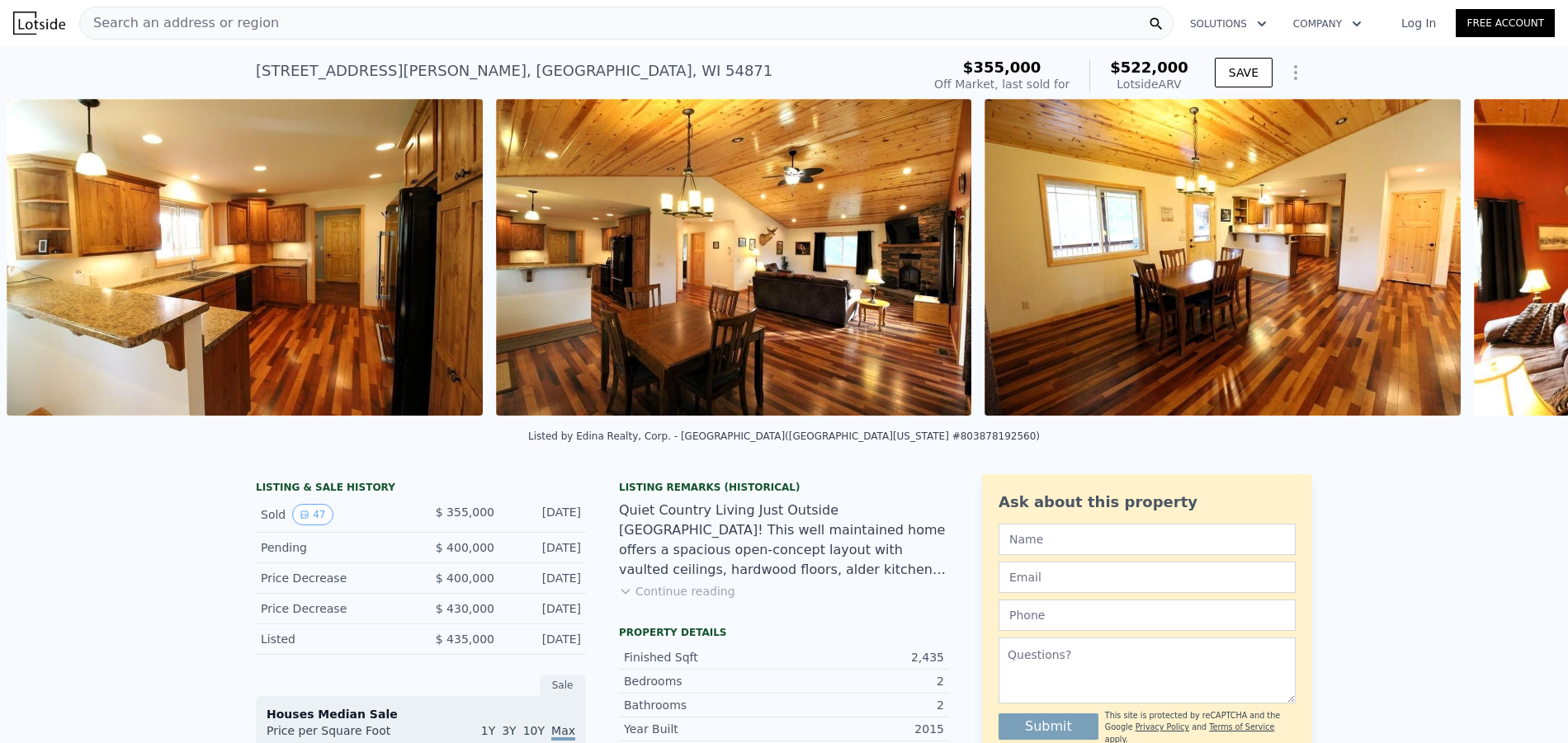
click at [1515, 259] on div "• + − • + − STREET VIEW Loading... SATELLITE VIEW" at bounding box center [784, 260] width 1568 height 322
click at [1515, 259] on icon at bounding box center [1525, 260] width 33 height 33
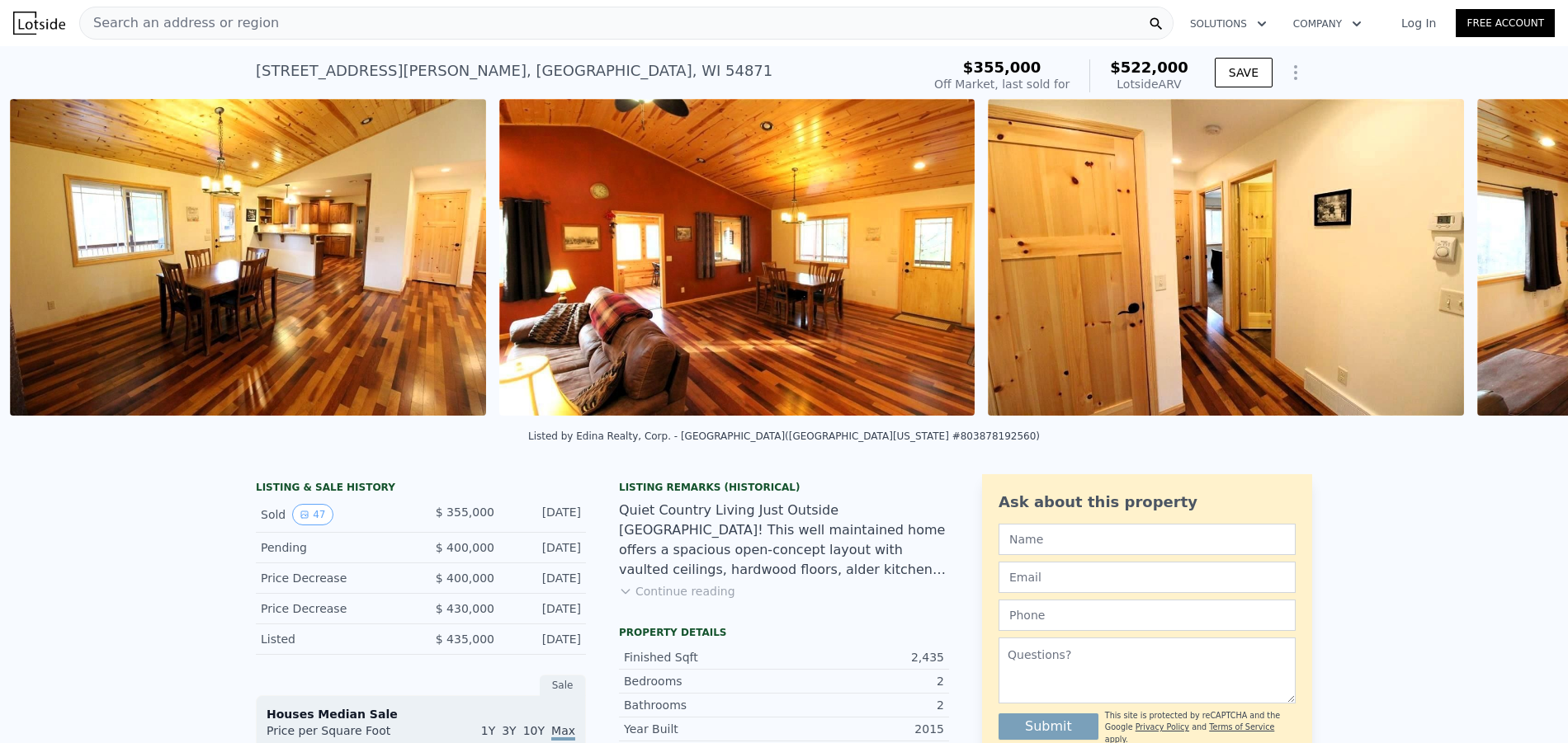
scroll to position [0, 9409]
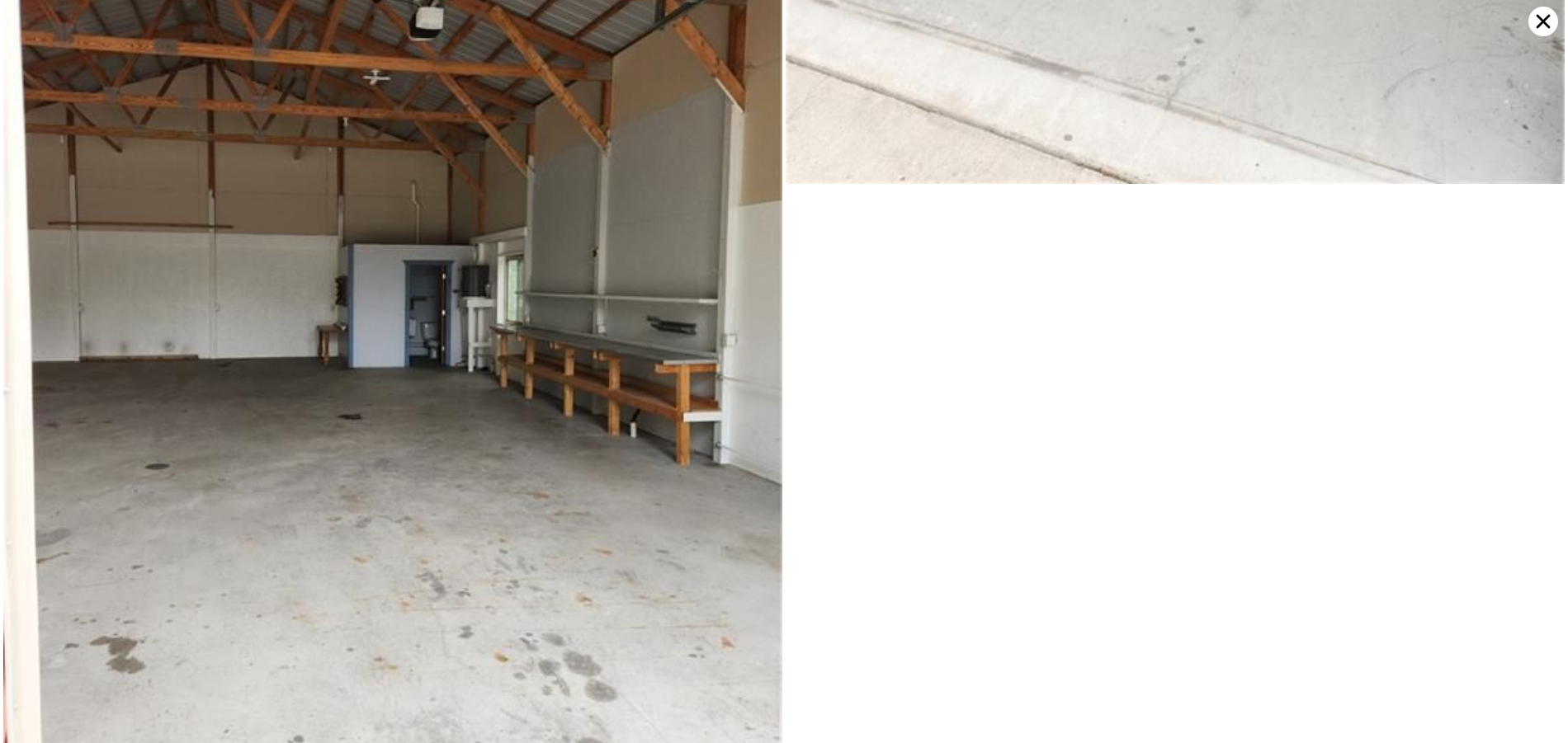
scroll to position [12789, 0]
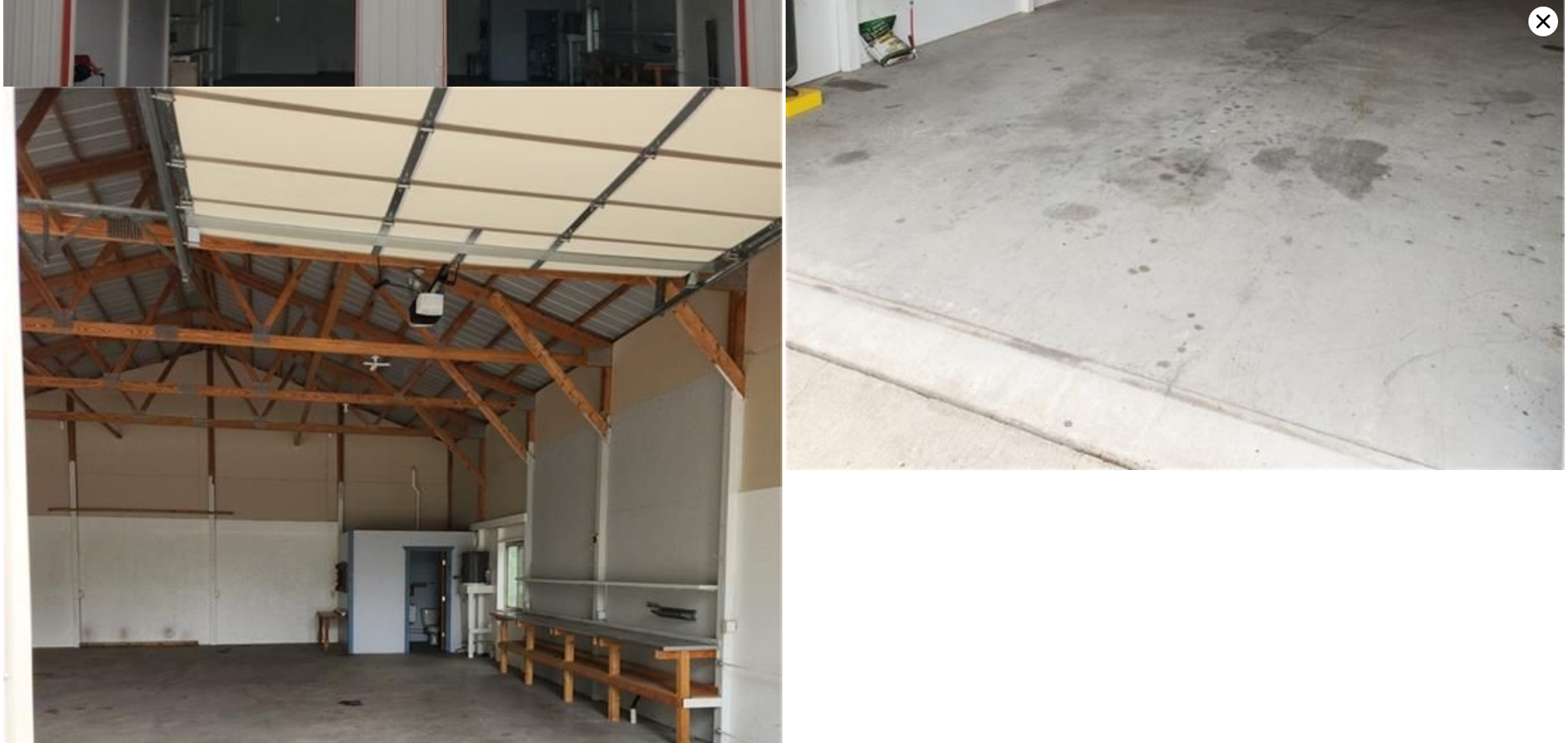
click at [1540, 17] on icon at bounding box center [1543, 22] width 14 height 14
